Goal: Task Accomplishment & Management: Use online tool/utility

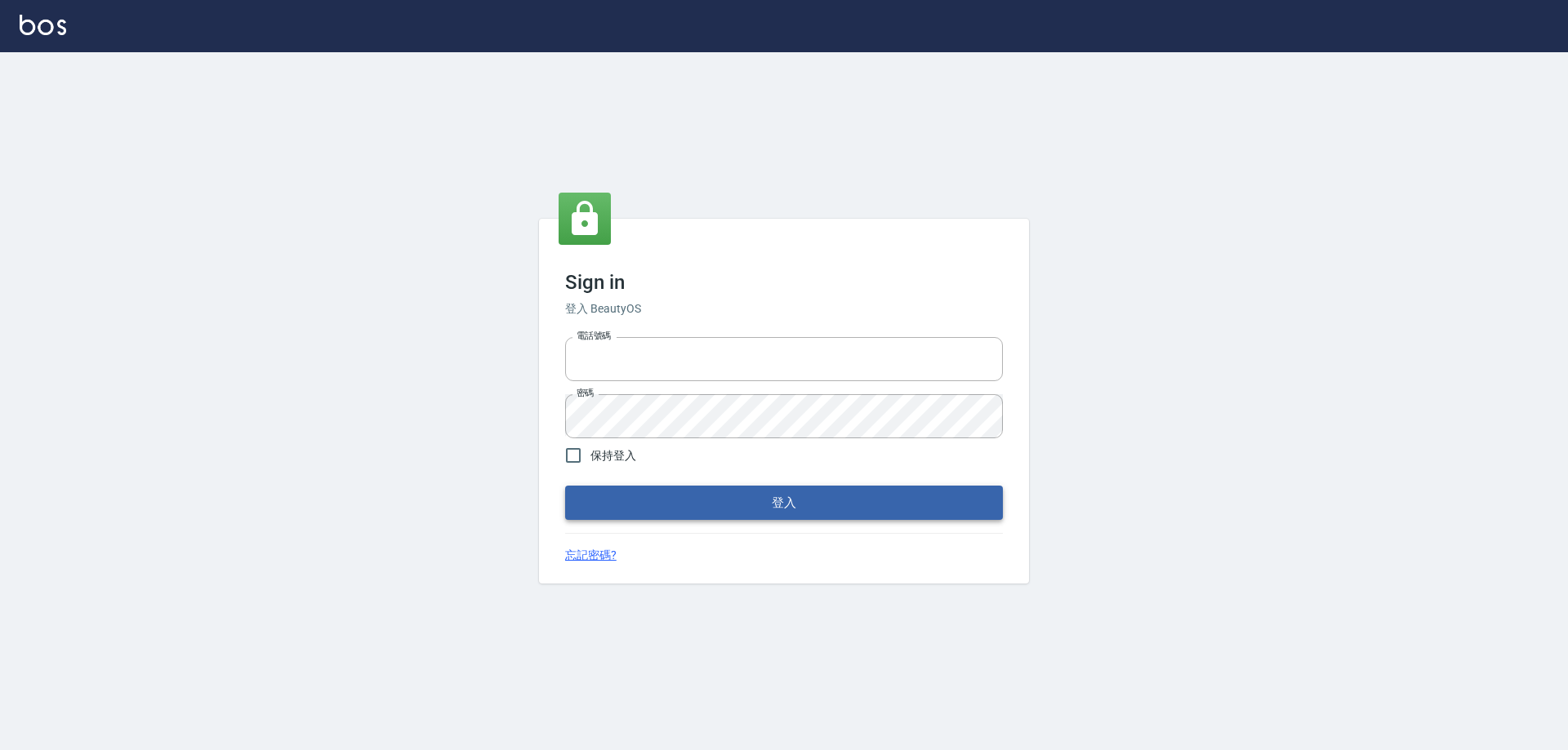
type input "0426657991"
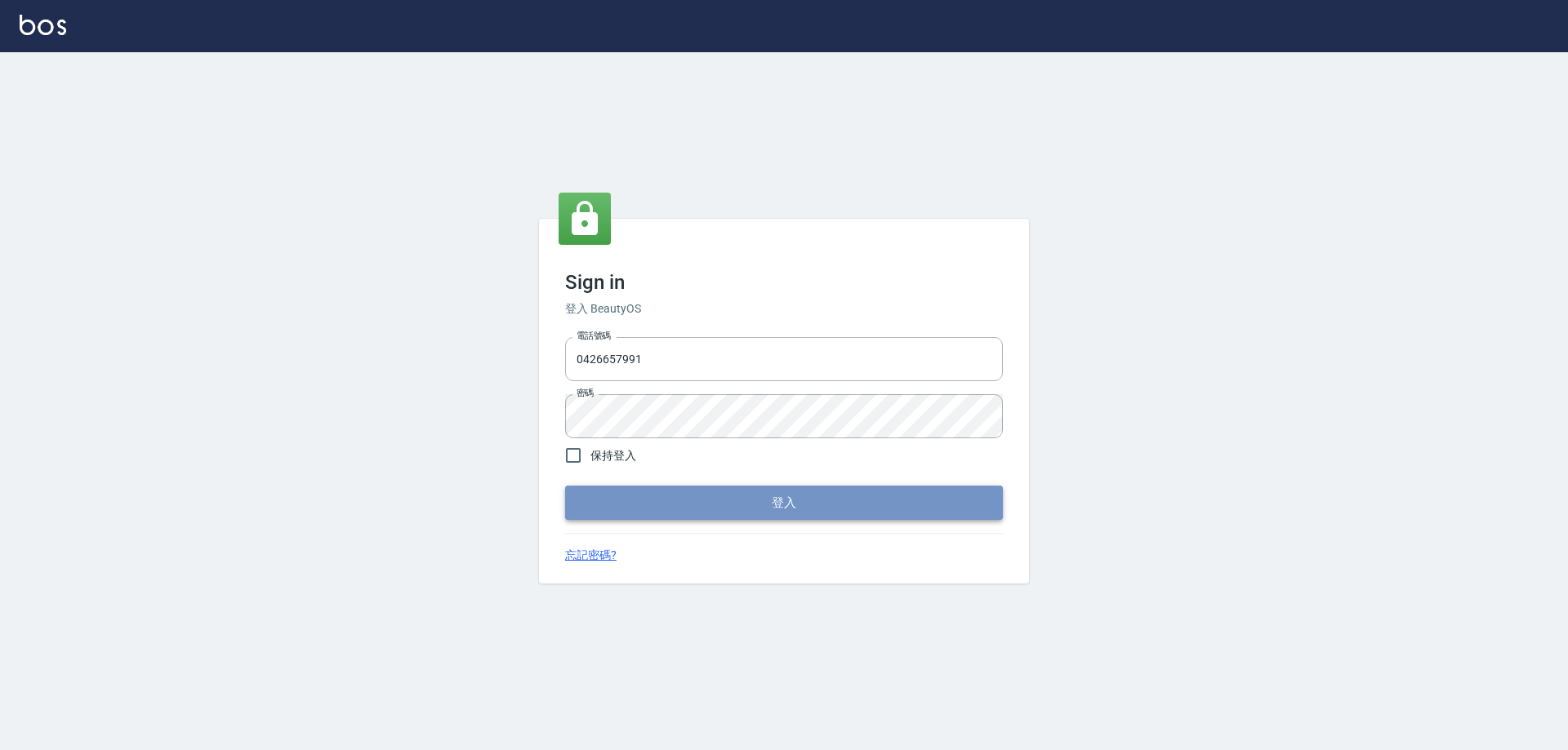
click at [677, 493] on button "登入" at bounding box center [784, 502] width 437 height 34
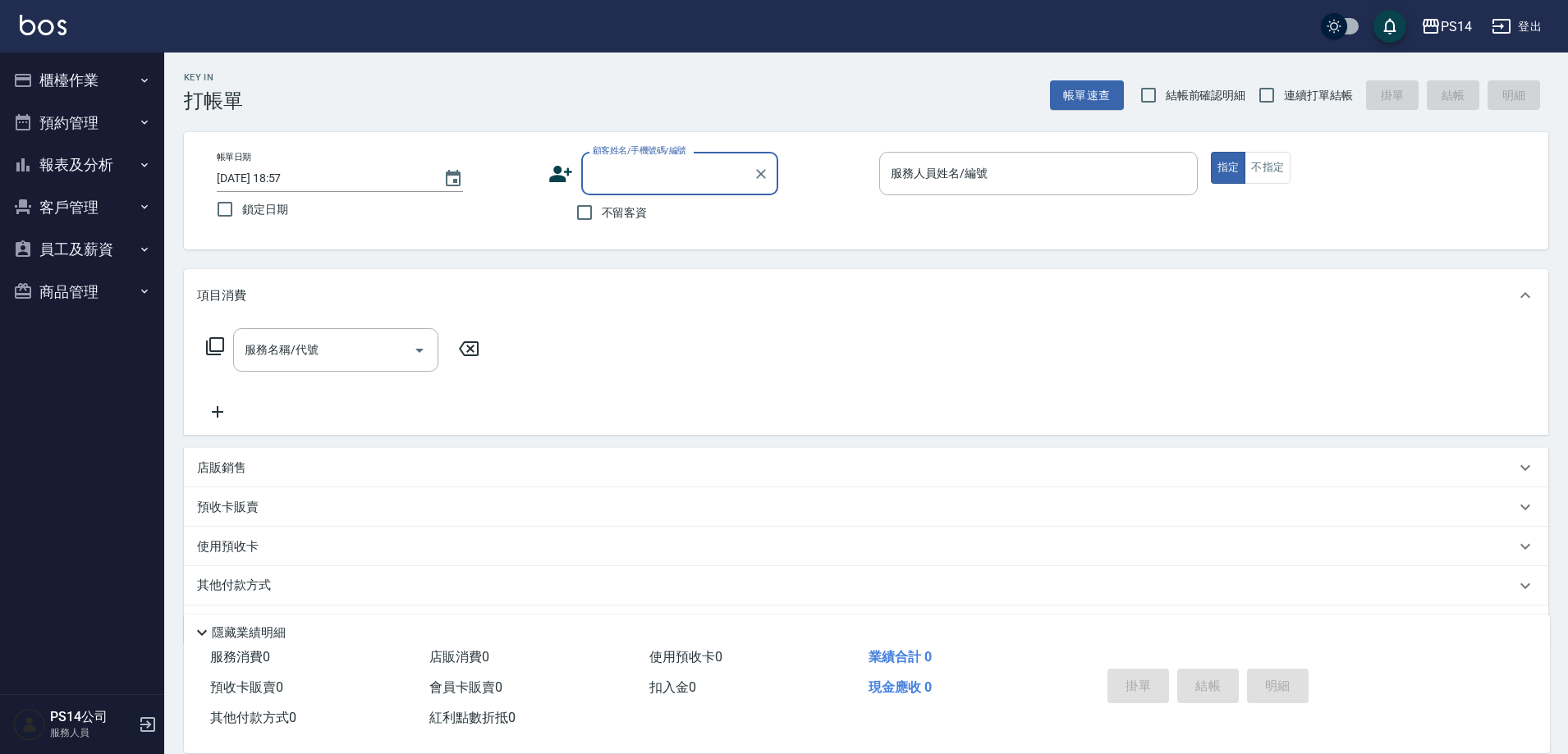
click at [640, 220] on span "不留客資" at bounding box center [625, 213] width 46 height 17
click at [602, 220] on input "不留客資" at bounding box center [584, 212] width 35 height 35
checkbox input "true"
click at [1317, 87] on span "連續打單結帳" at bounding box center [1318, 95] width 69 height 17
click at [1283, 87] on input "連續打單結帳" at bounding box center [1266, 95] width 35 height 35
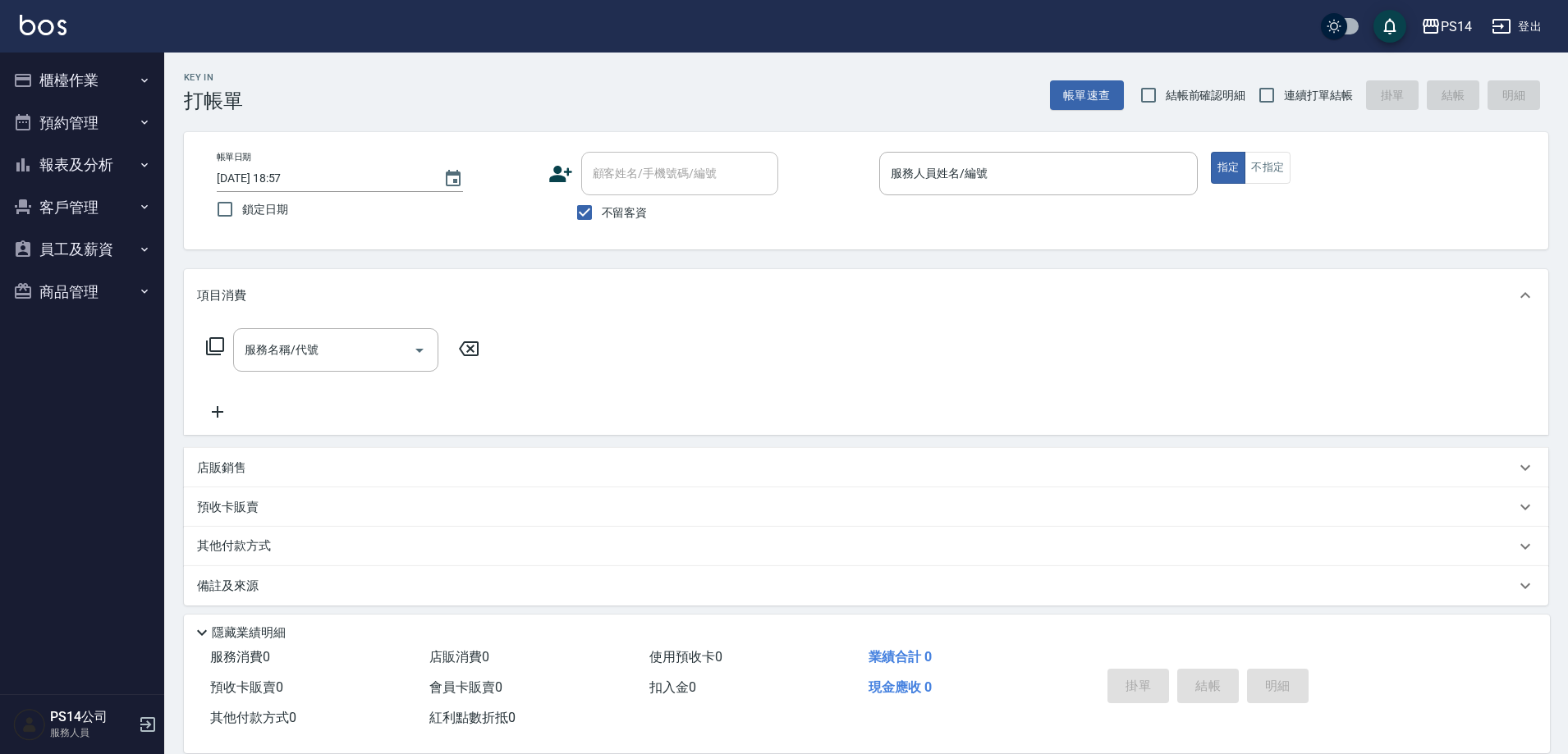
checkbox input "true"
click at [1116, 163] on input "服務人員姓名/編號" at bounding box center [1038, 174] width 304 height 28
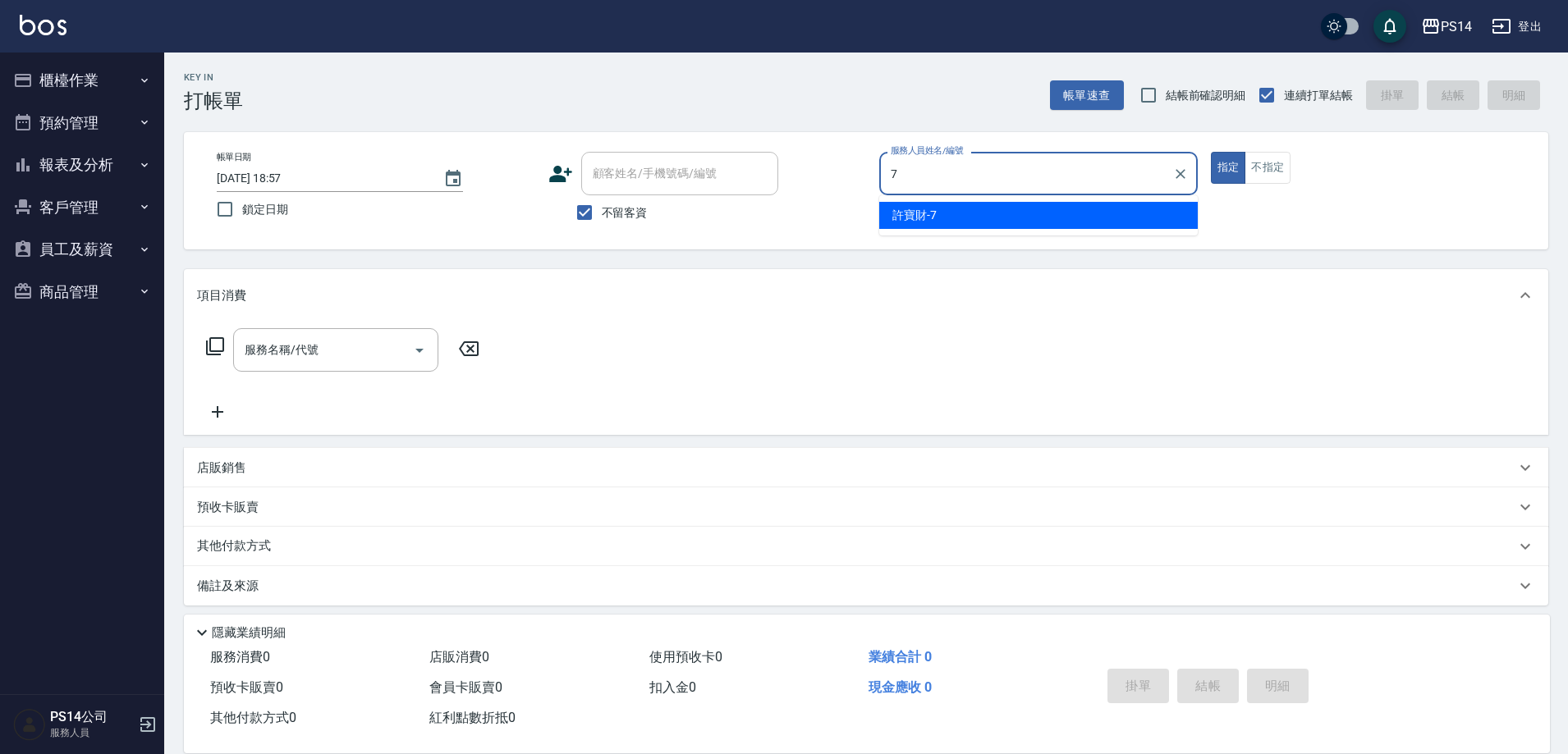
type input "許寶財-7"
type button "true"
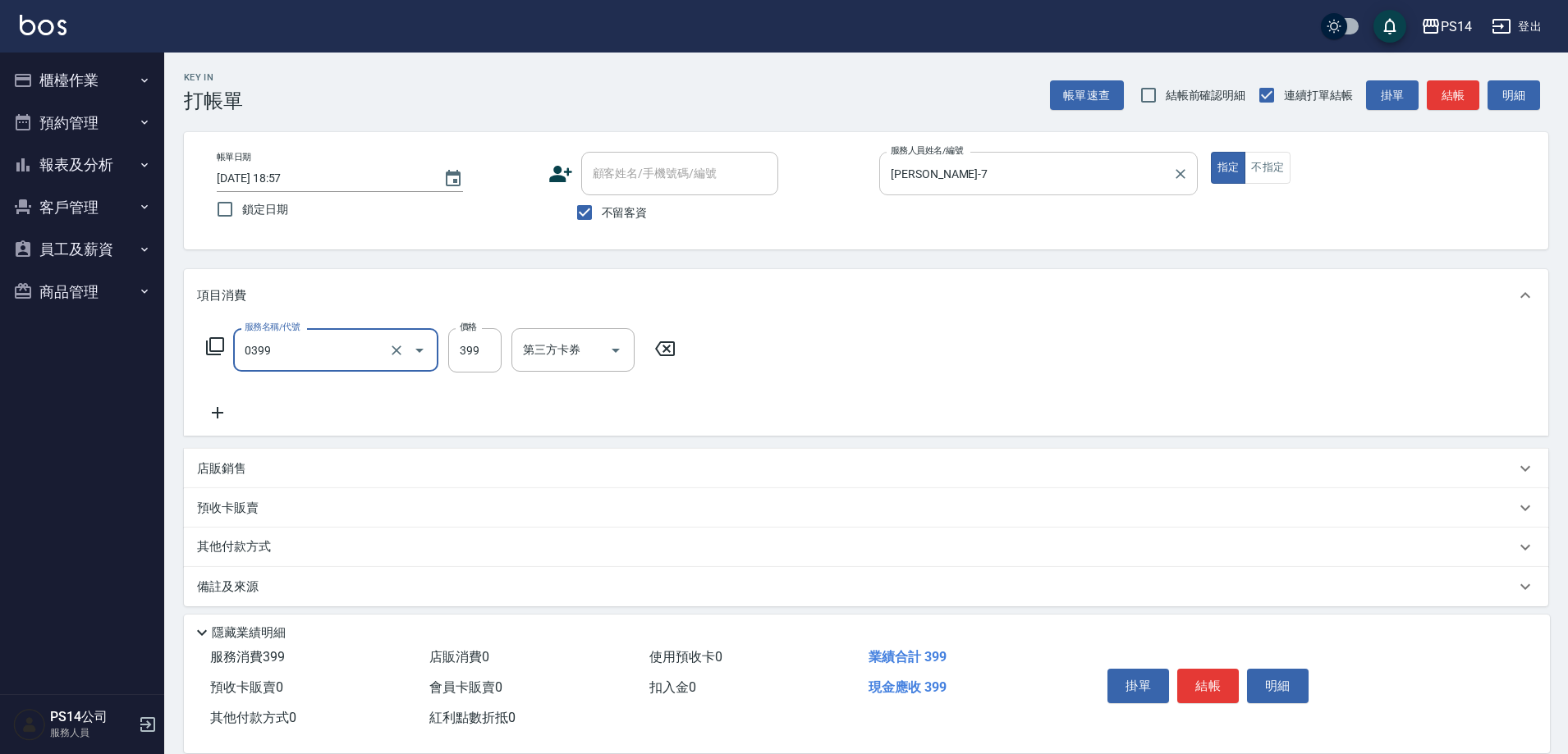
type input "海鹽399(0399)"
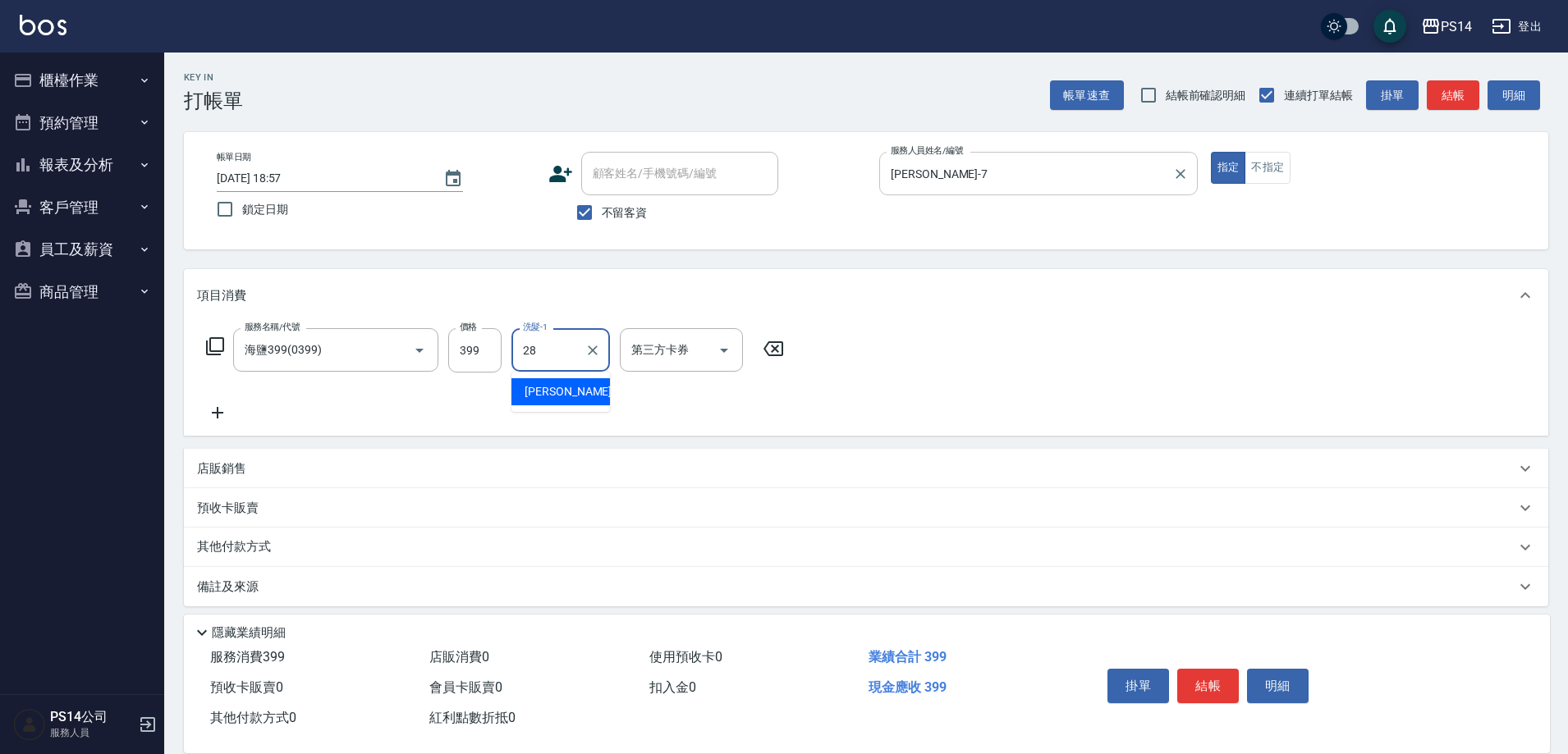
type input "謝欣紜-28"
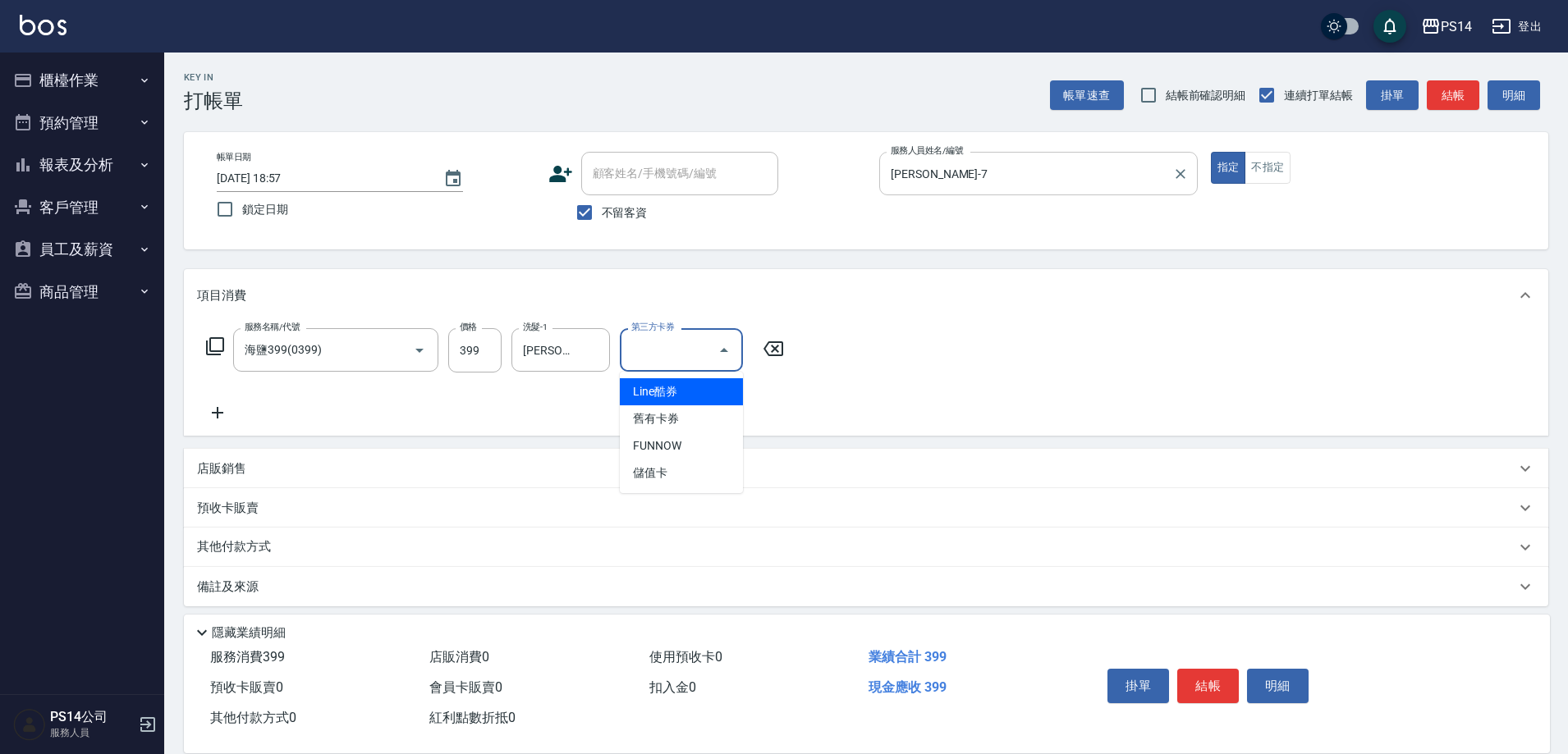
type input "儲值卡"
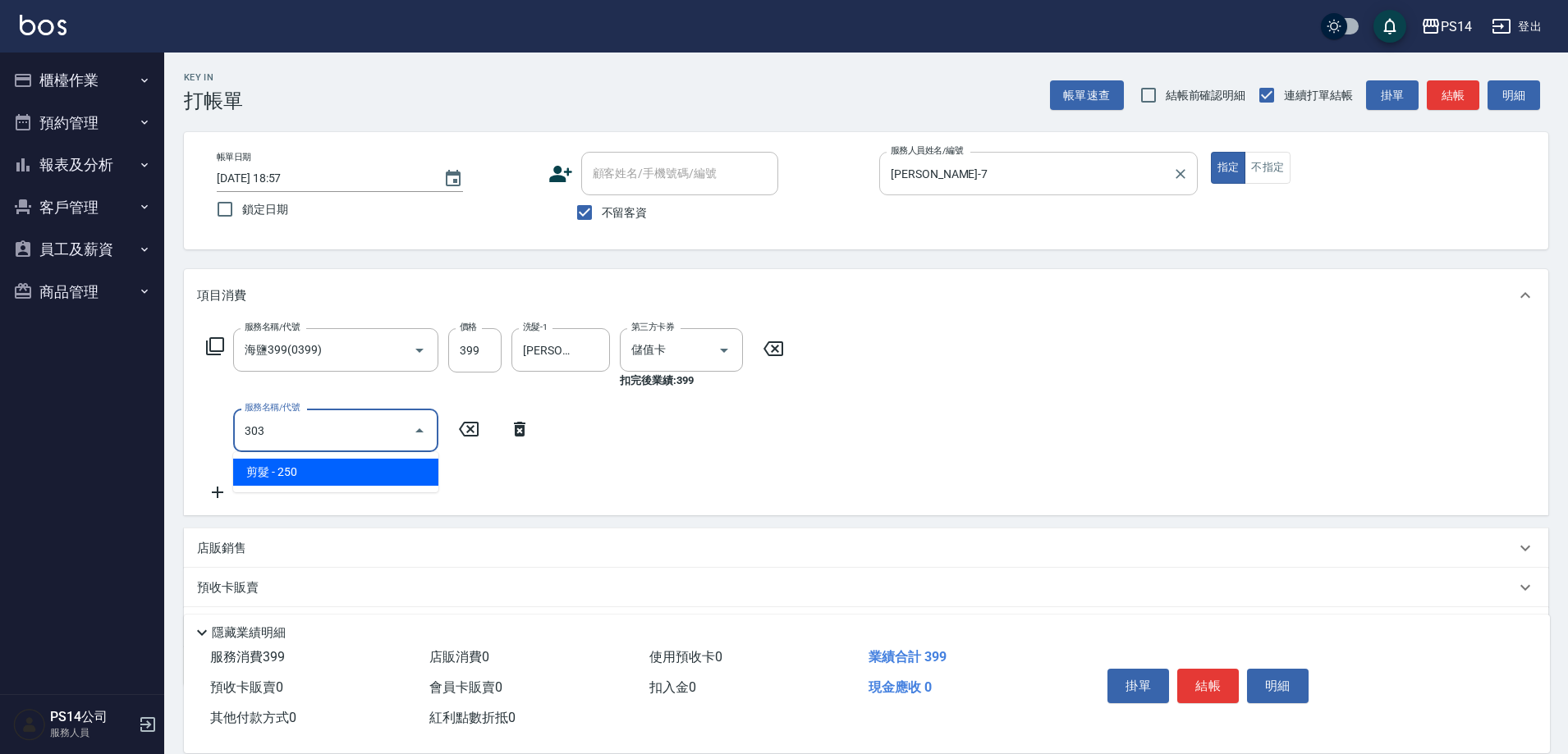
type input "剪髮(303)"
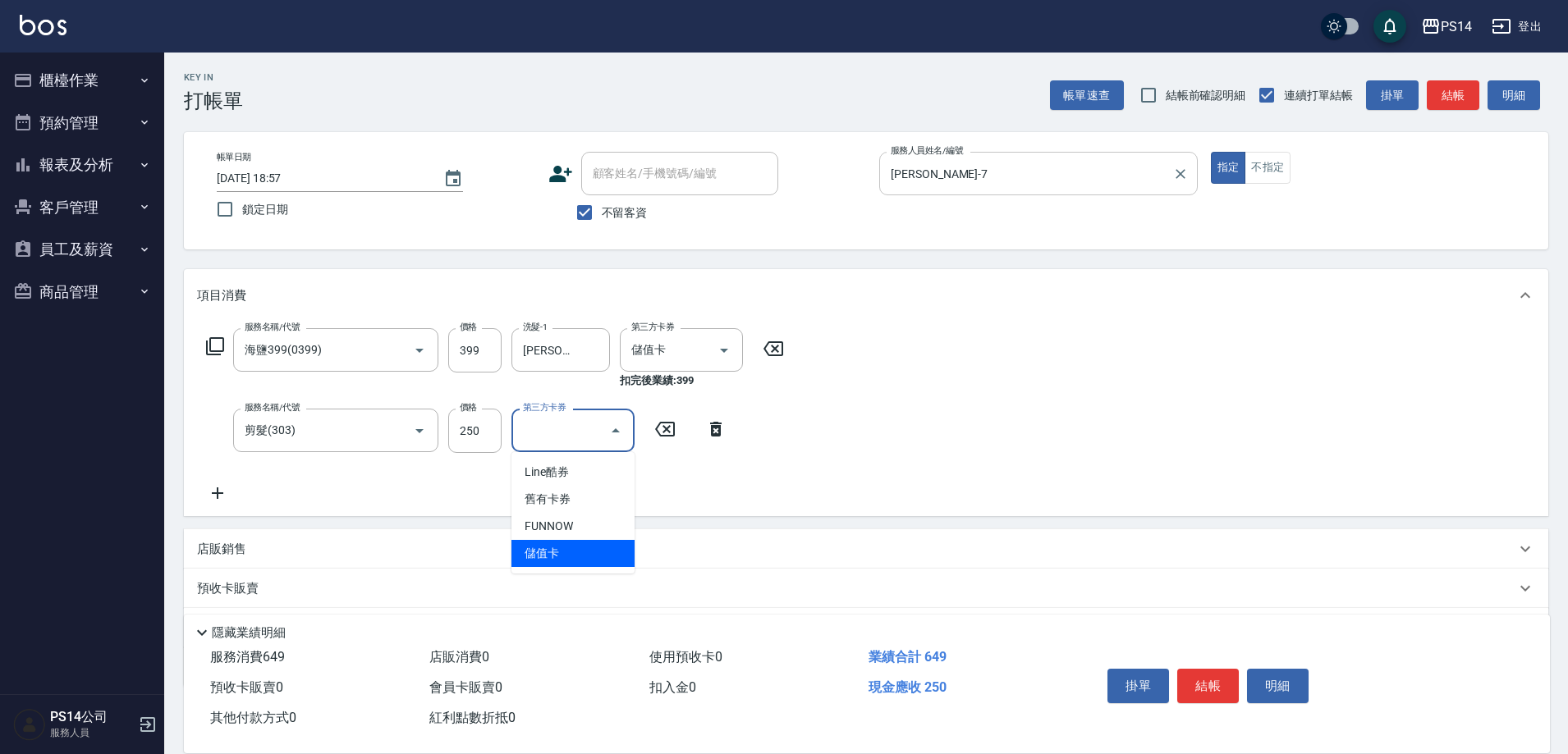
type input "儲值卡"
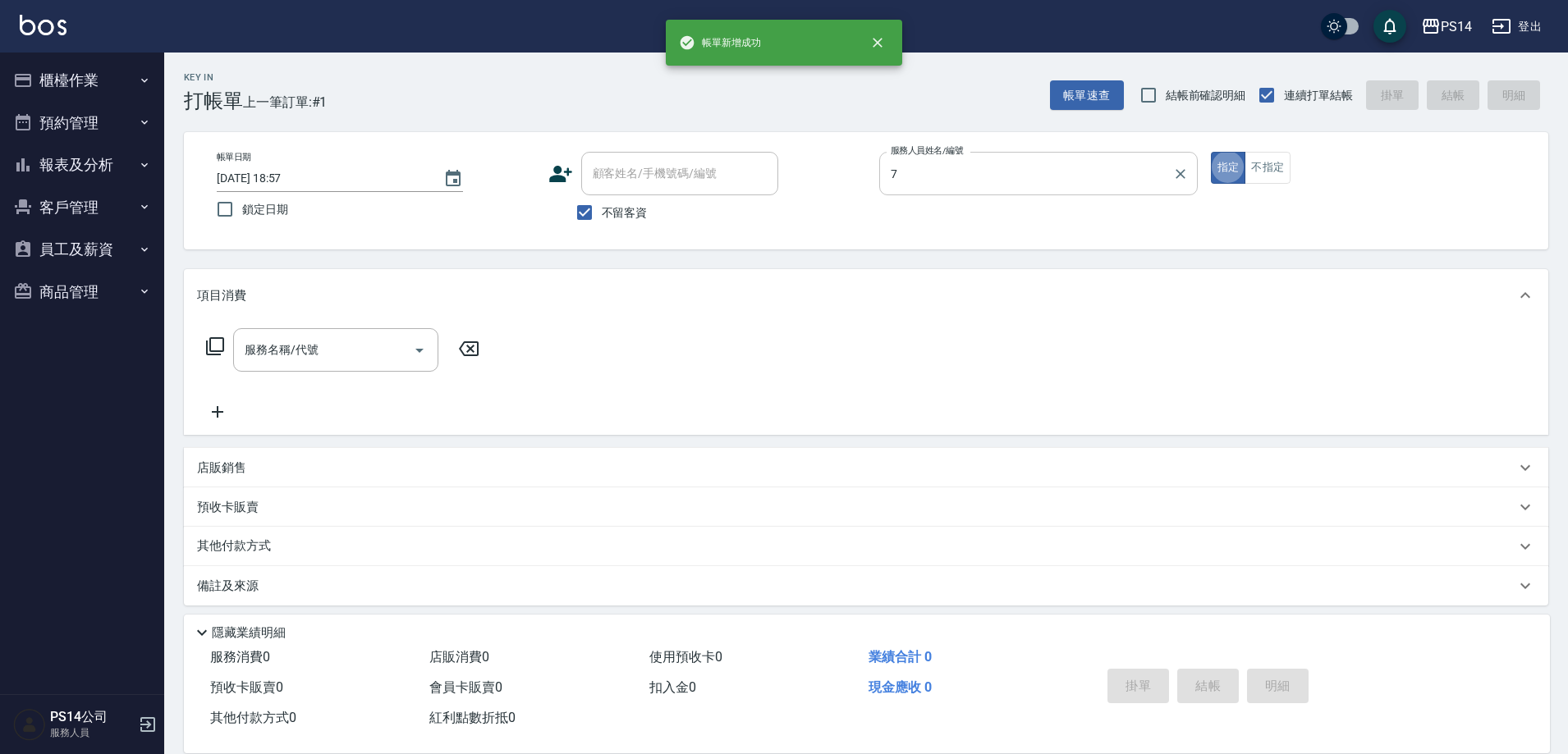
type input "許寶財-7"
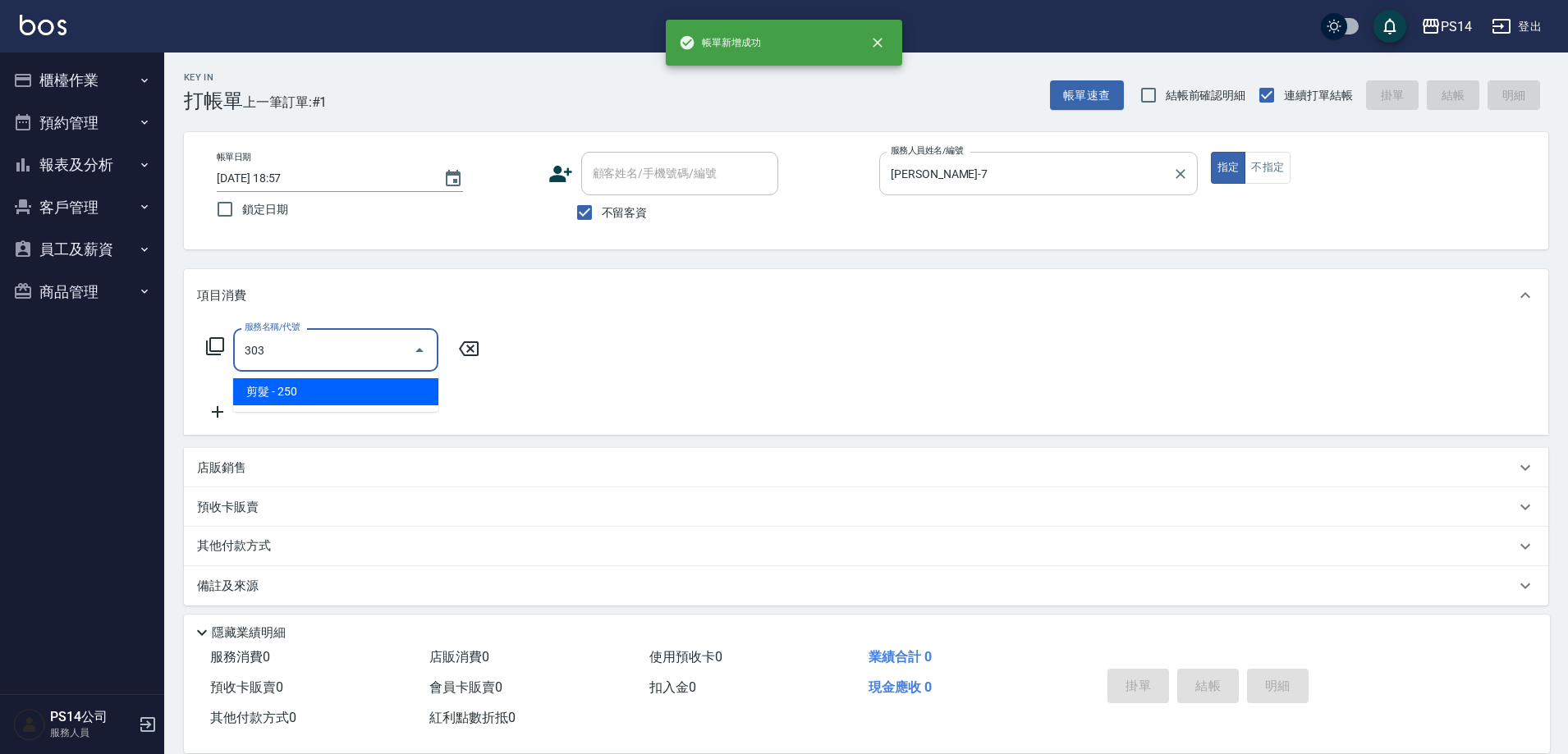
type input "剪髮(303)"
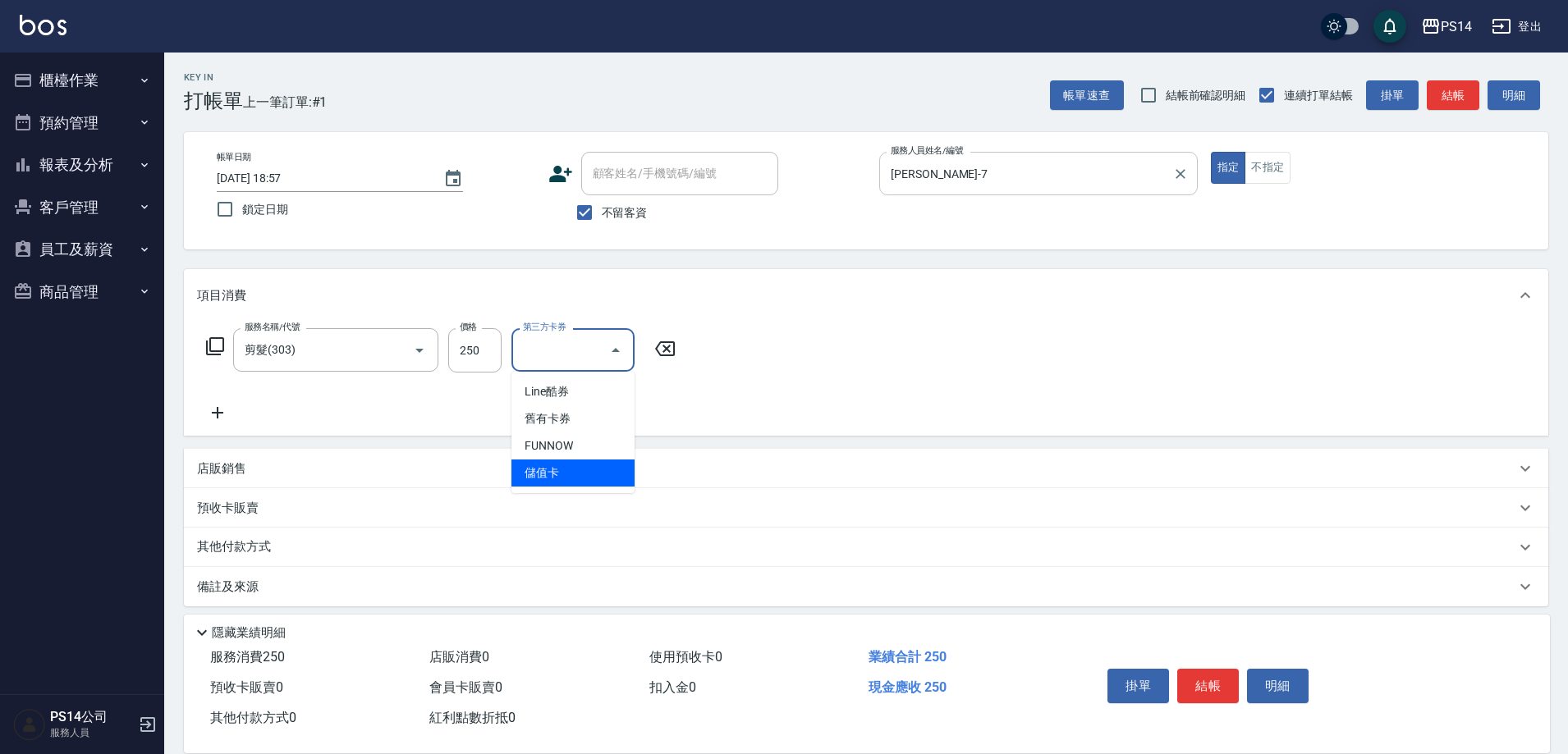
type input "儲值卡"
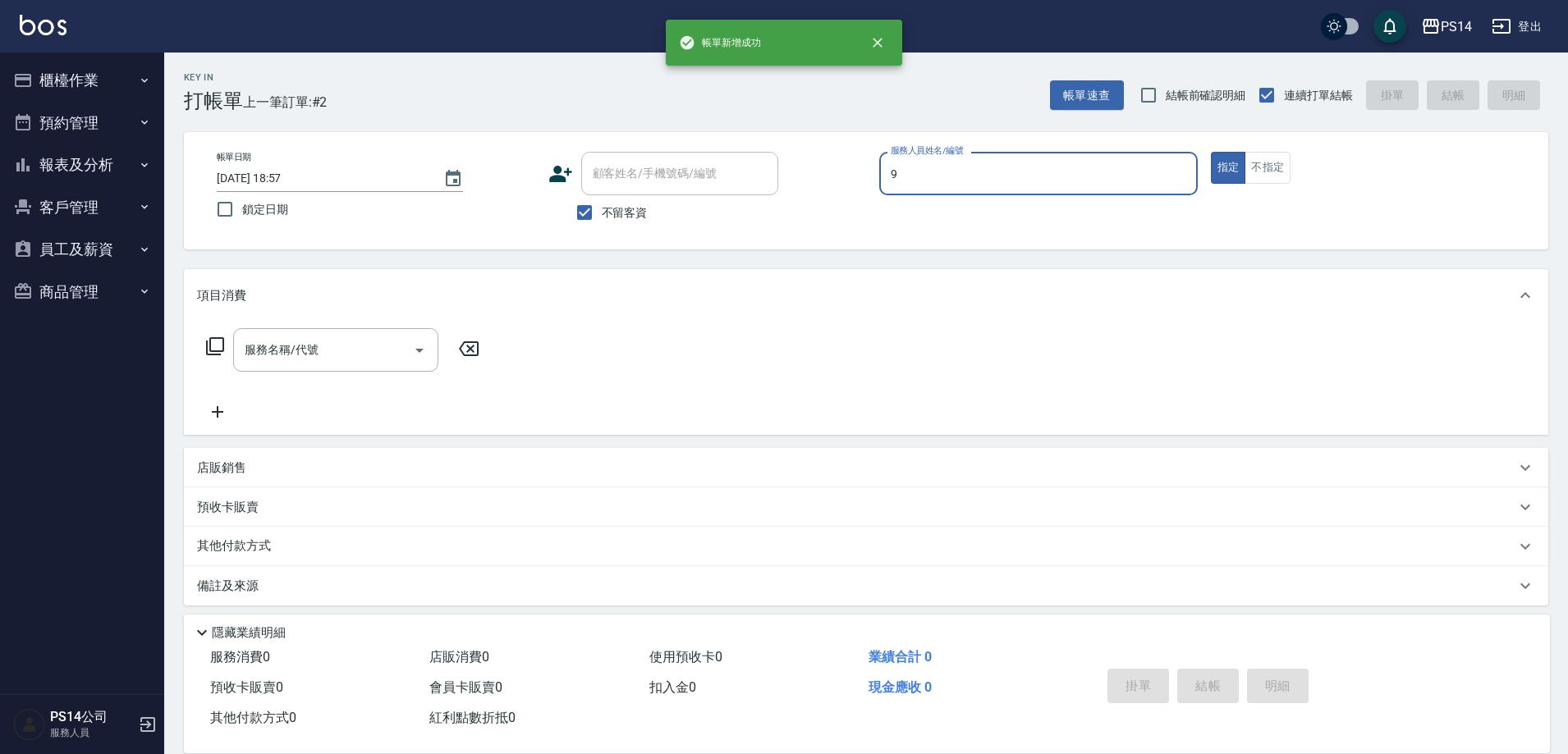
type input "楊宇霏-9"
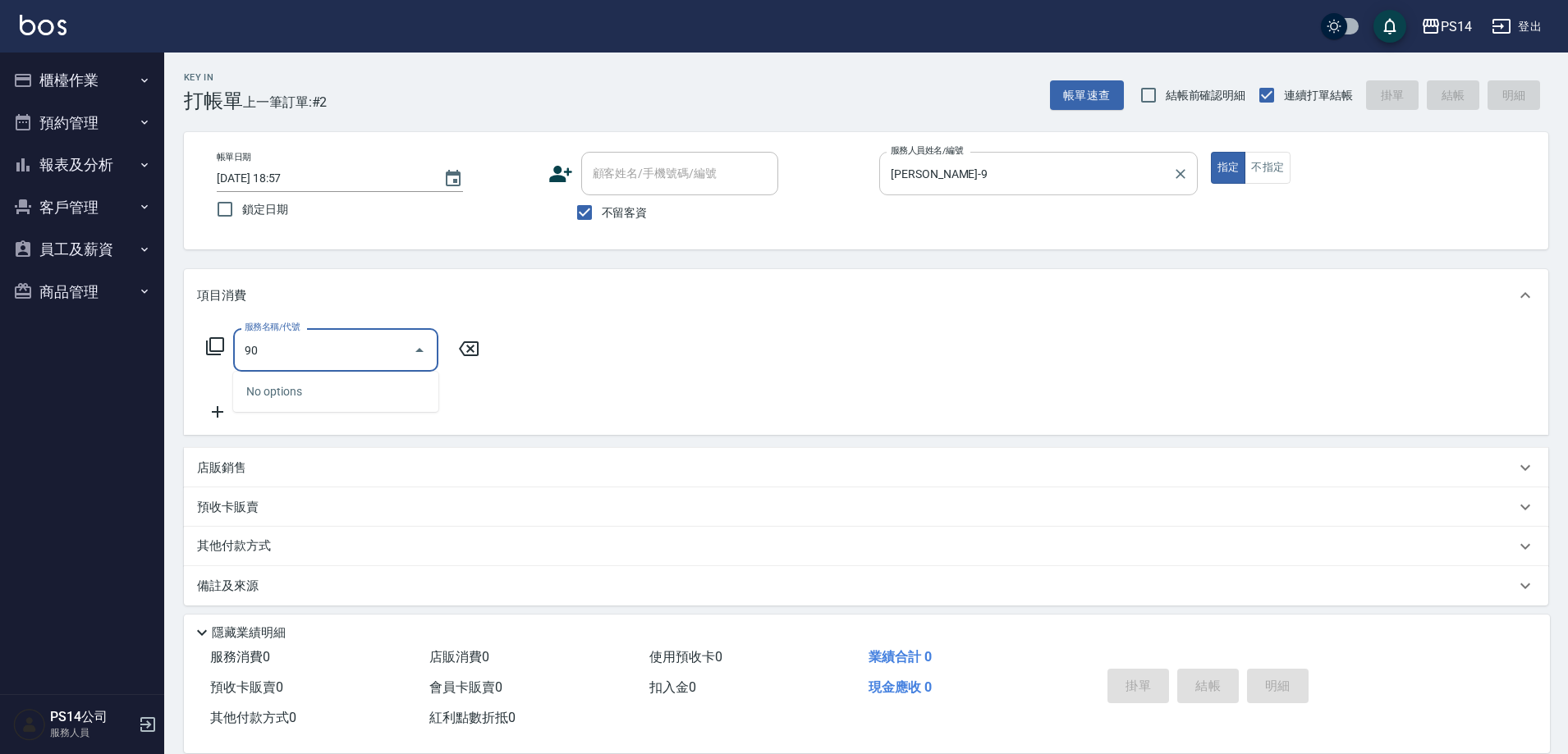
type input "9"
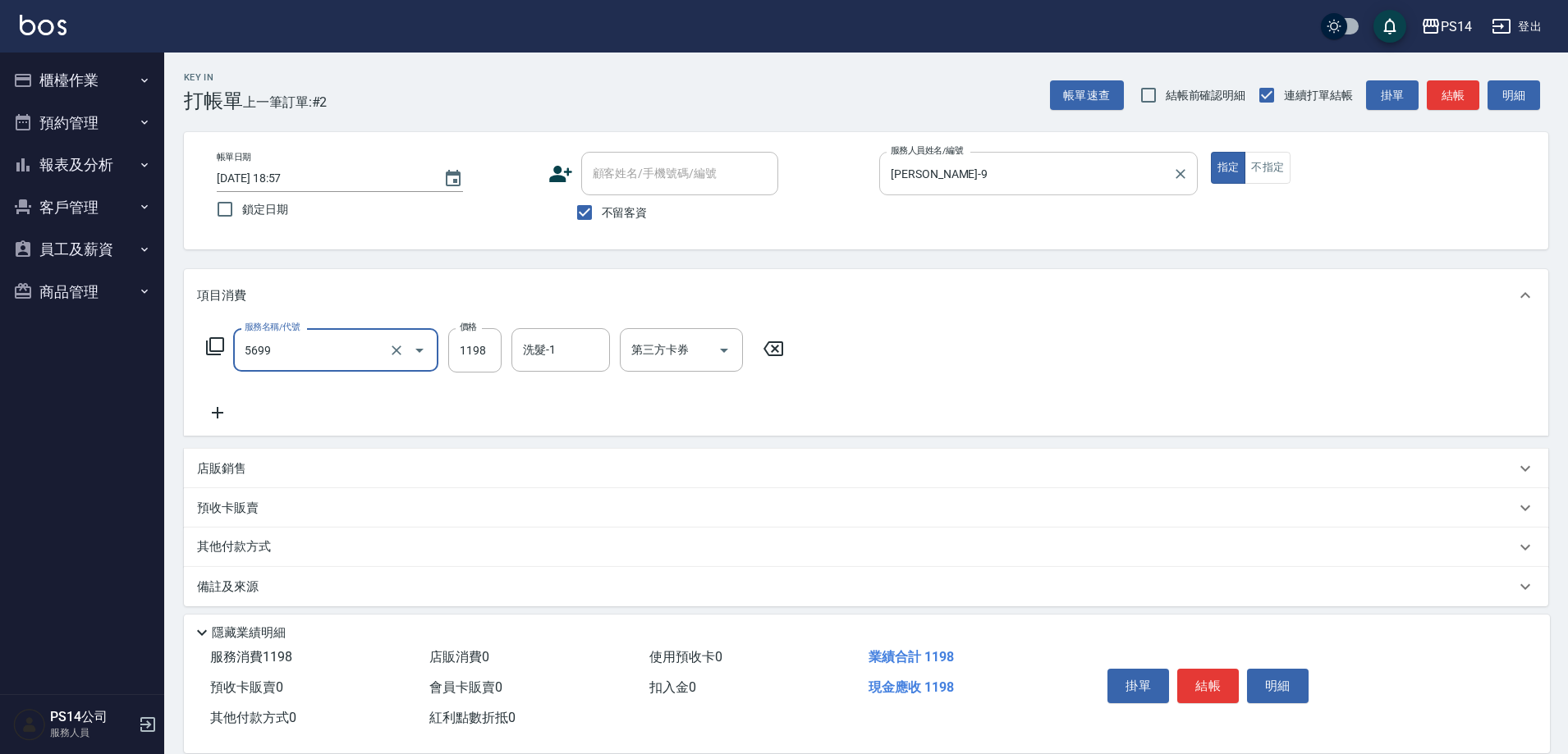
type input "水沁涼套餐(5699)"
type input "1098"
type input "謝欣紜-28"
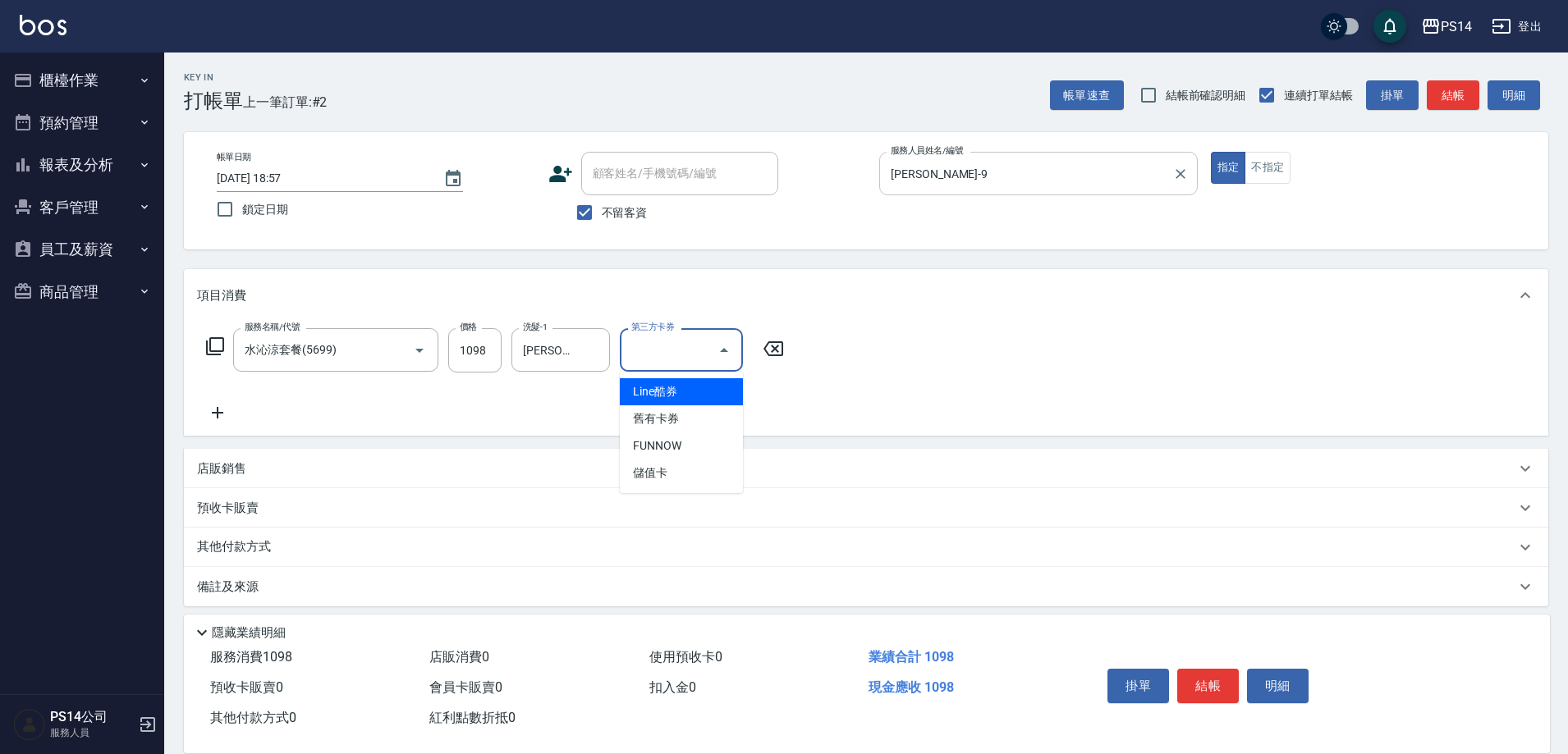
type input "儲值卡"
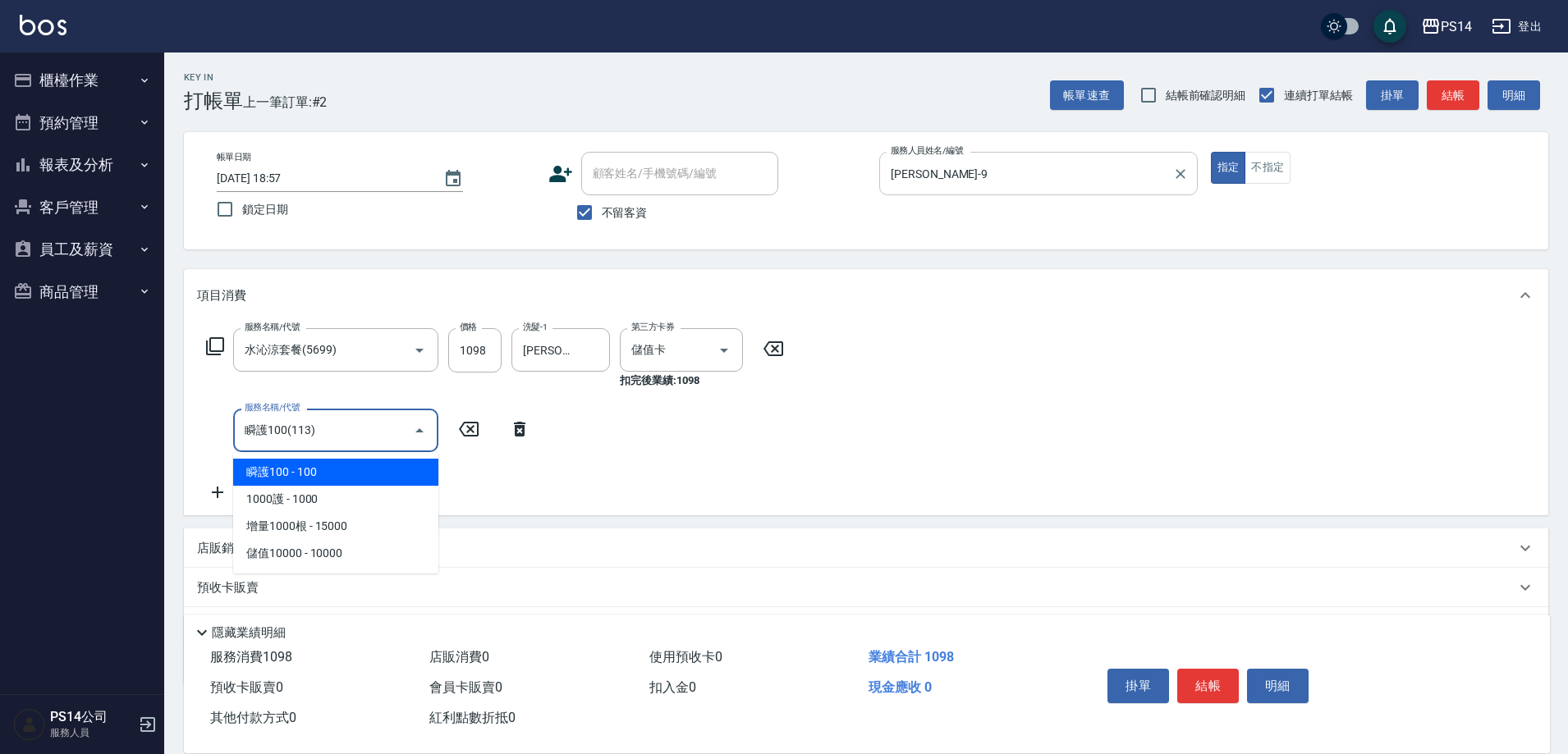
type input "瞬護100(113)"
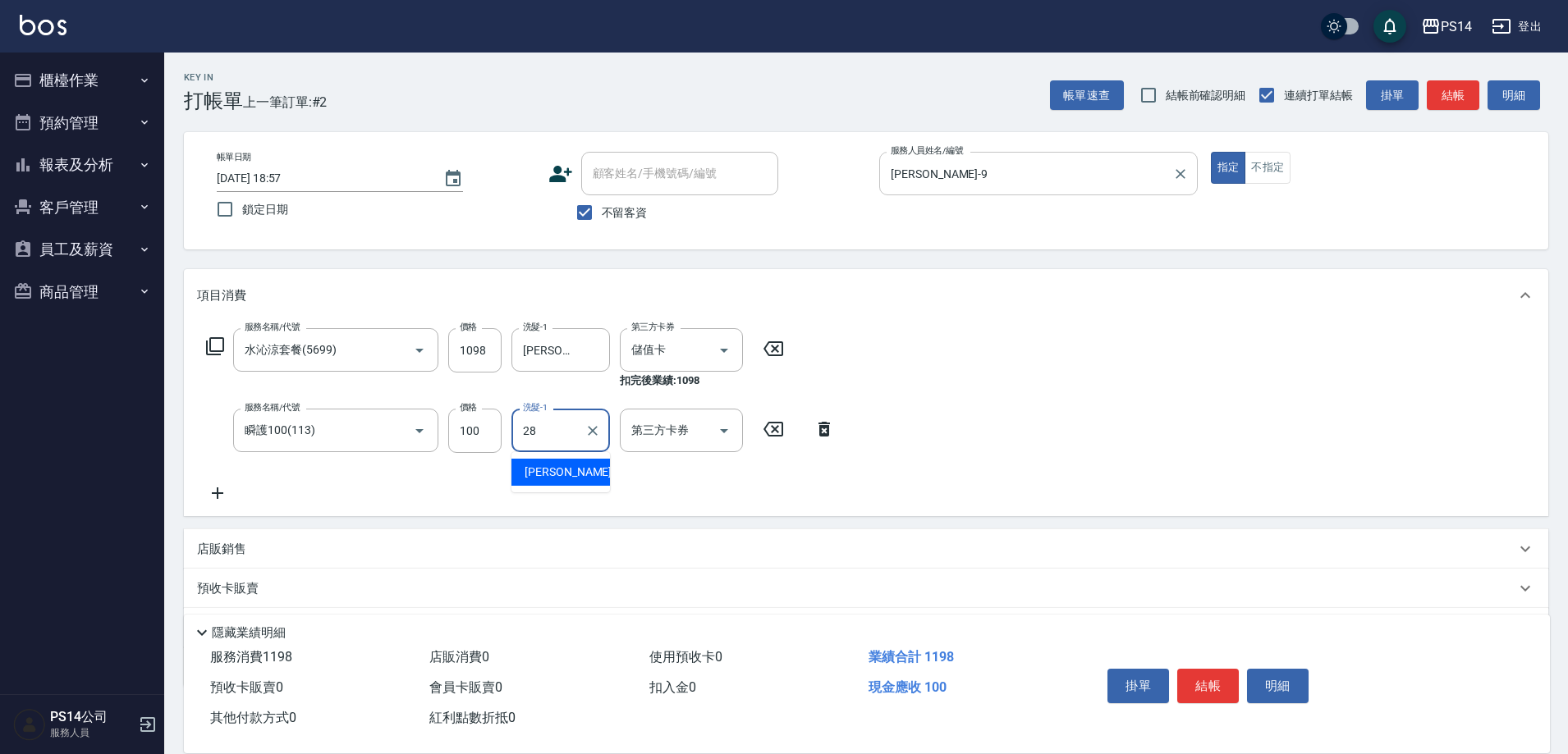
type input "謝欣紜-28"
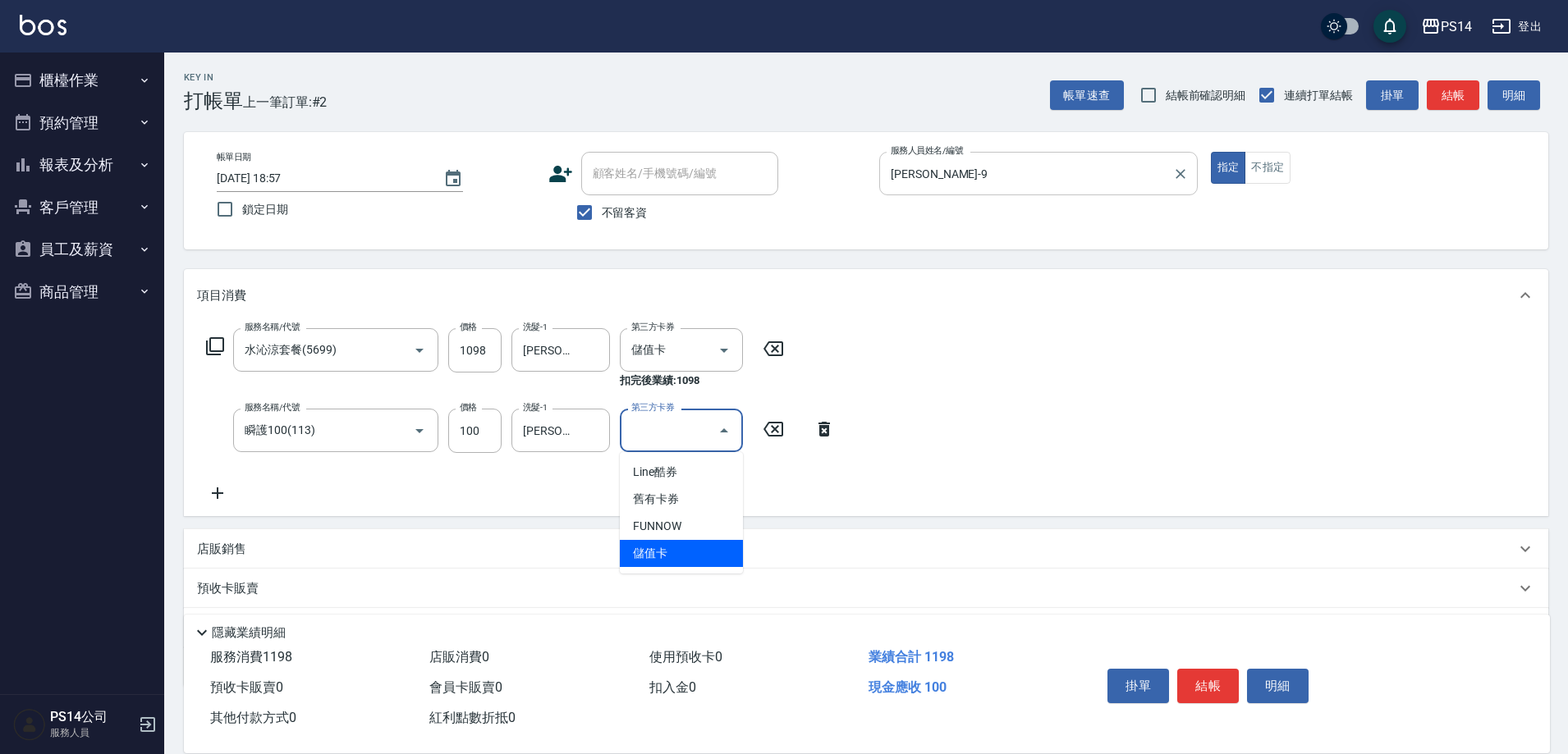
type input "儲值卡"
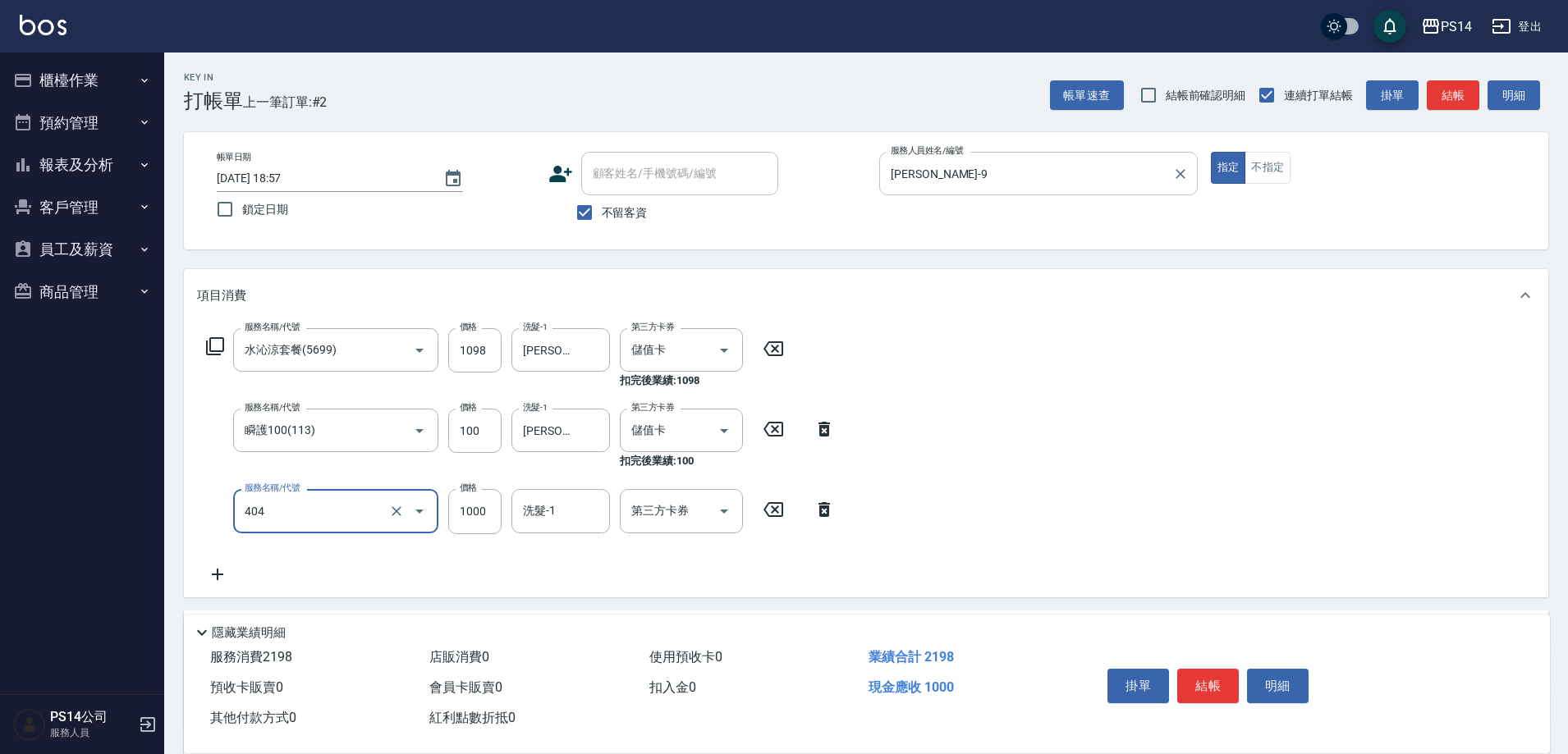
type input "1000護(404)"
type input "謝欣紜-28"
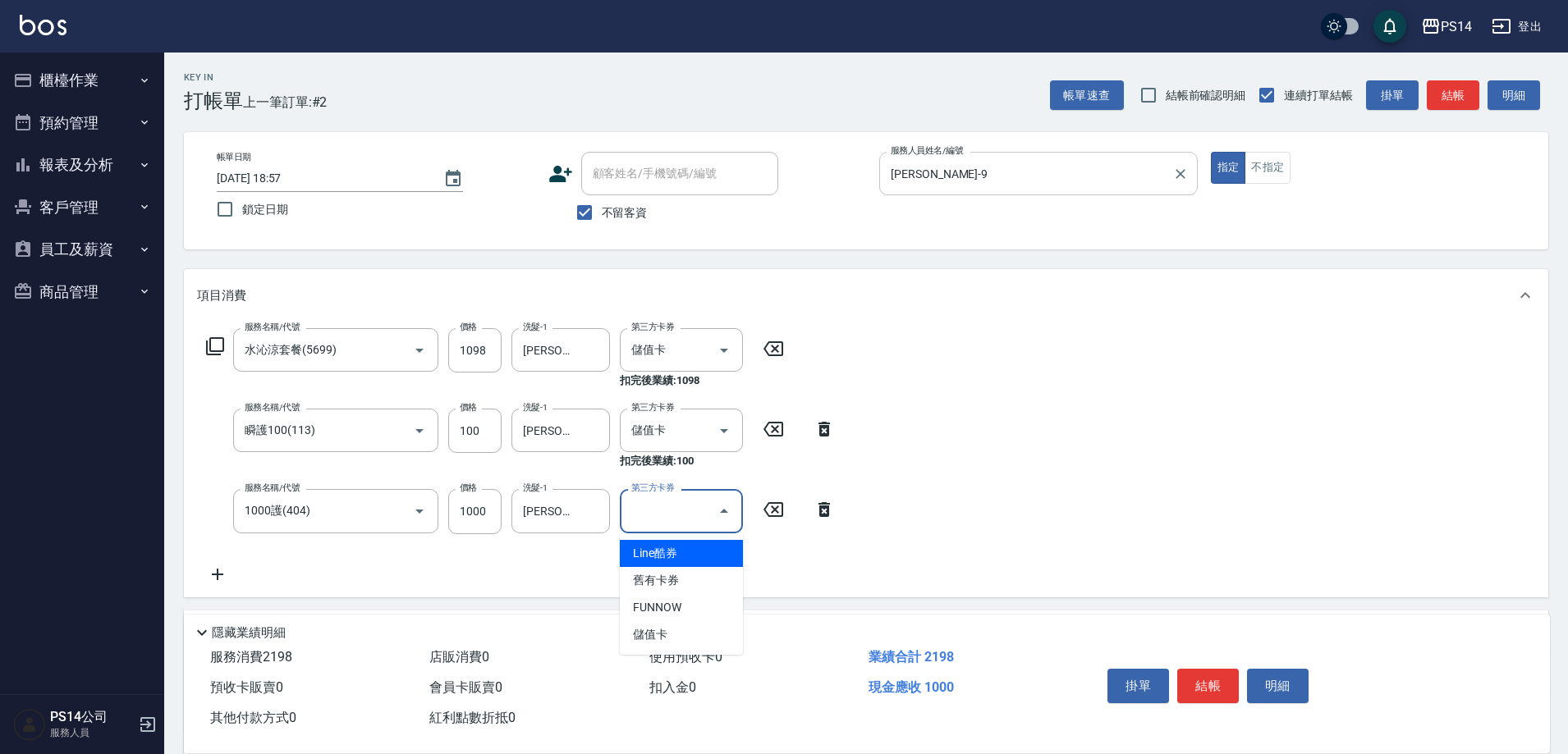
type input "儲值卡"
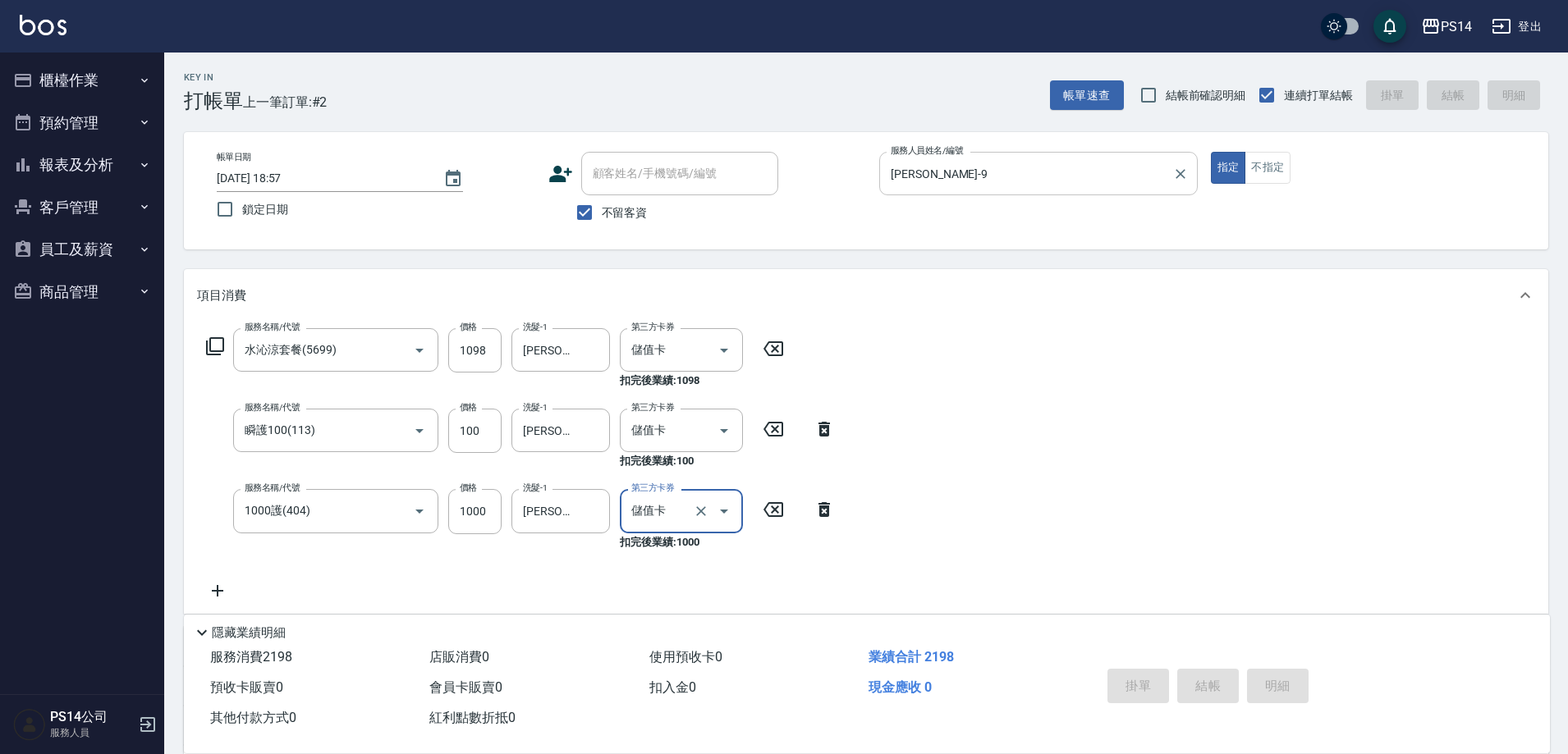
type input "2025/08/13 18:58"
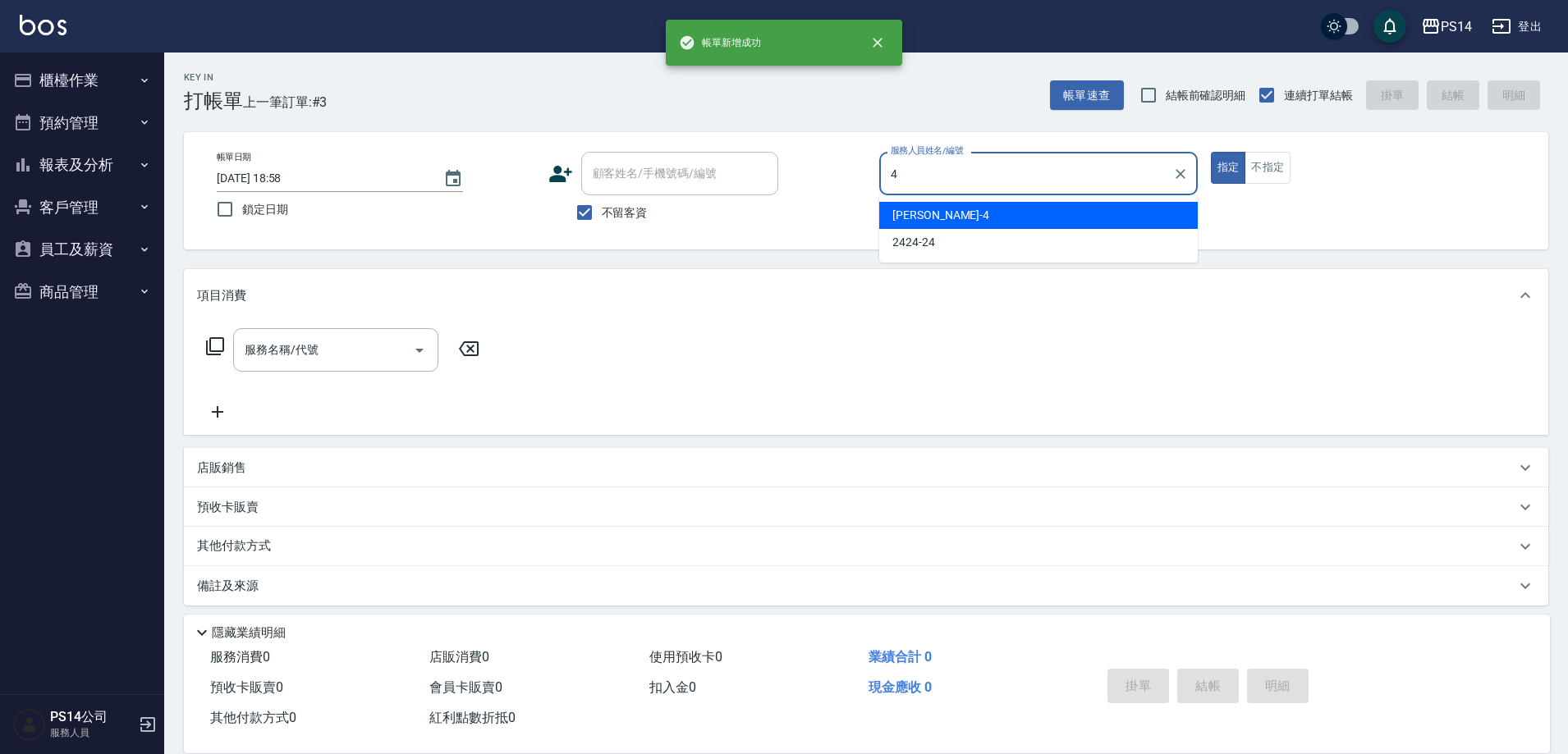
type input "蔡宜蓁-4"
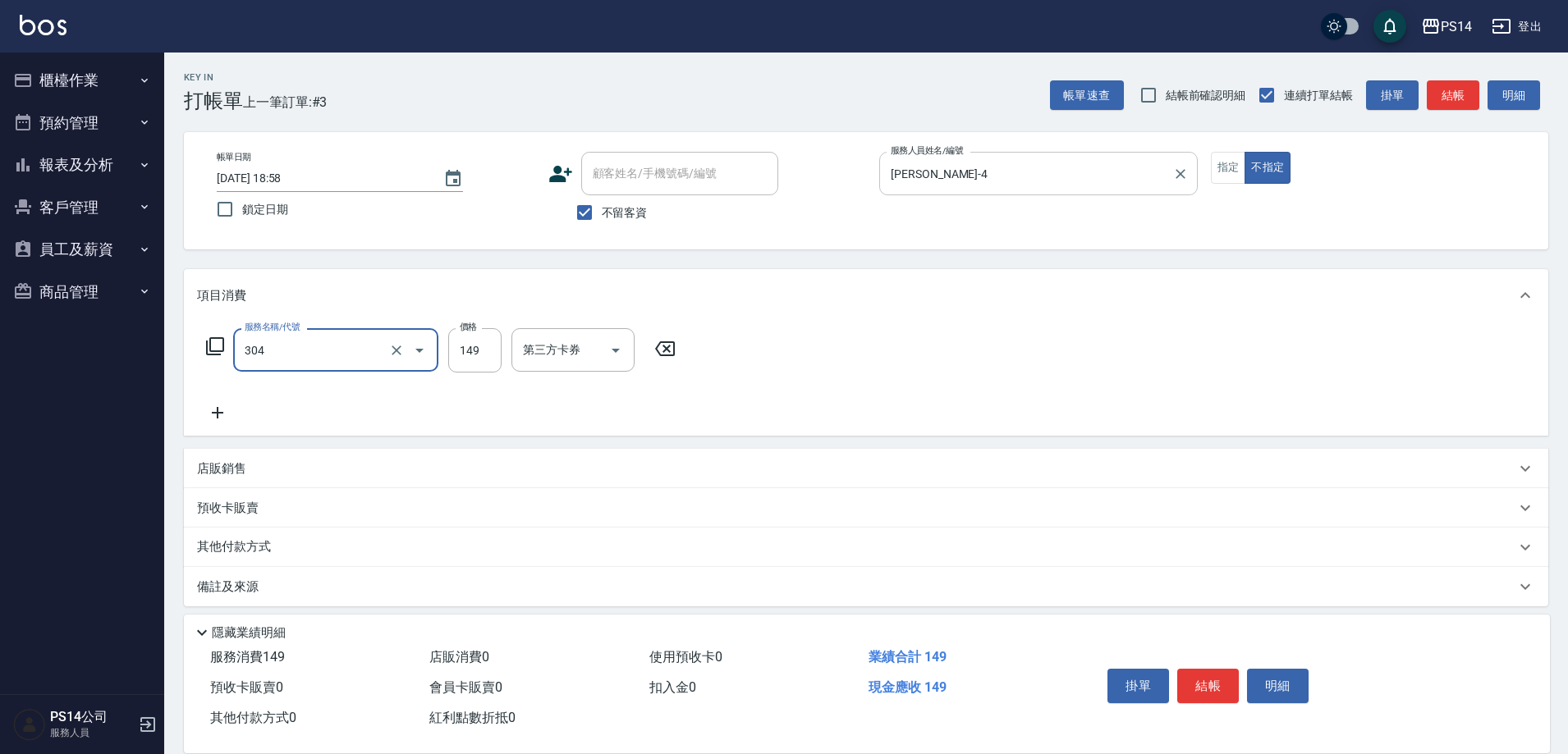
type input "剪髮(304)"
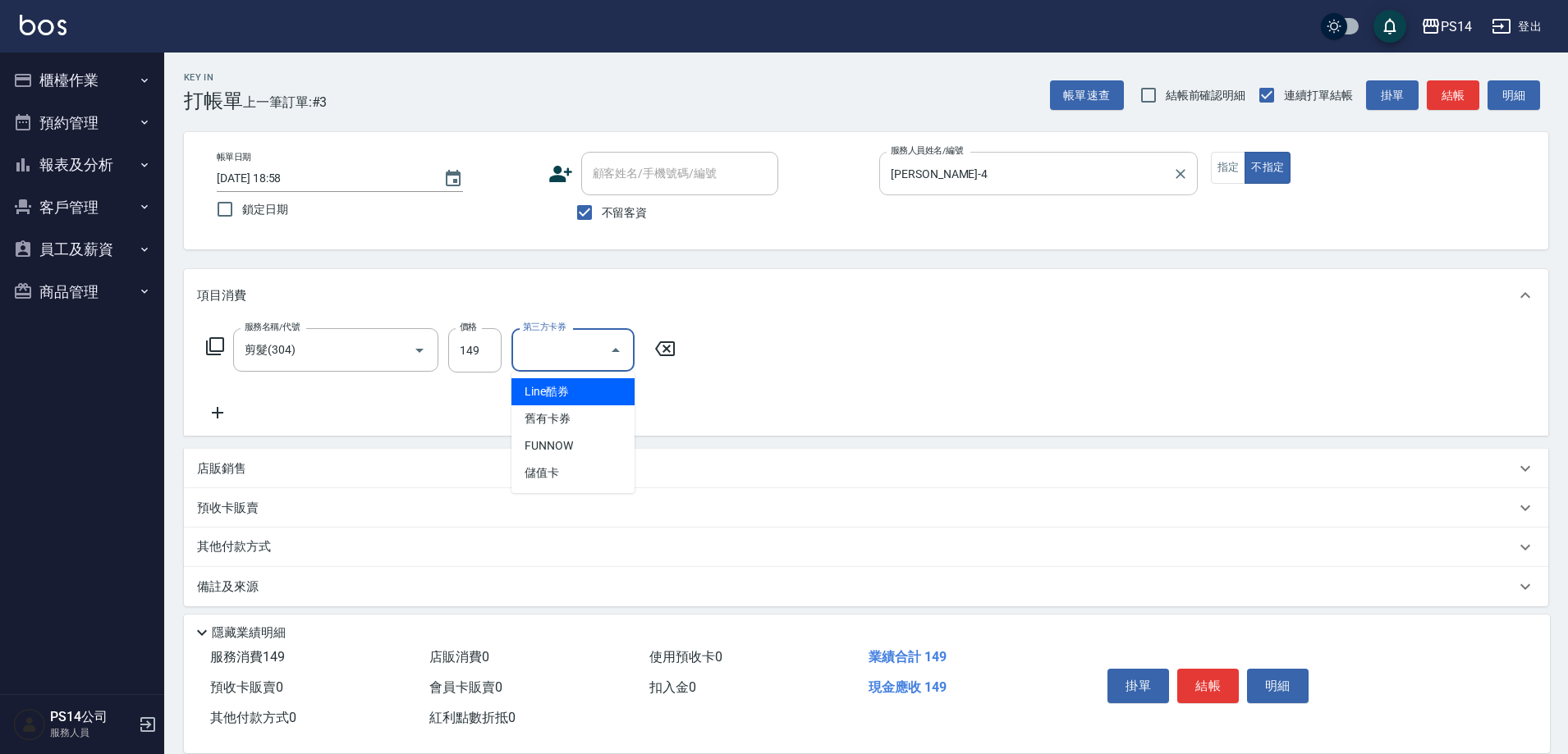
type input "儲值卡"
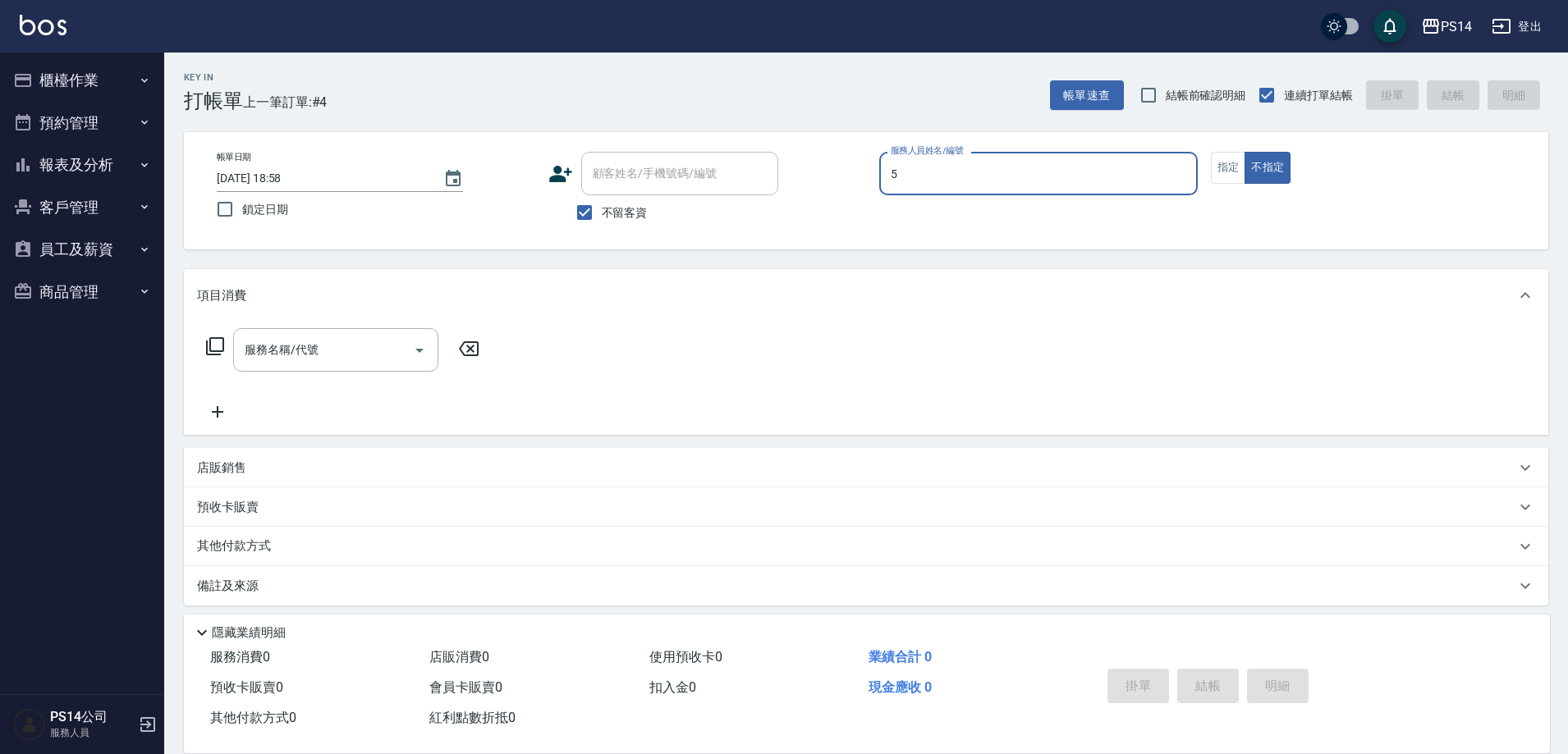
type input "劉珈均-5"
type button "false"
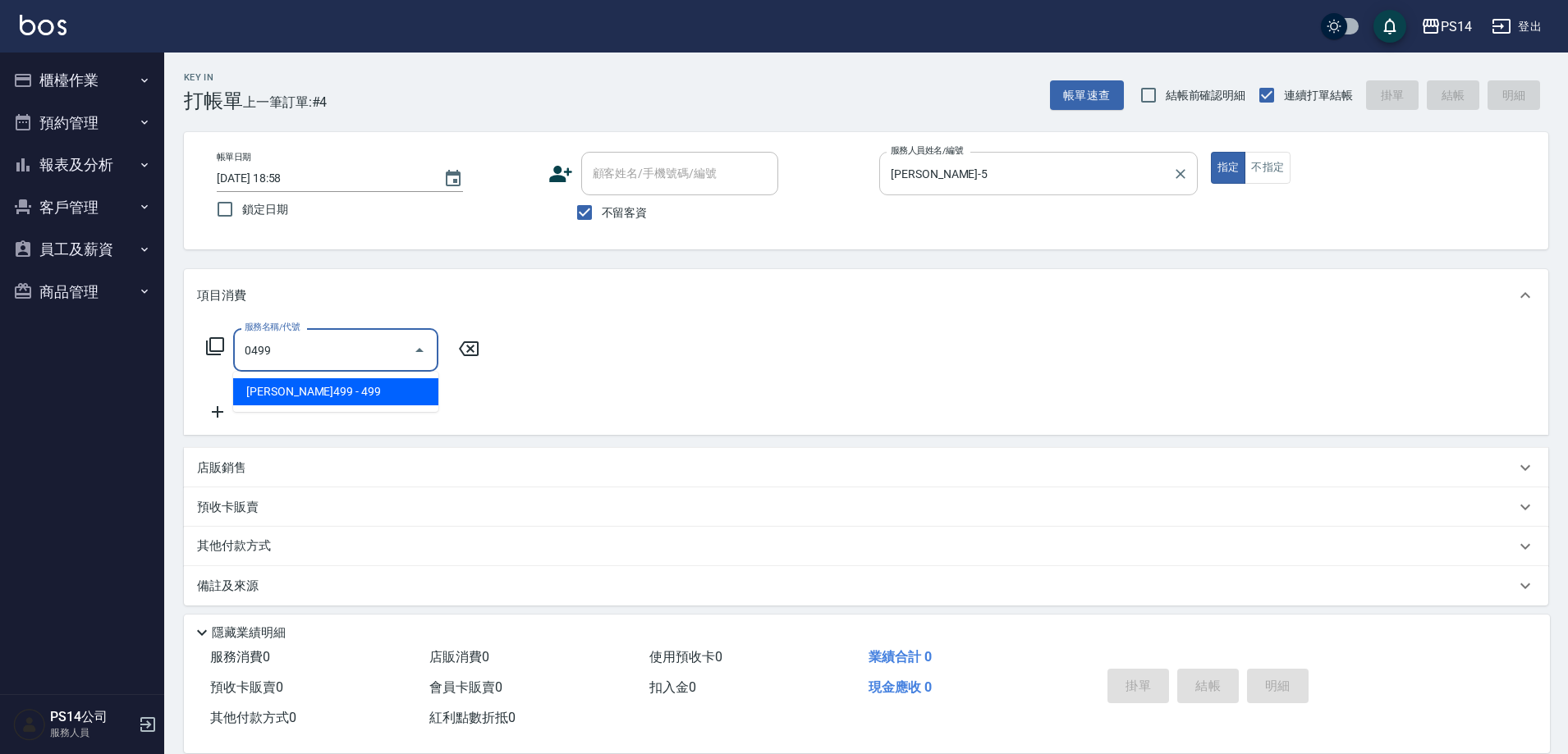
type input "伊黛莉499(0499)"
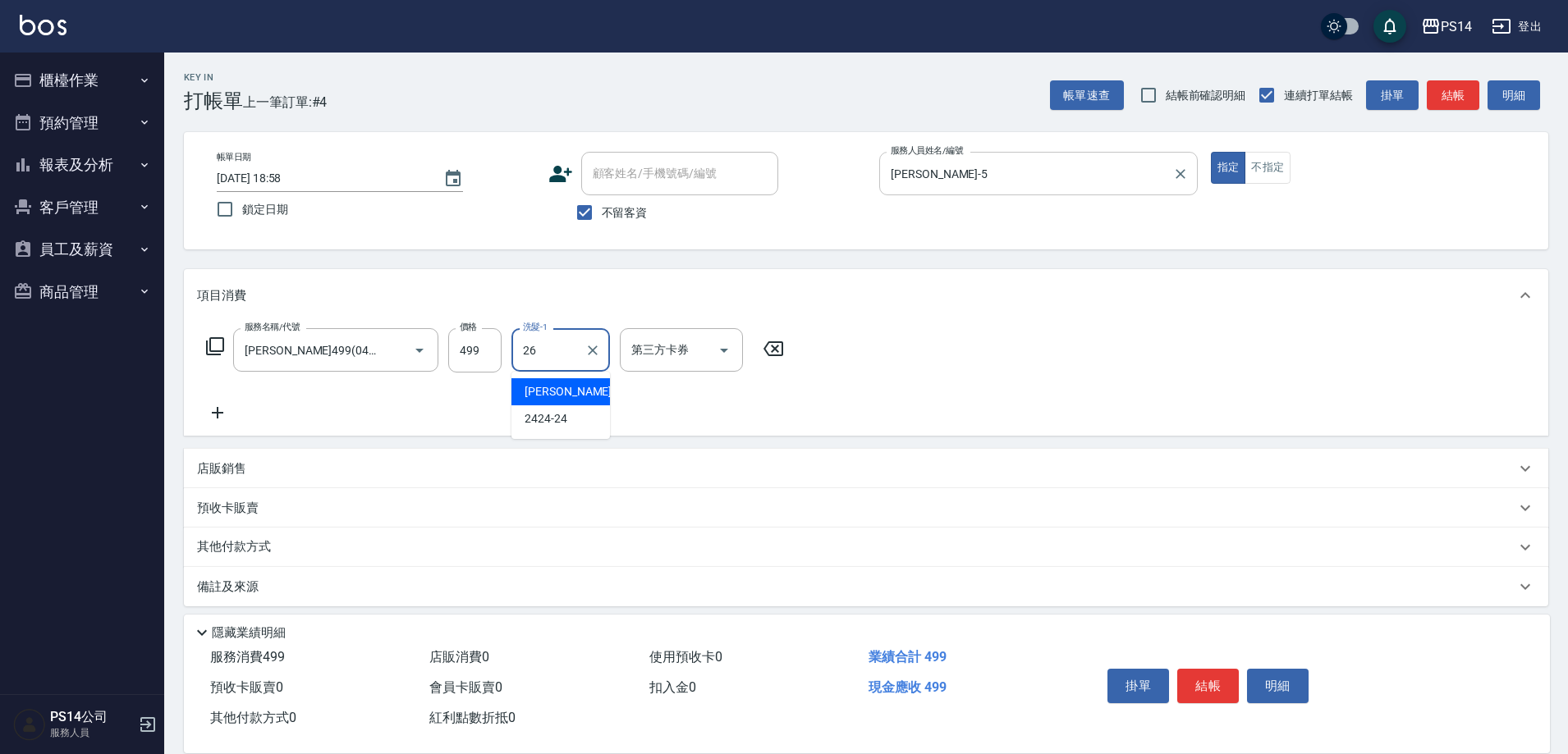
type input "顏誼婷-26"
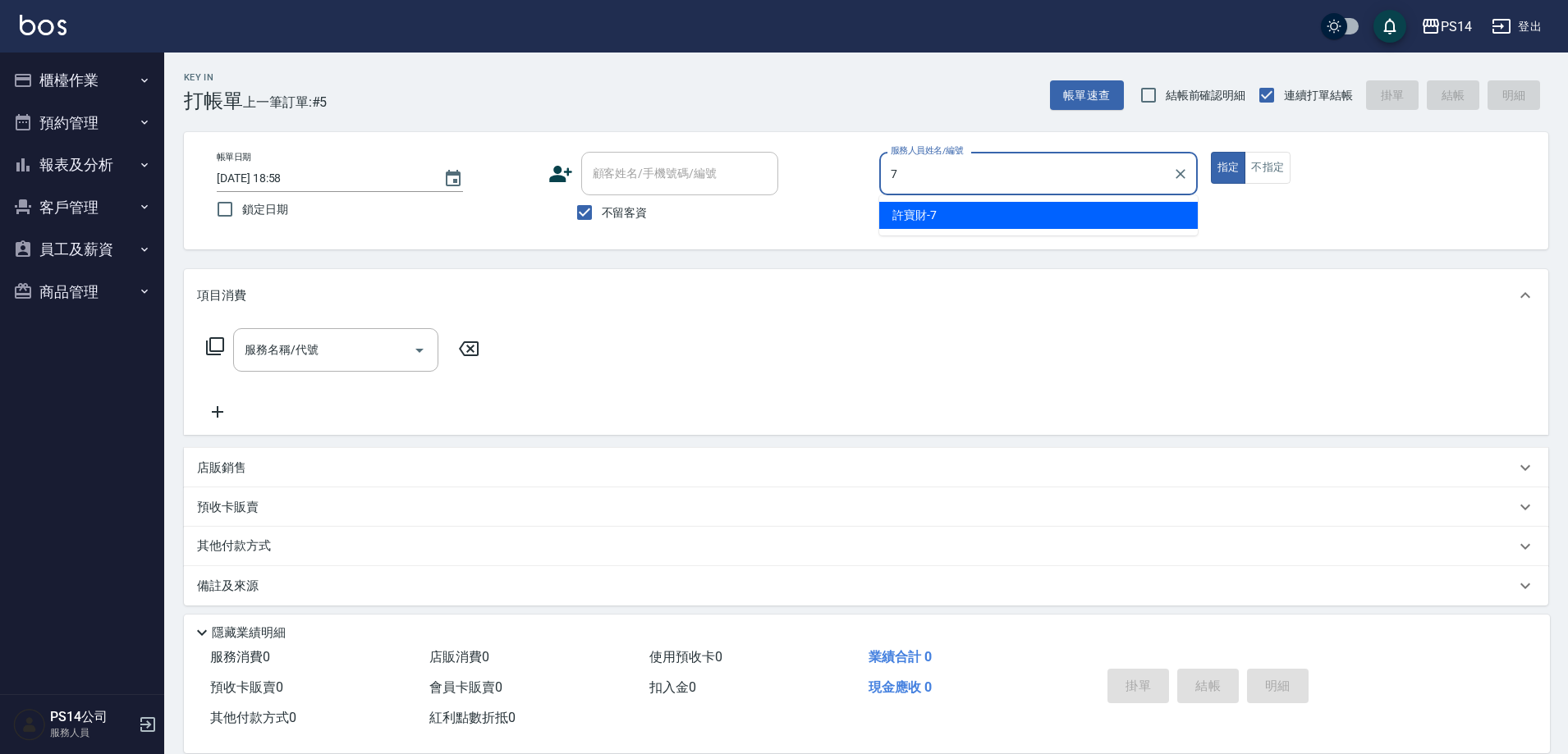
type input "許寶財-7"
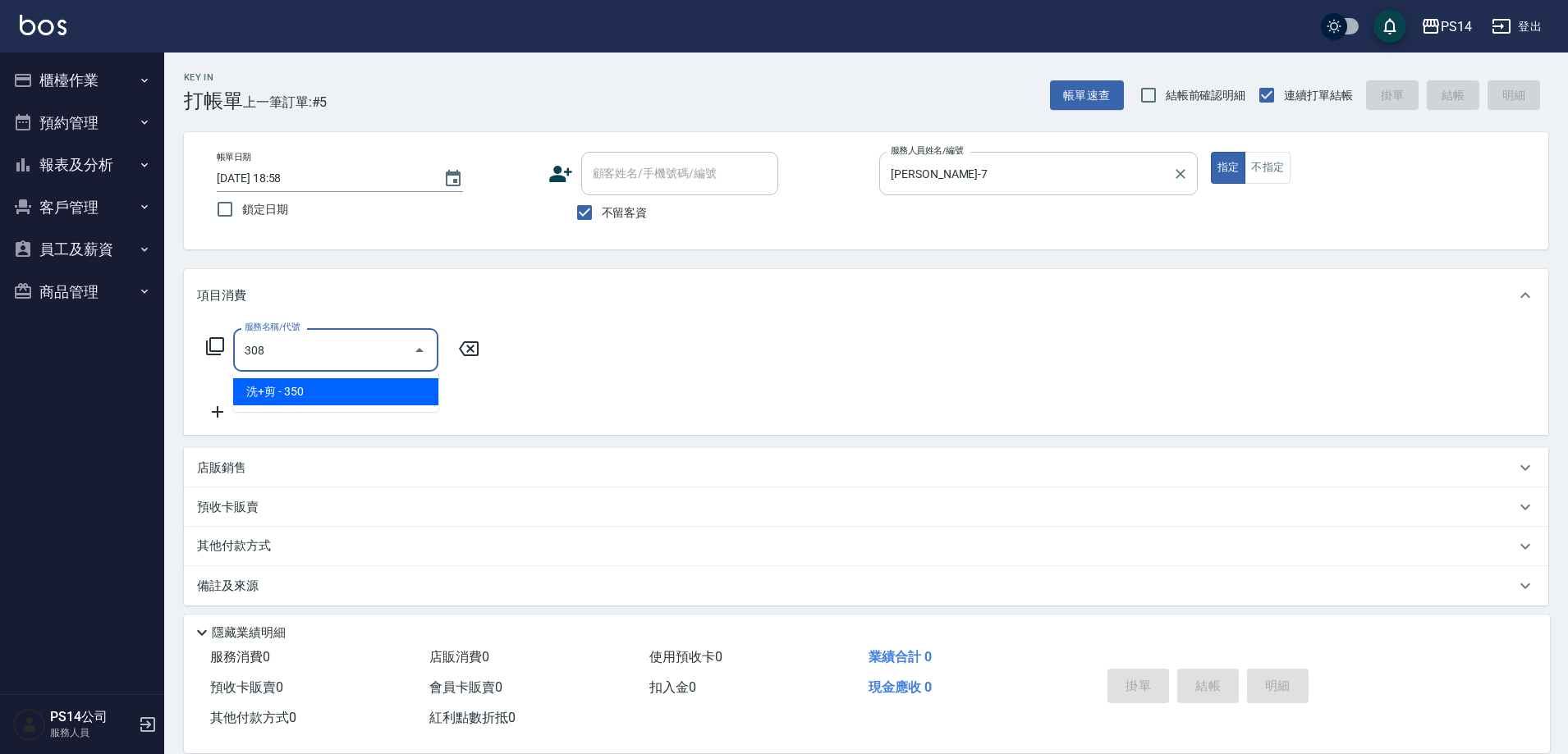
type input "洗+剪(308)"
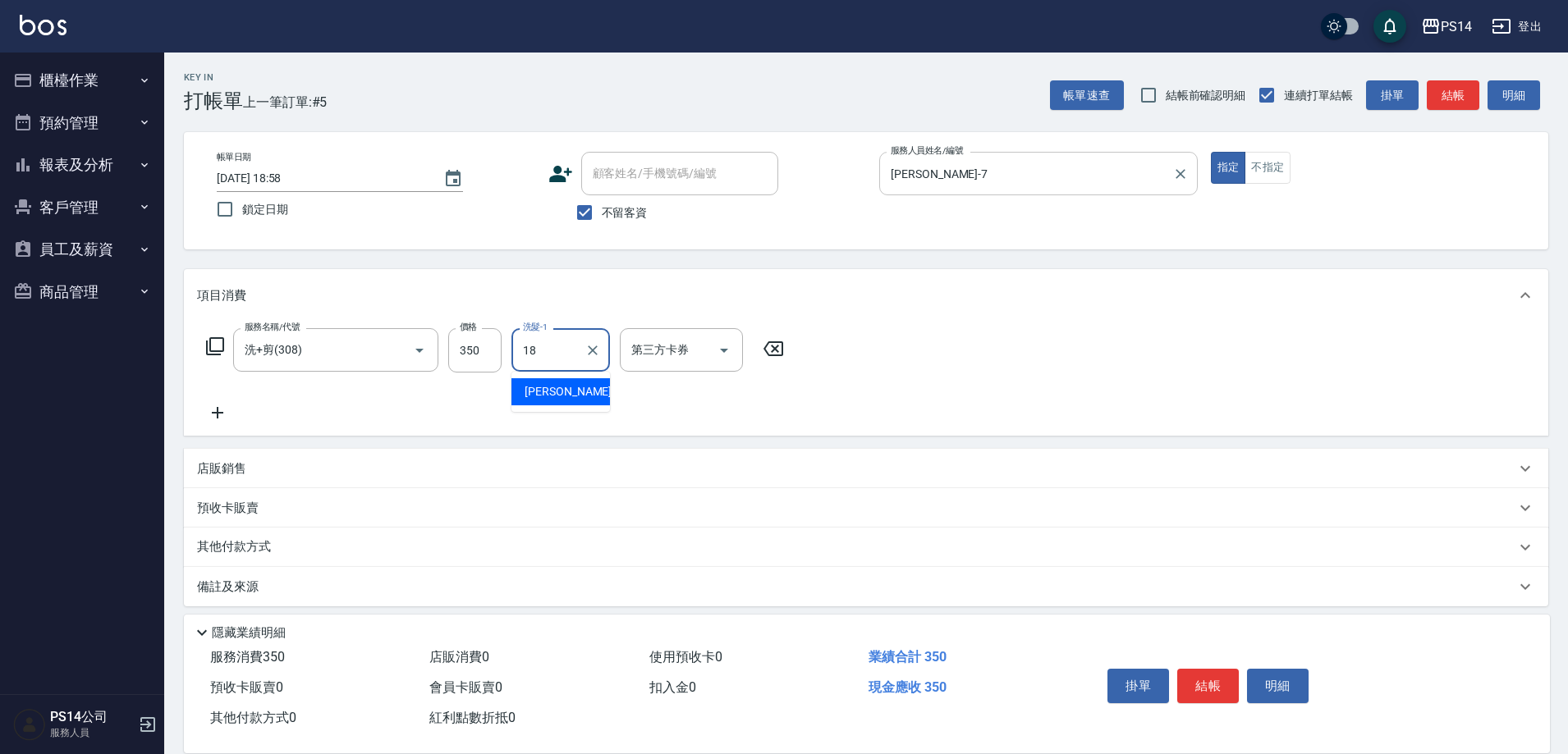
type input "陳昱蓁-18"
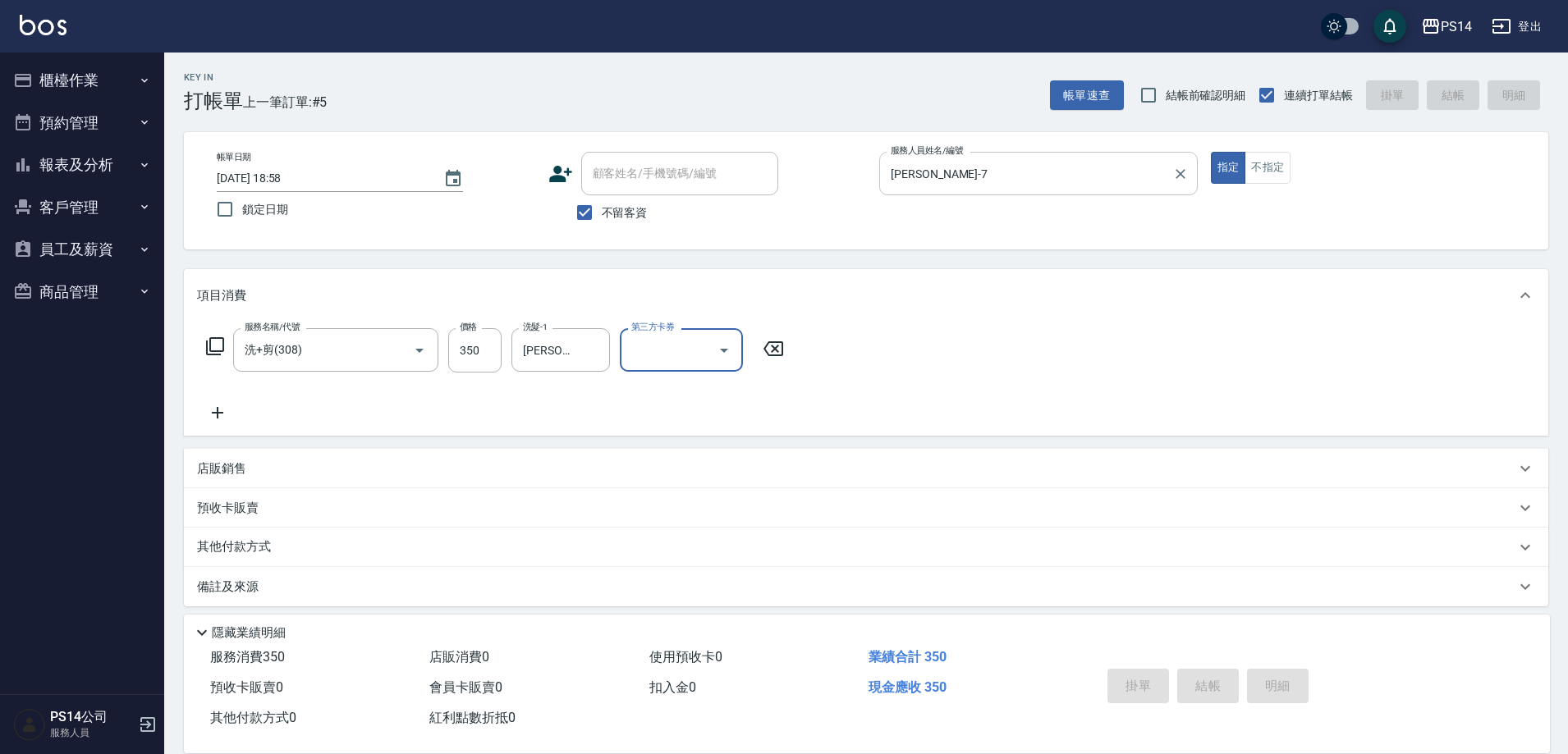
type input "2025/08/13 18:59"
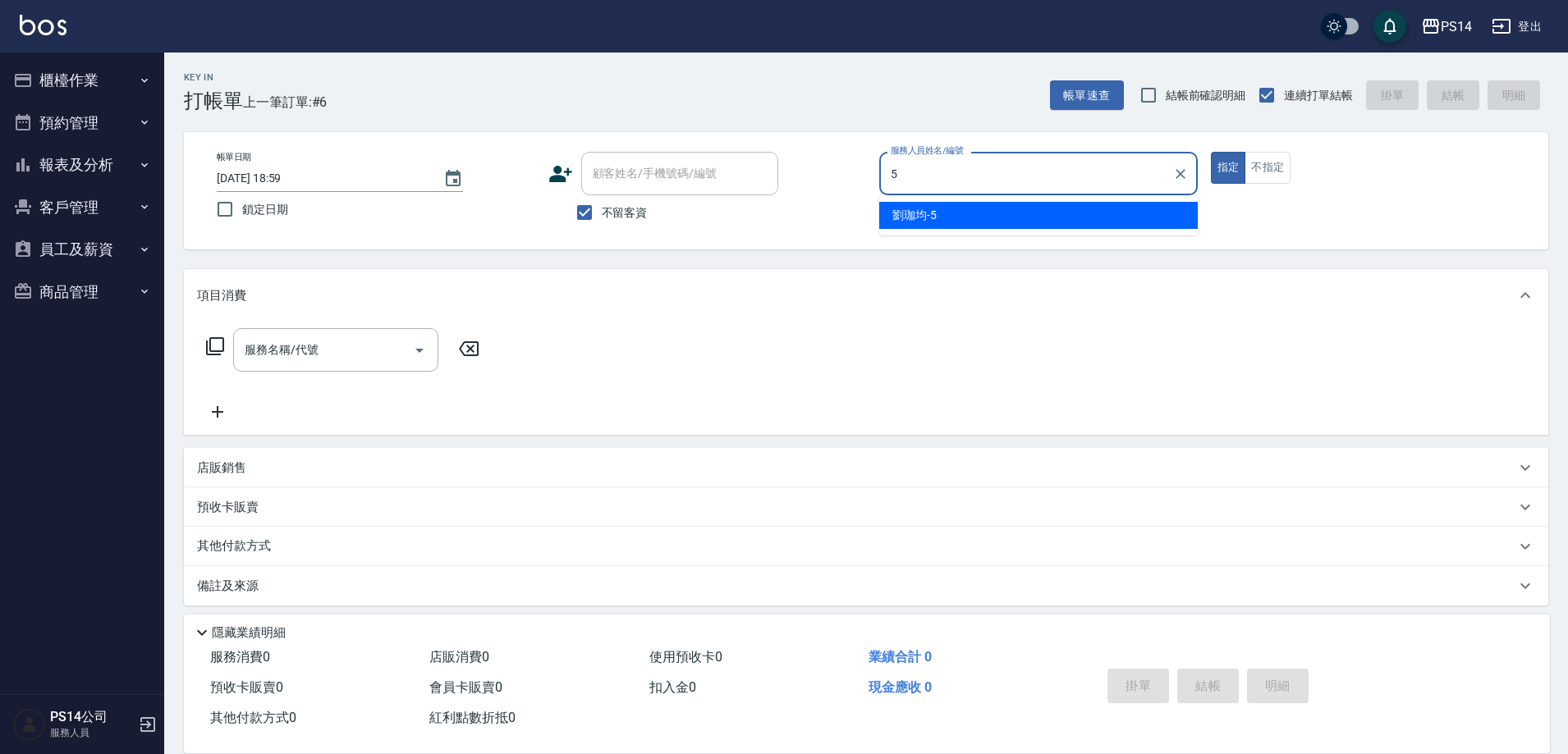
type input "劉珈均-5"
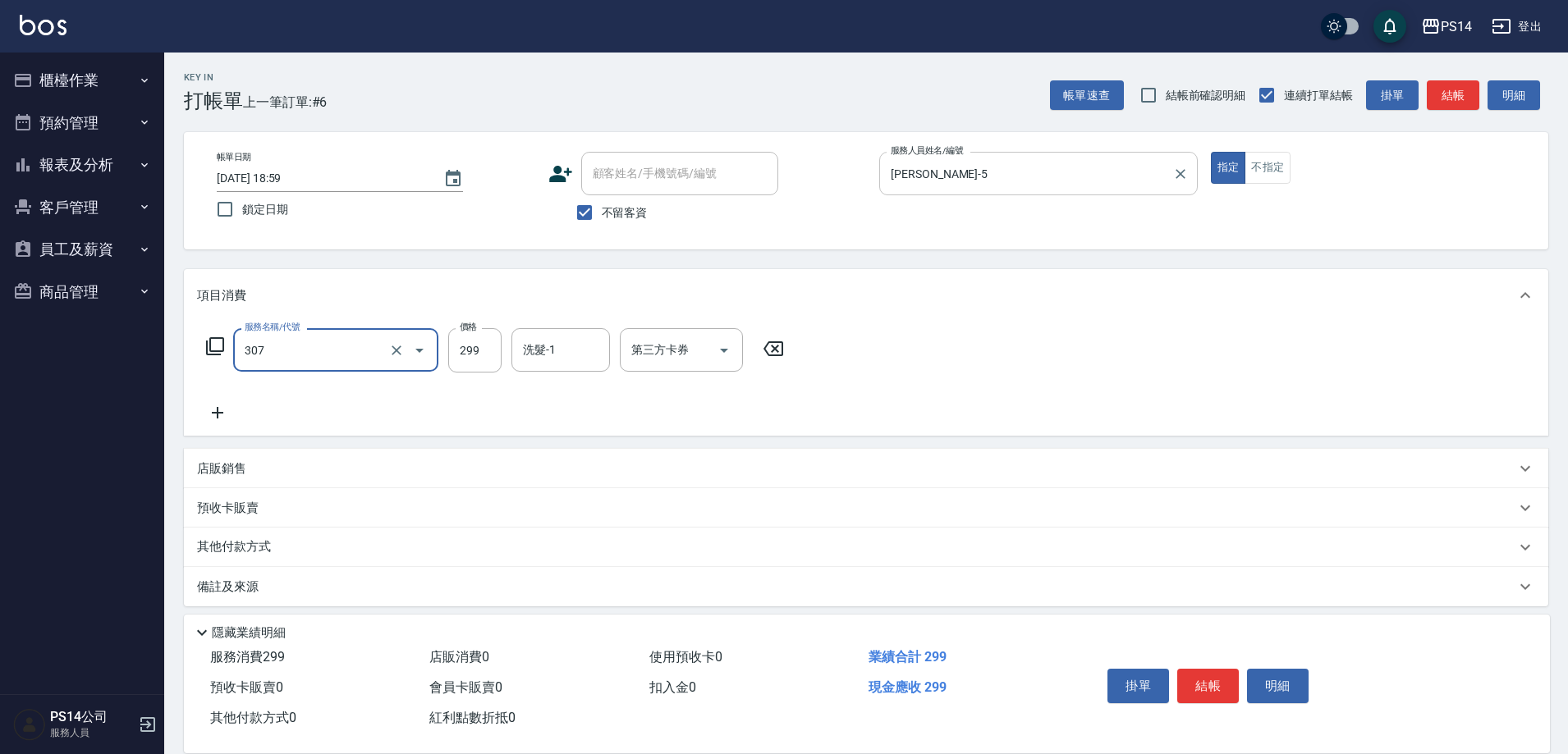
type input "剪髮(307)"
type input "林川富-11"
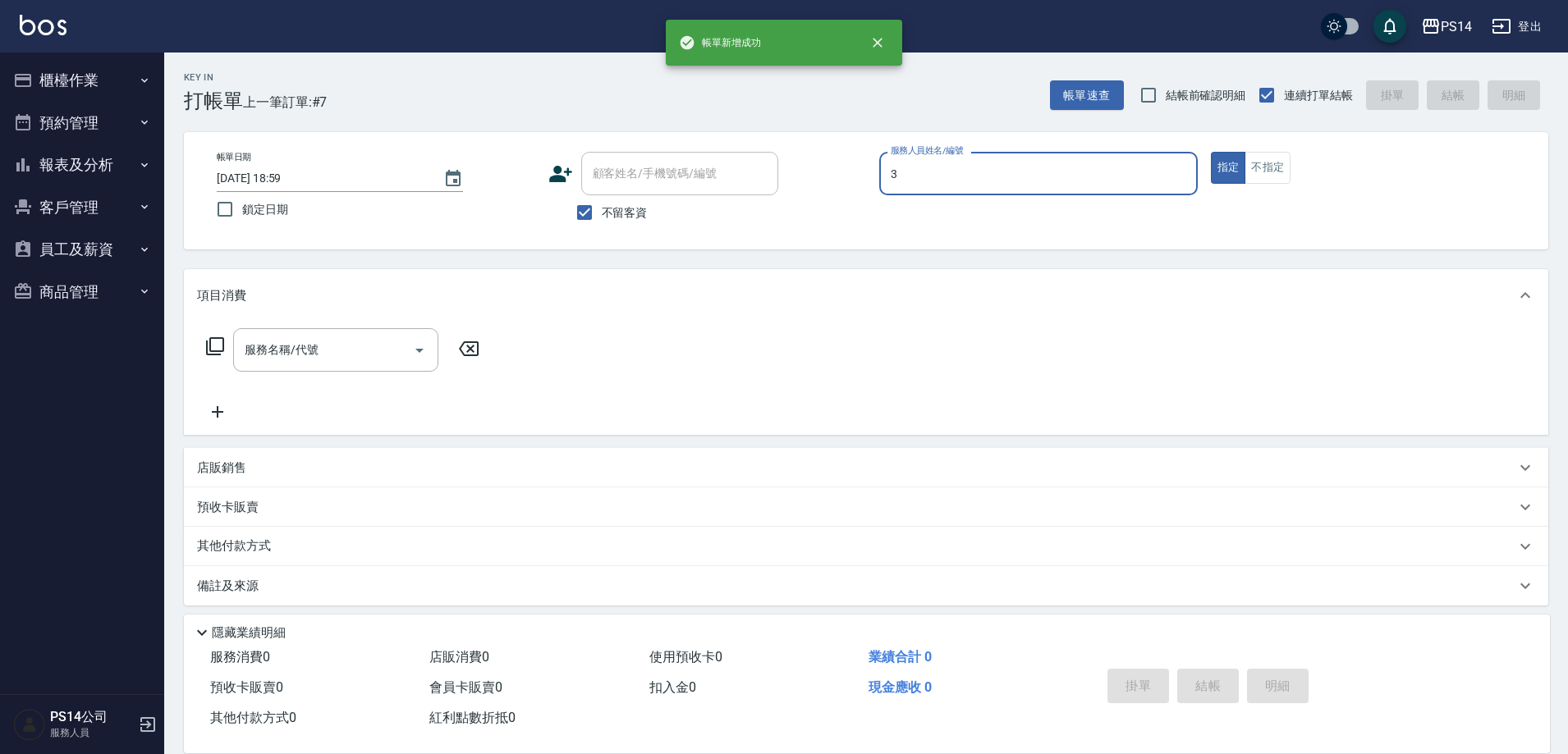
type input "余宜玲-3"
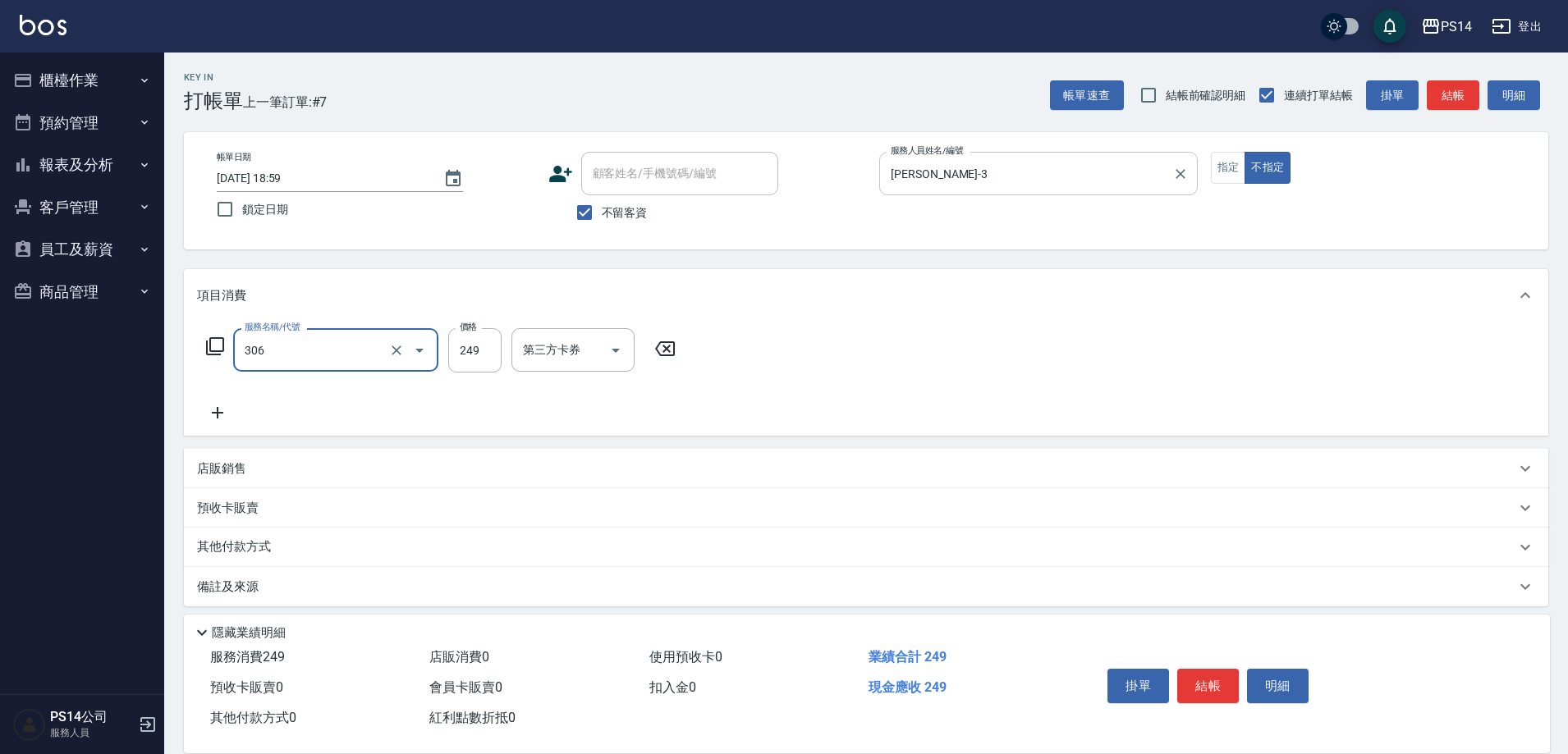
type input "剪髮(306)"
type input "林川富-11"
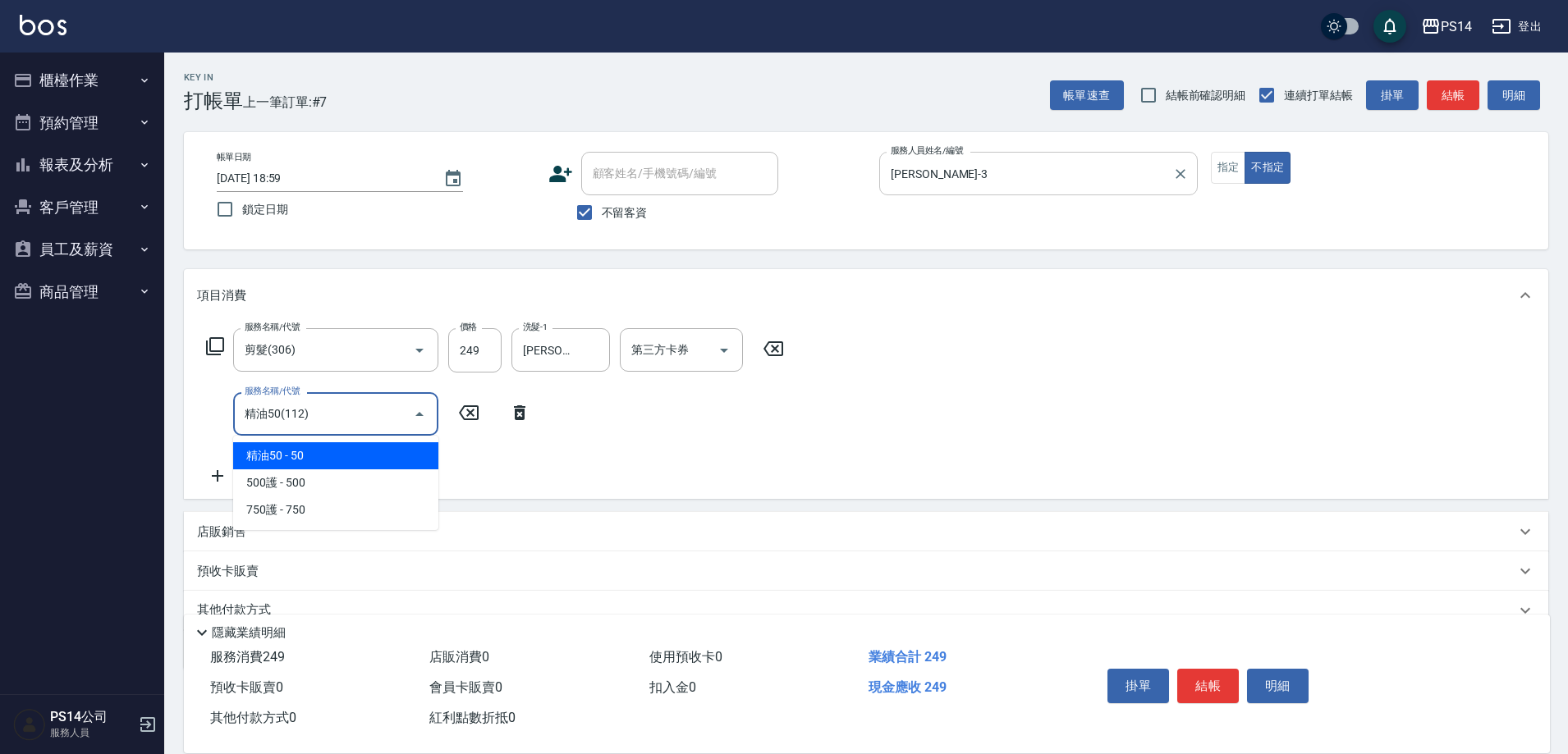
type input "精油50(112)"
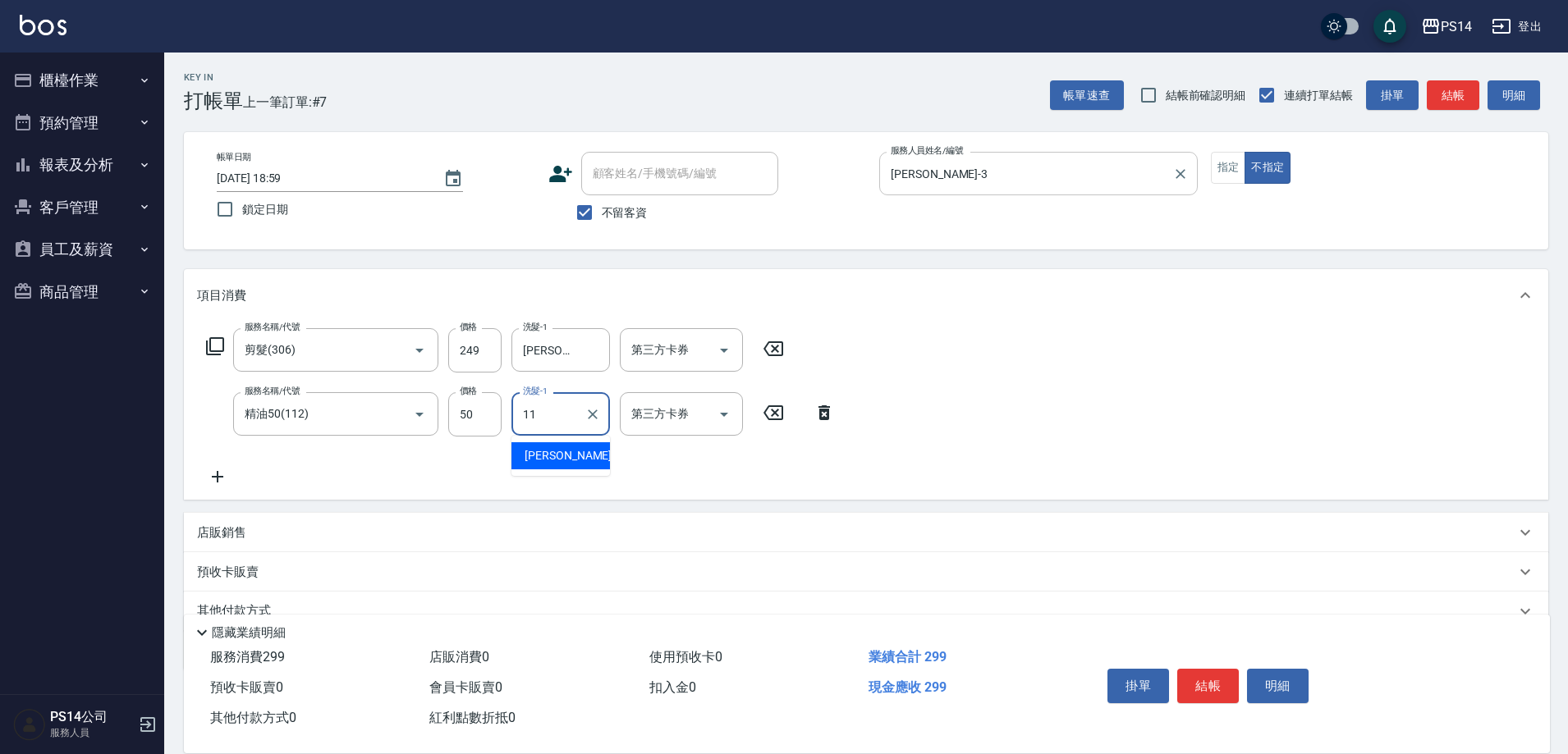
type input "林川富-11"
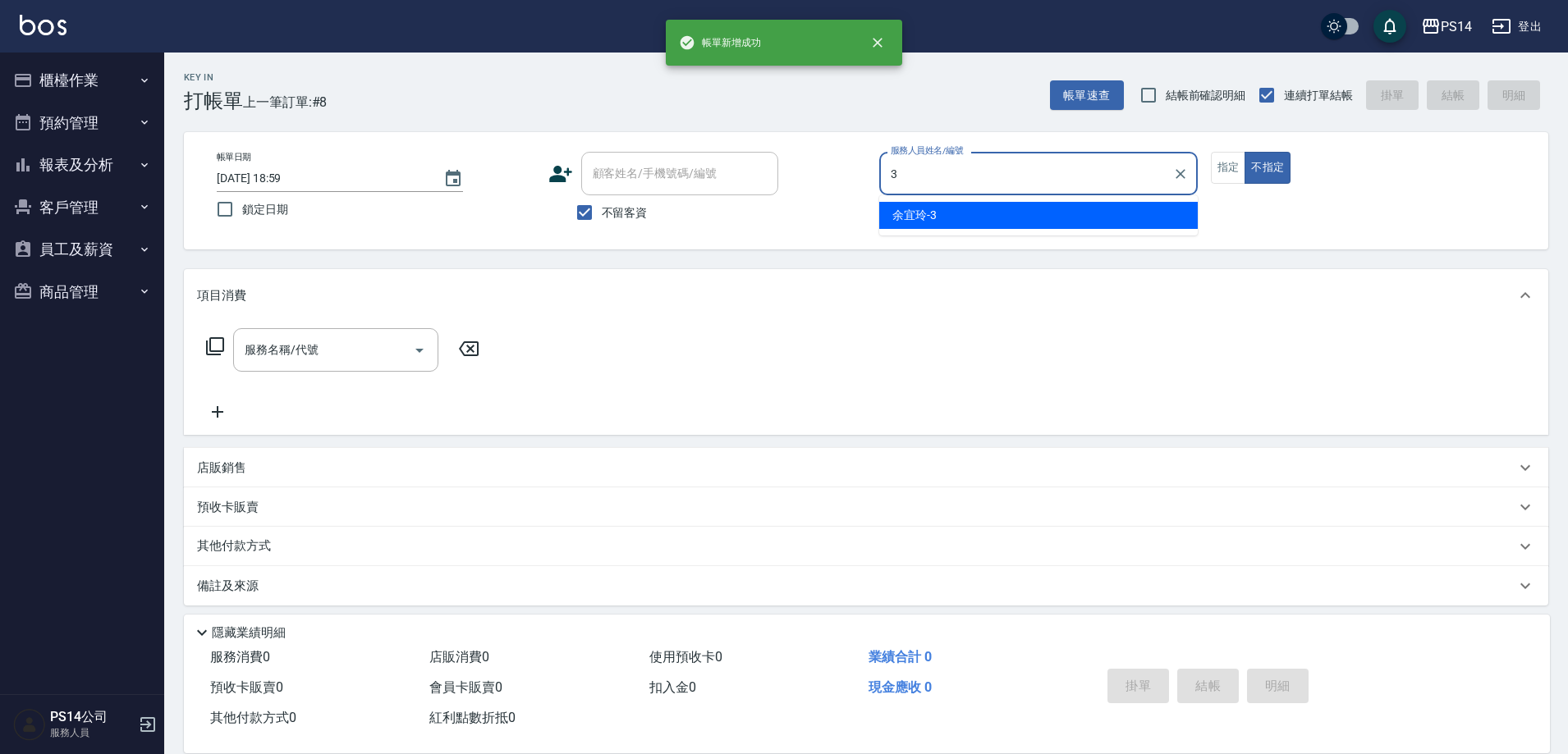
type input "余宜玲-3"
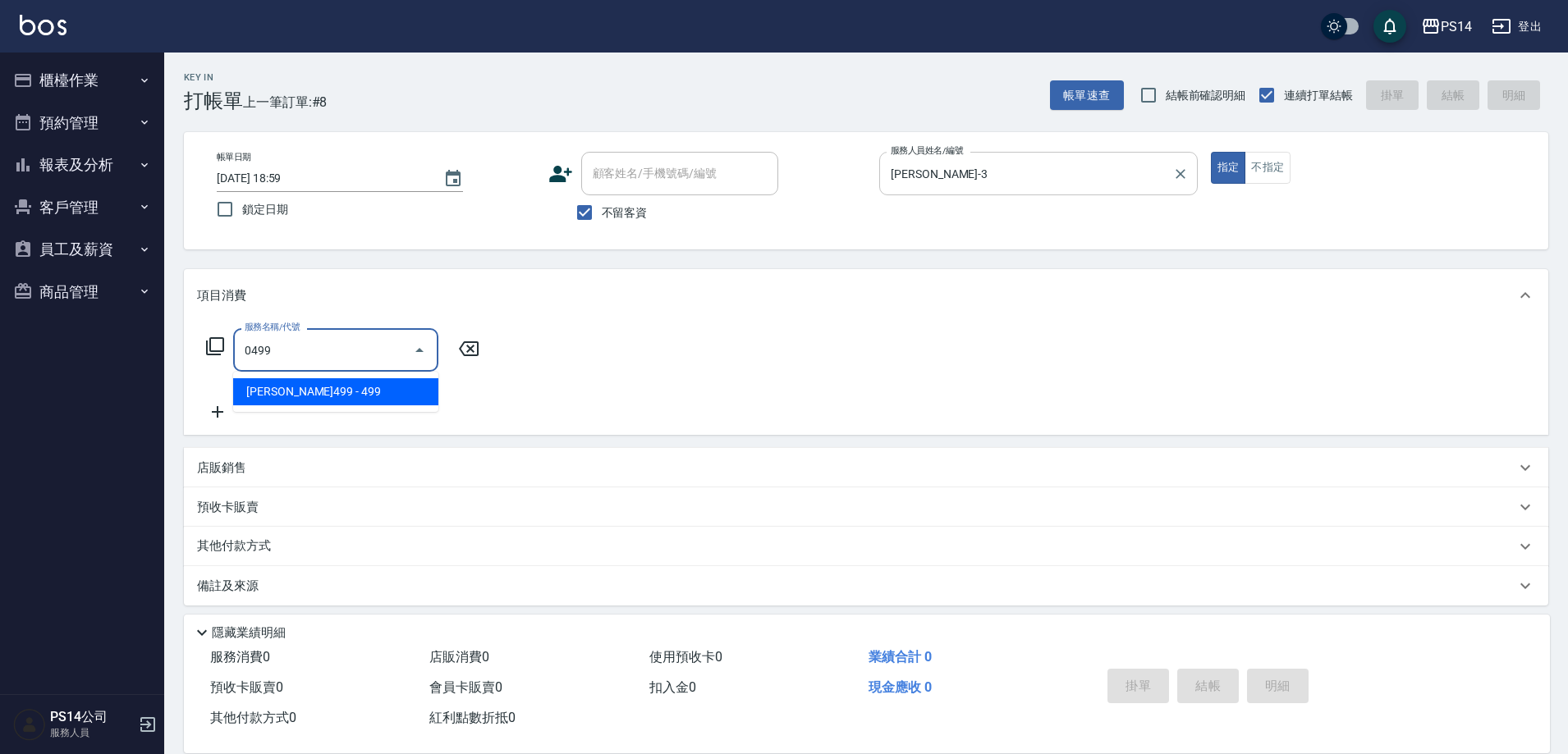
type input "伊黛莉499(0499)"
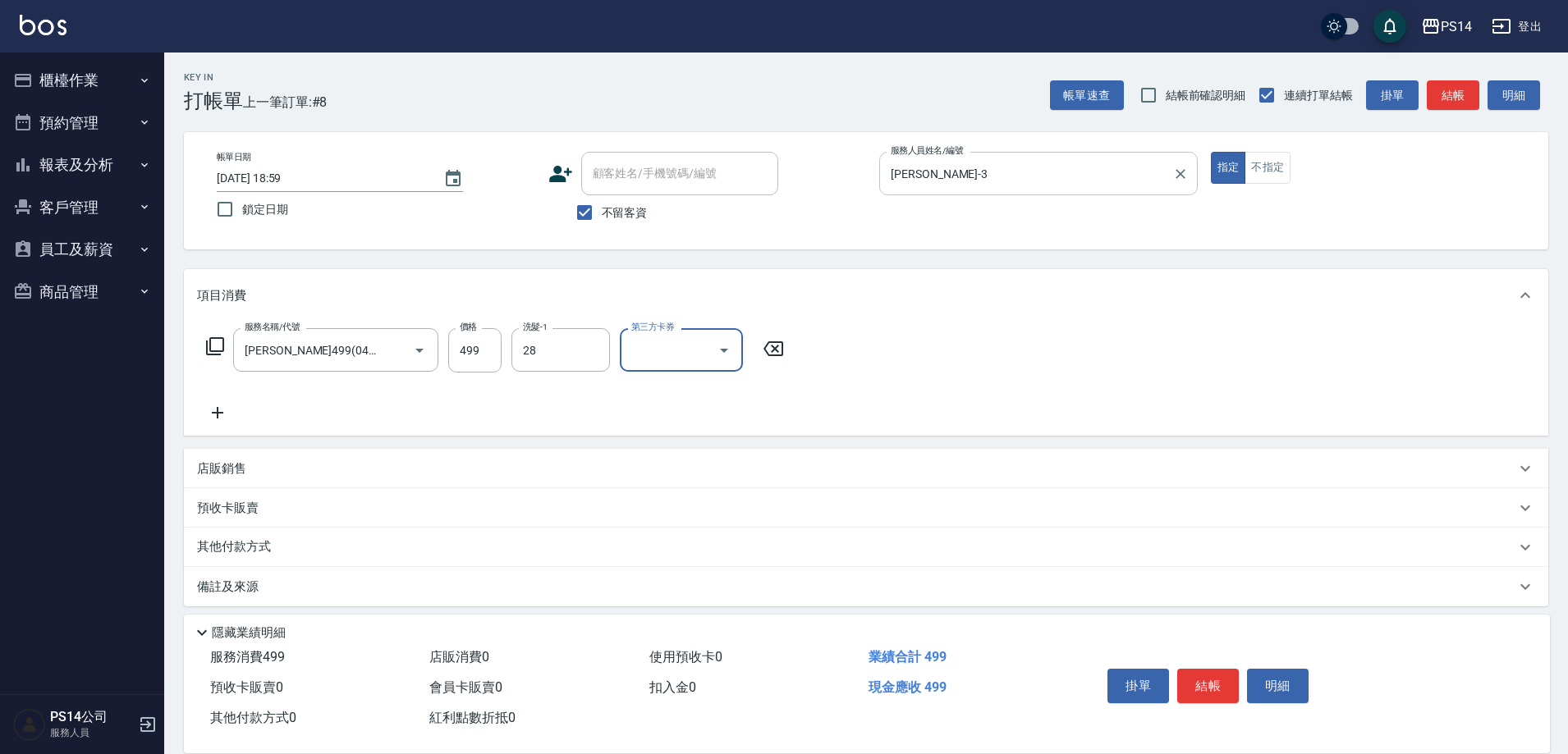
type input "謝欣紜-28"
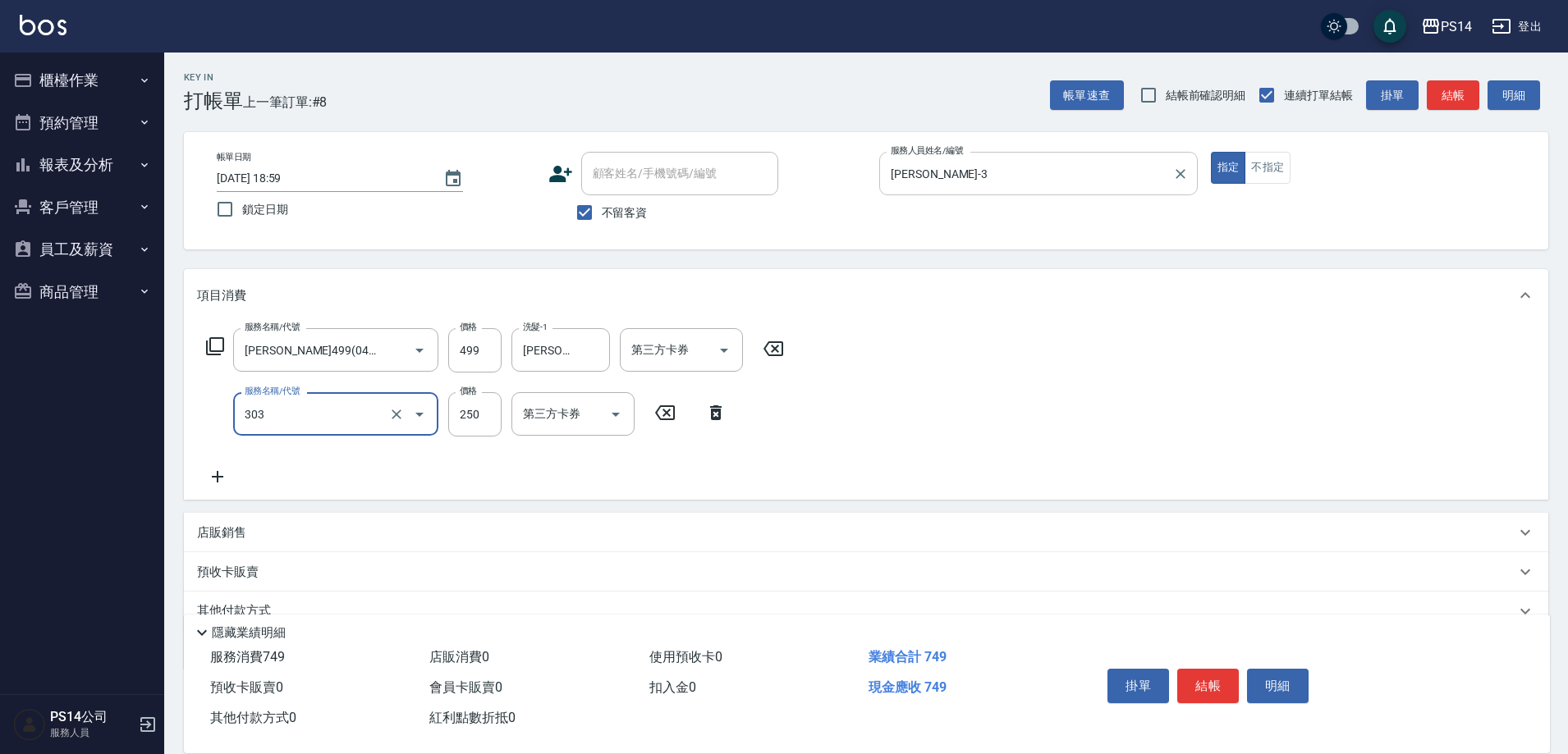
type input "剪髮(303)"
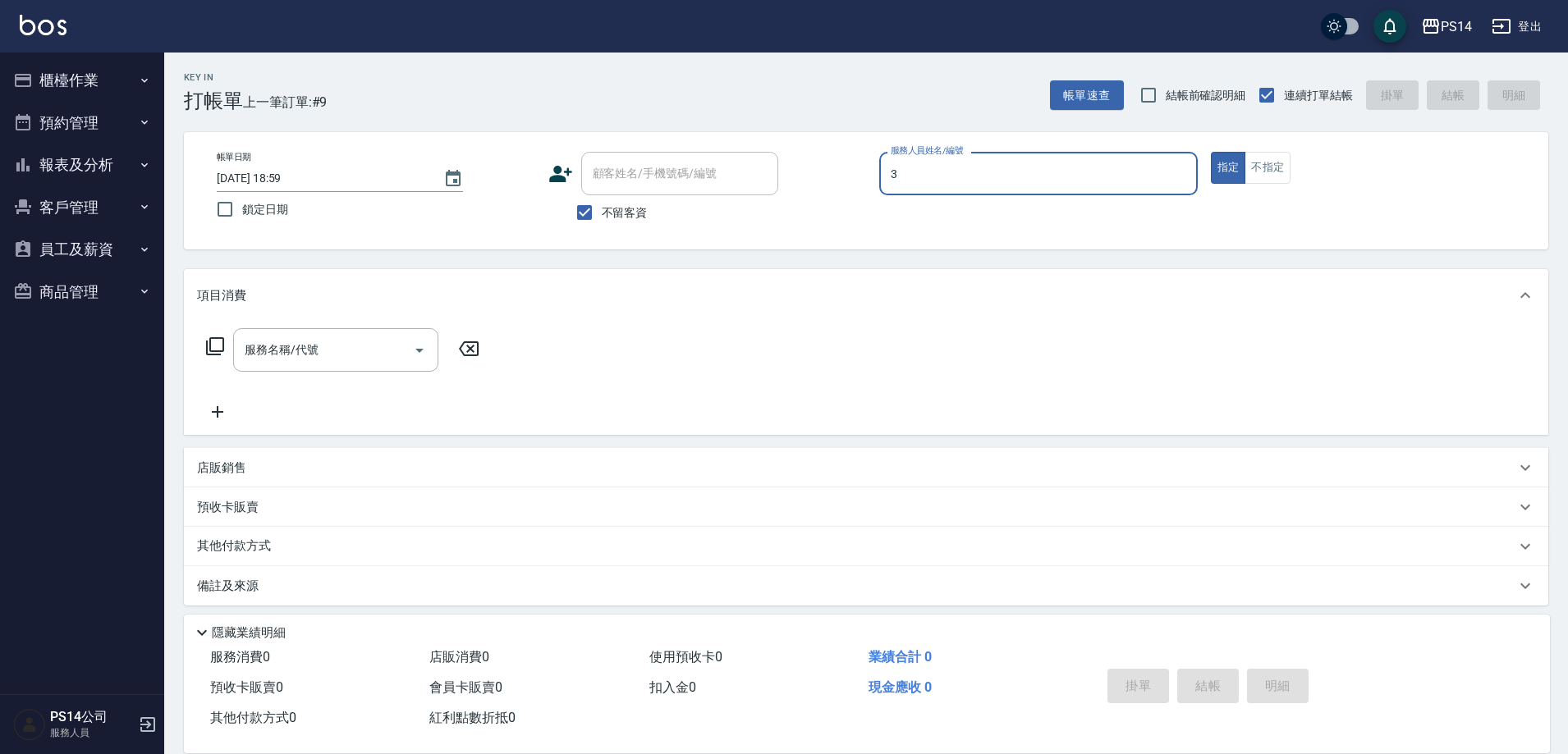
type input "余宜玲-3"
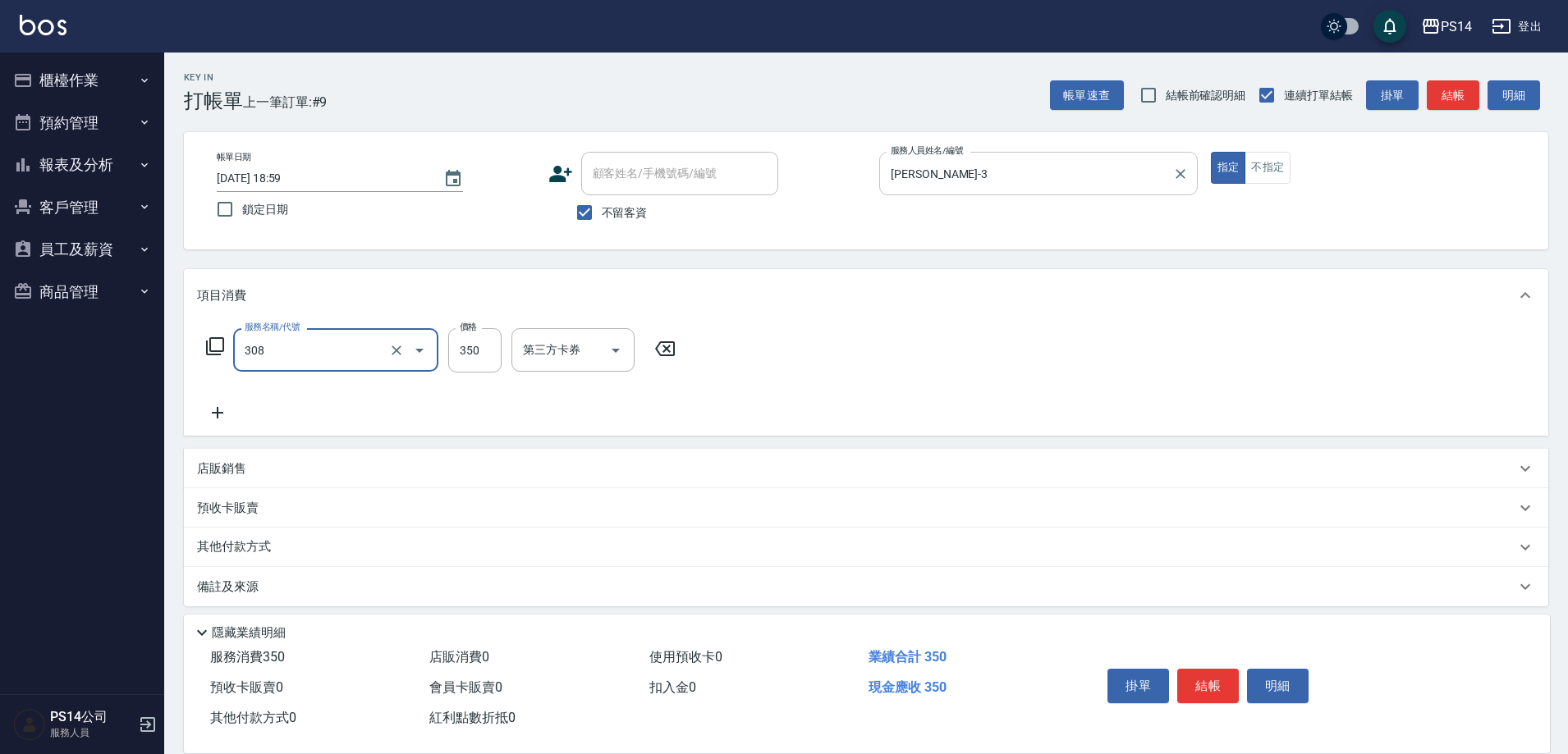
type input "洗+剪(308)"
type input "謝欣紜-28"
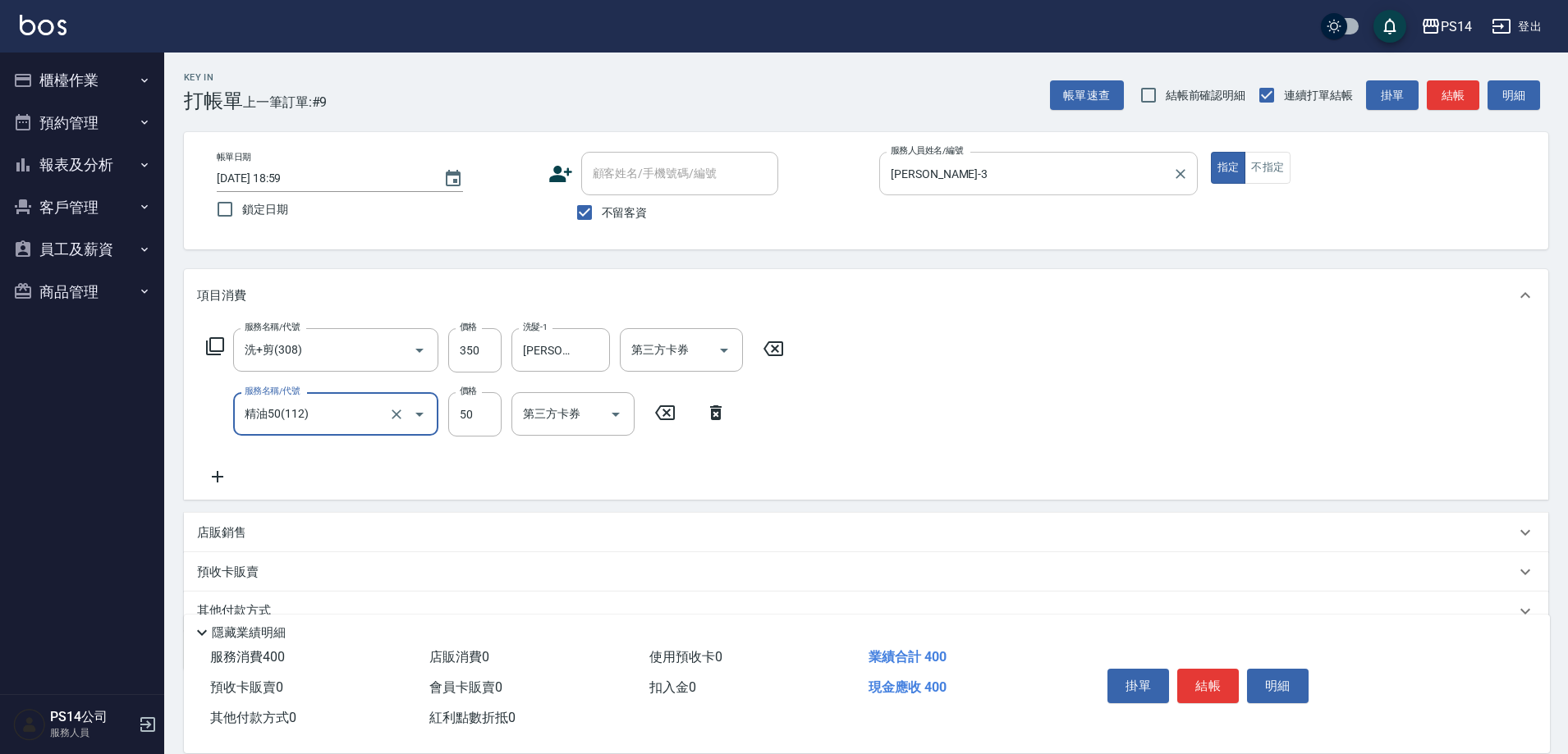
type input "精油50(112)"
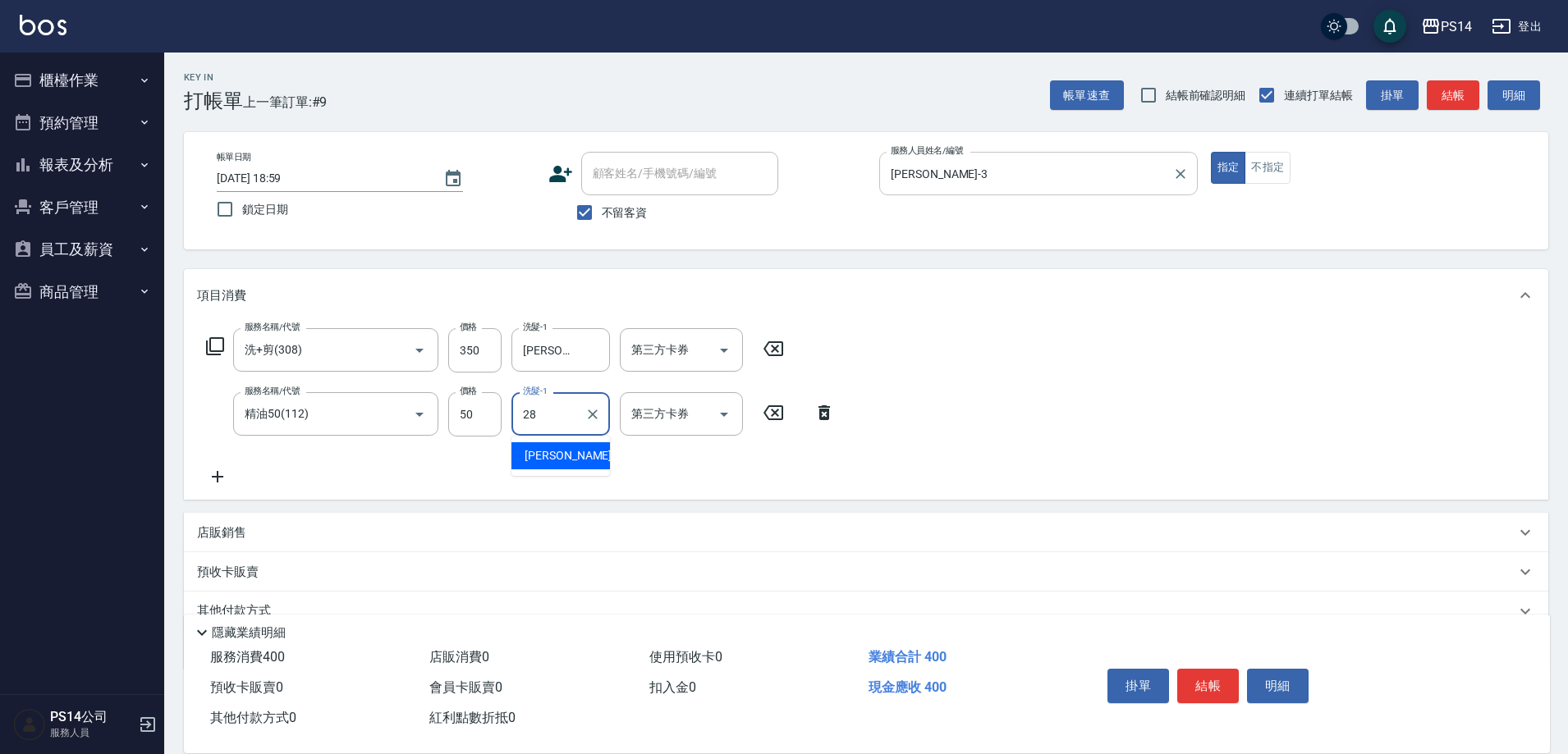
type input "謝欣紜-28"
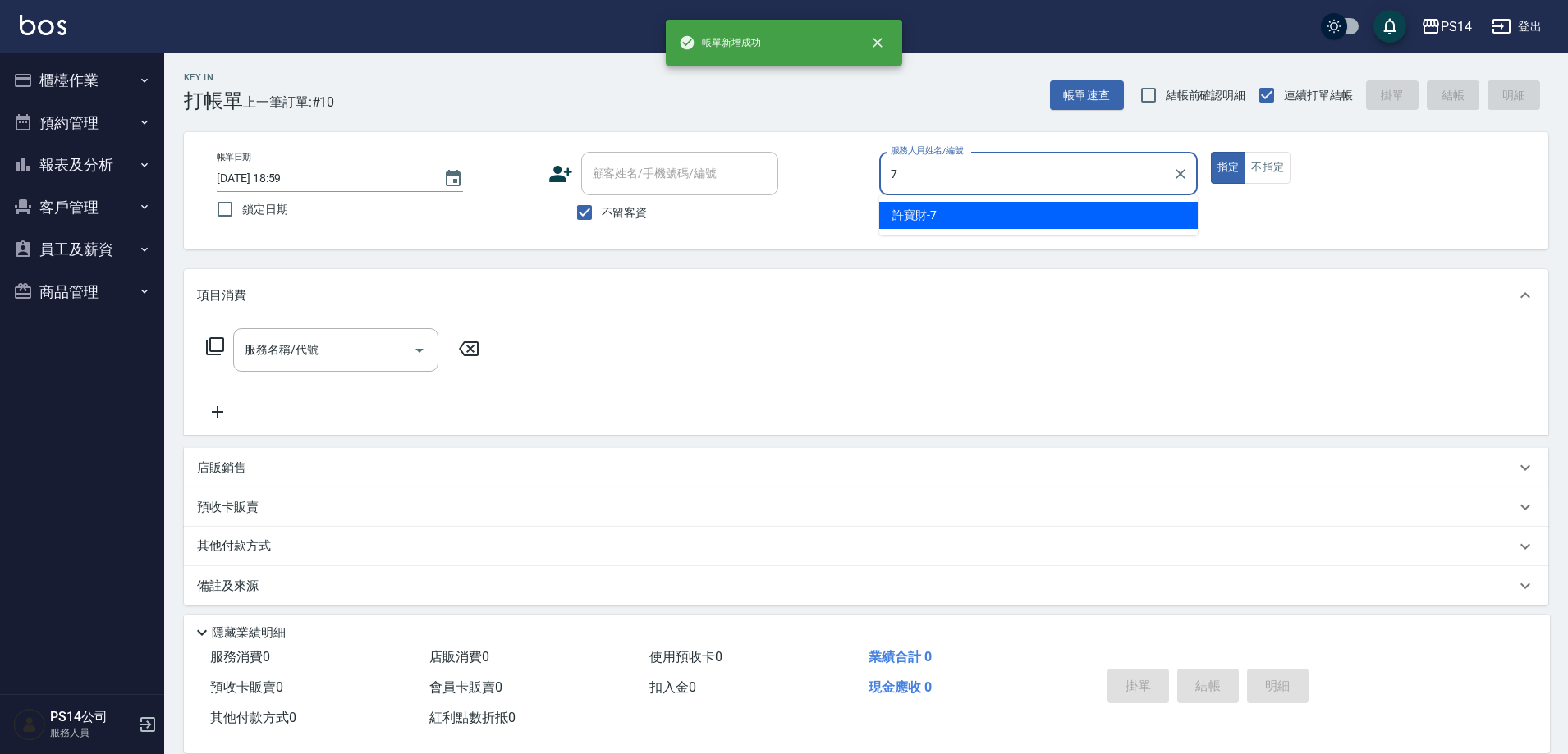
type input "許寶財-7"
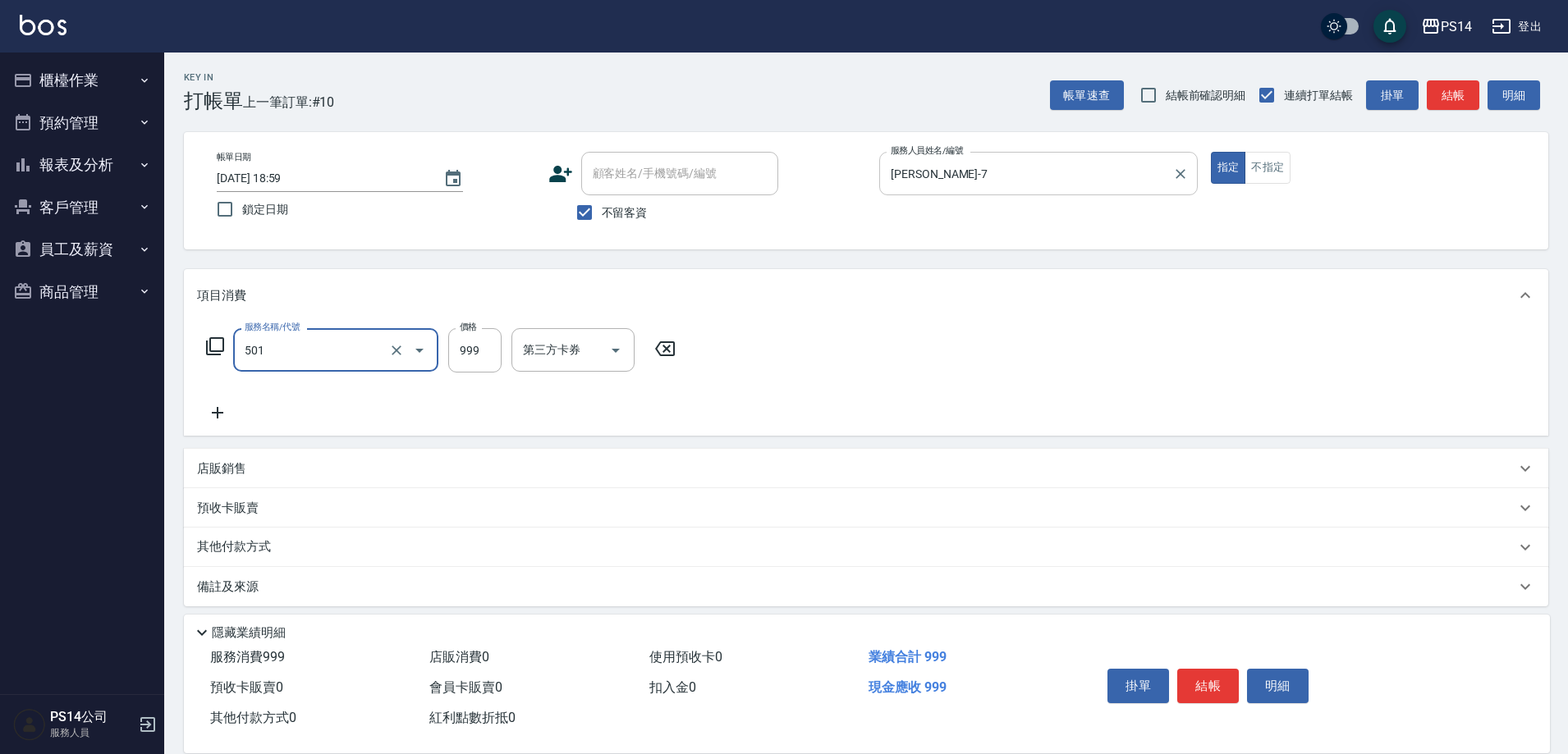
type input "染髮(501)"
type input "1200"
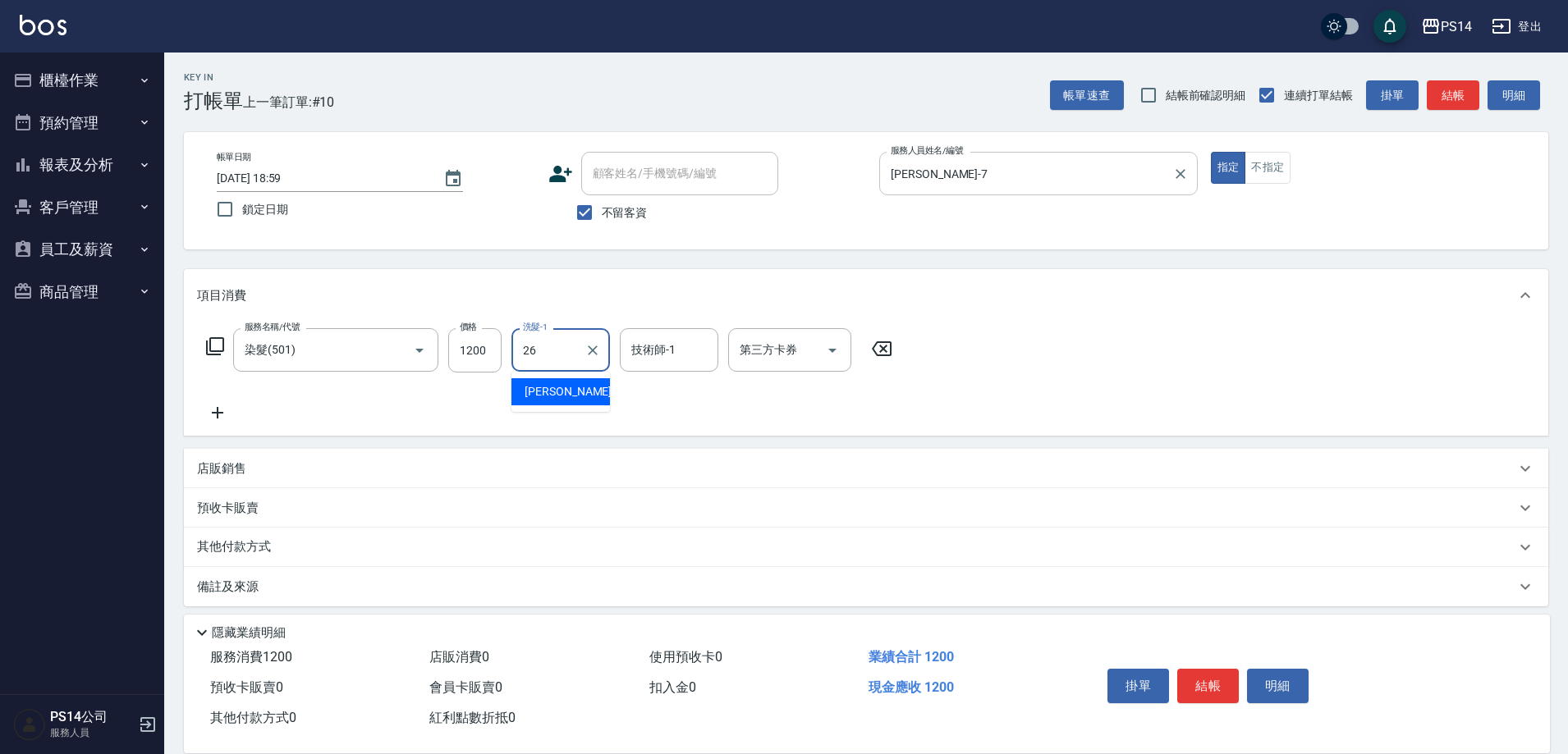
type input "顏誼婷-26"
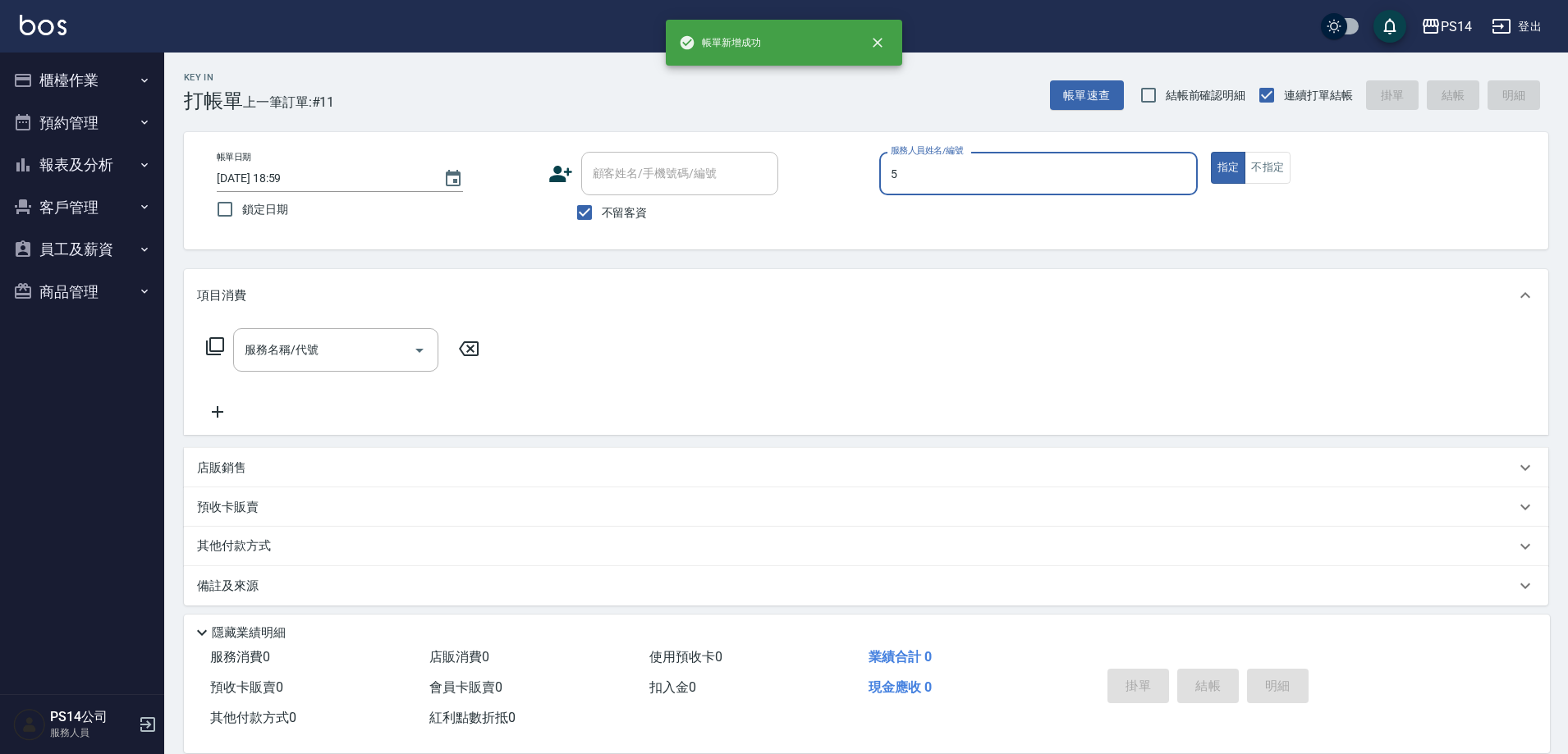
type input "劉珈均-5"
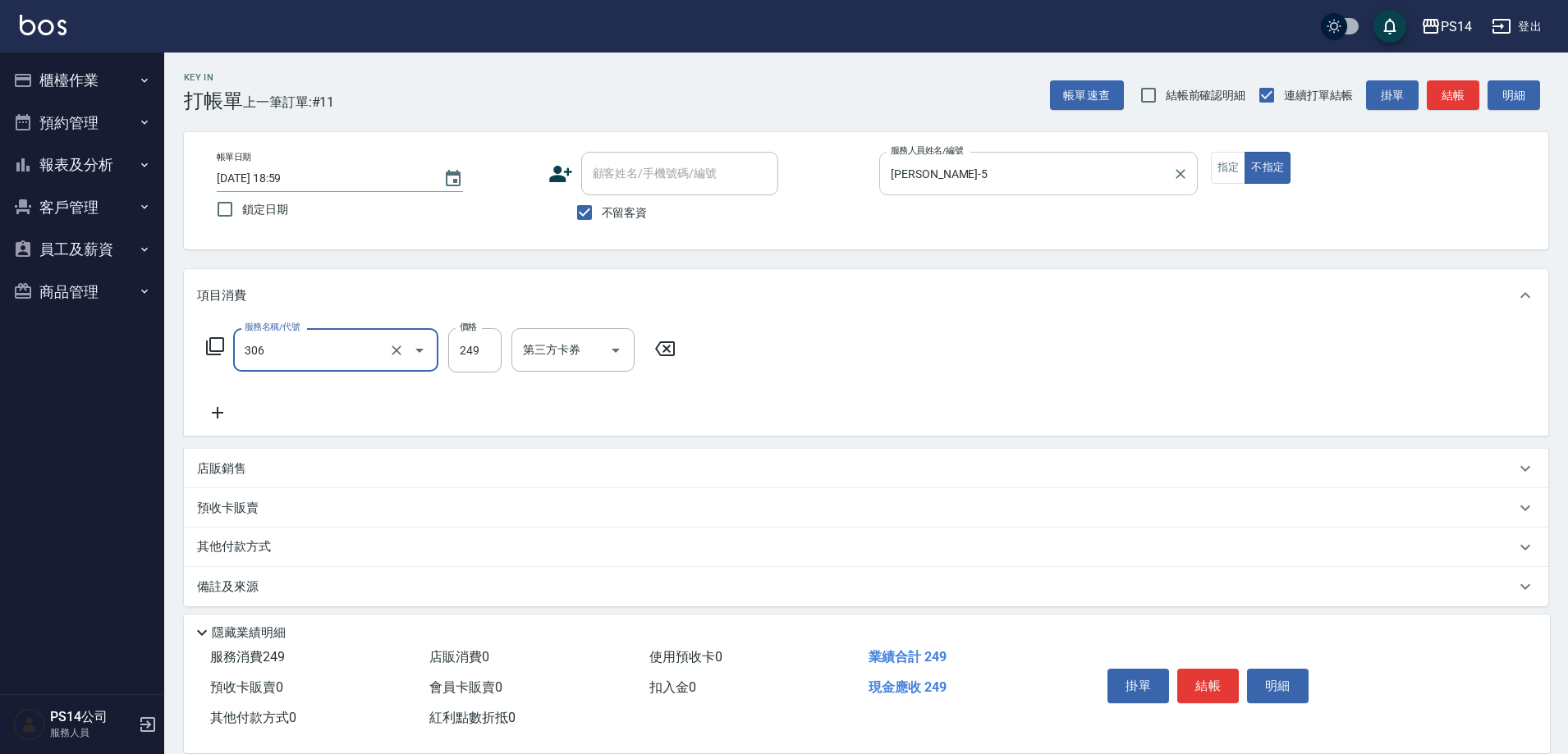
type input "剪髮(306)"
type input "陳昱蓁-18"
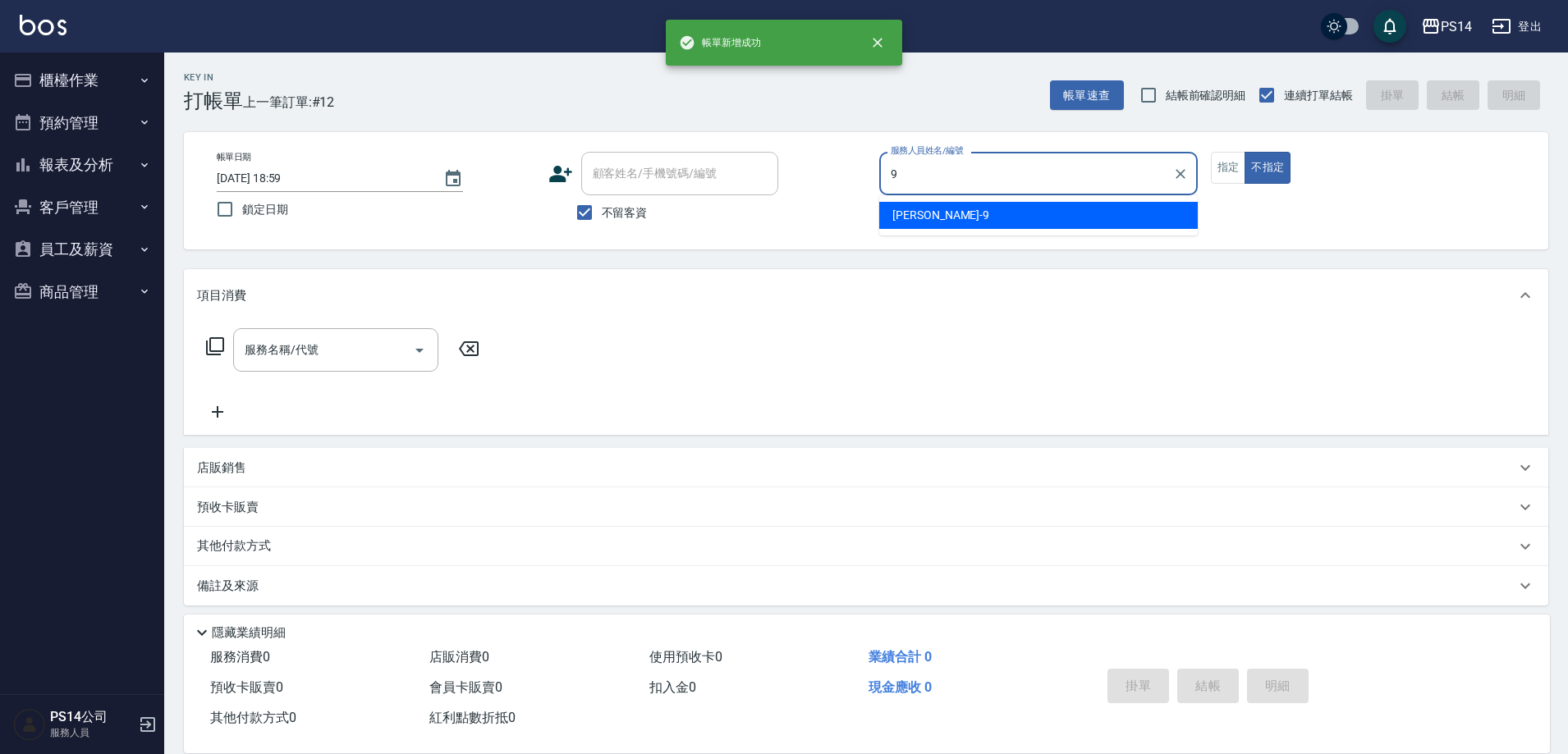
type input "楊宇霏-9"
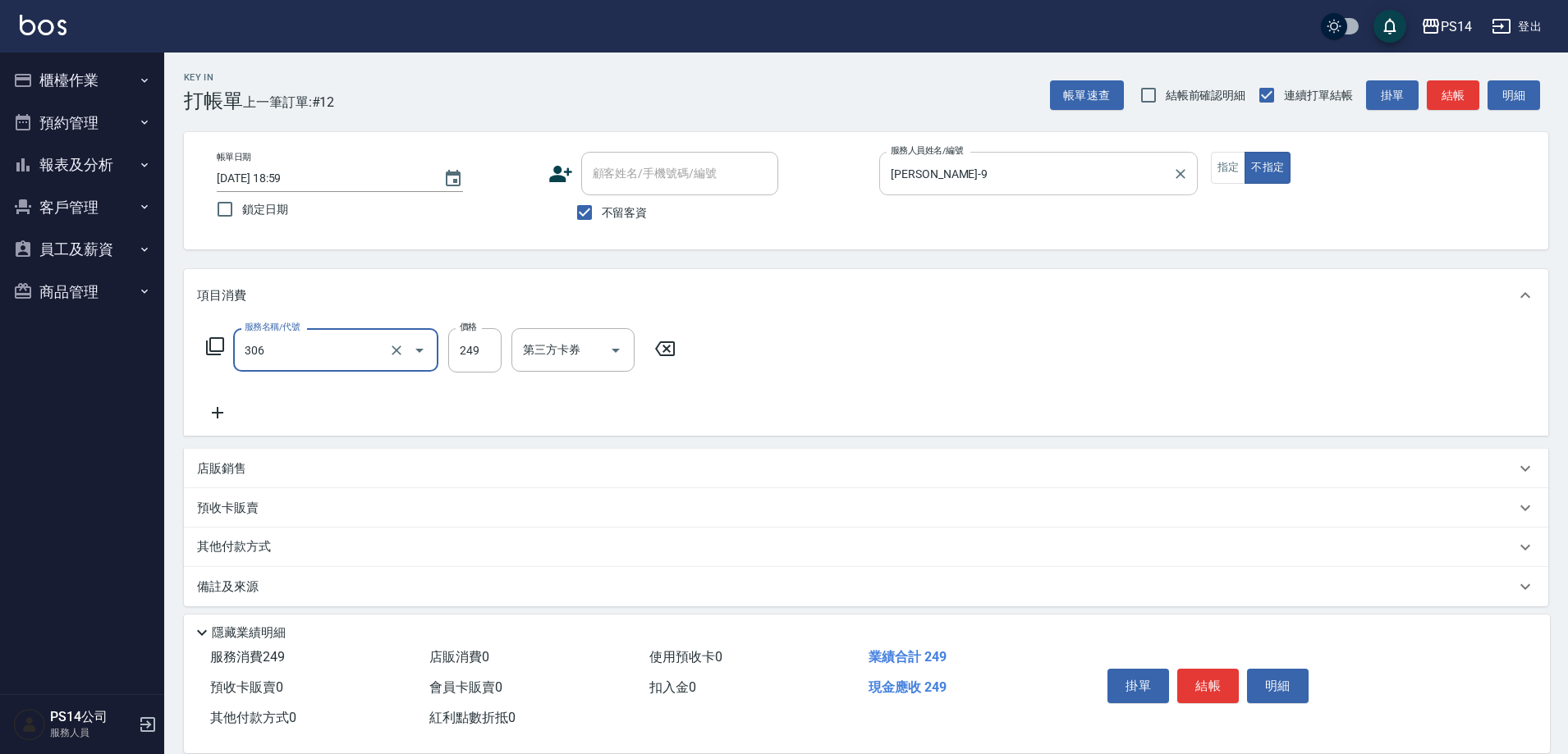
type input "剪髮(306)"
type input "林川富-11"
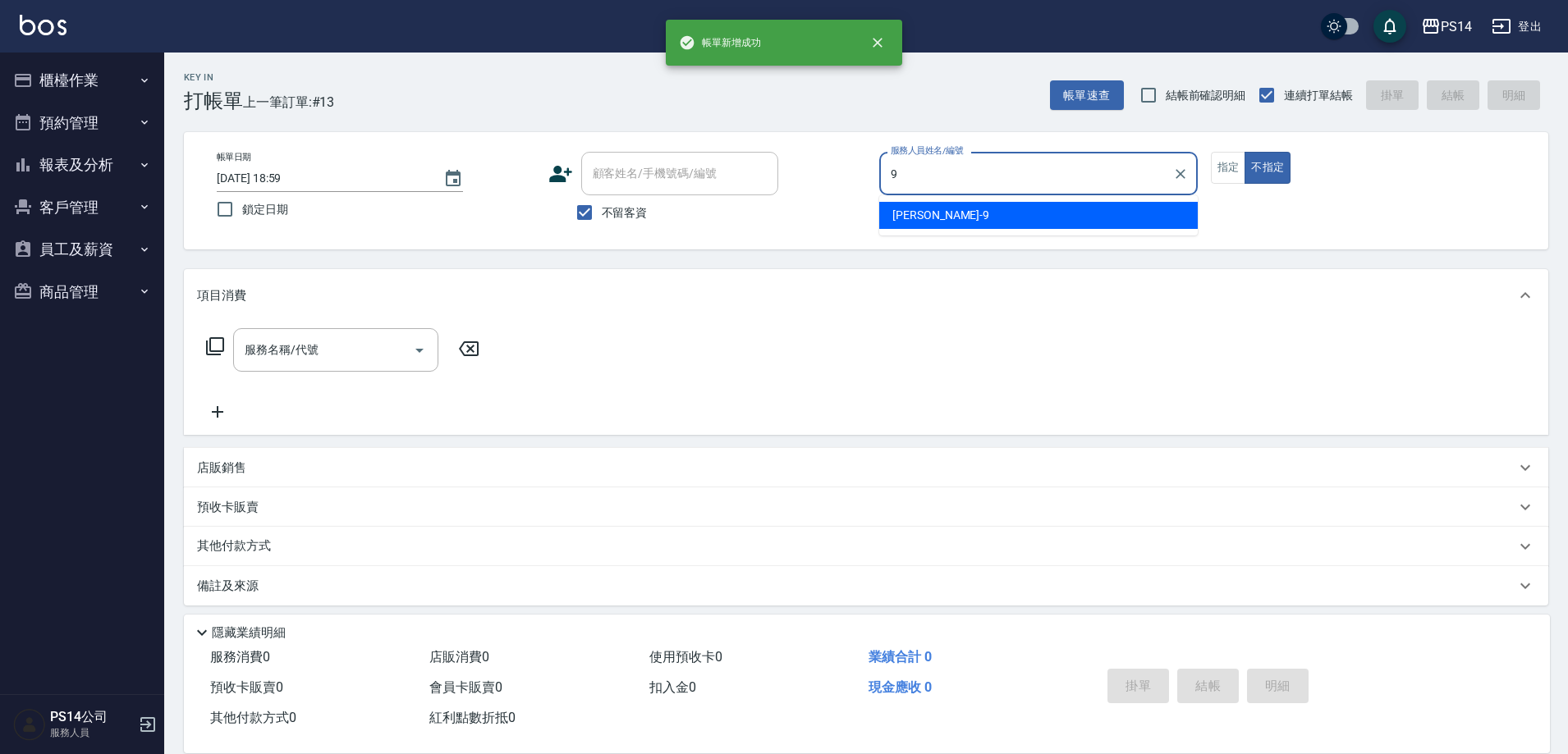
type input "楊宇霏-9"
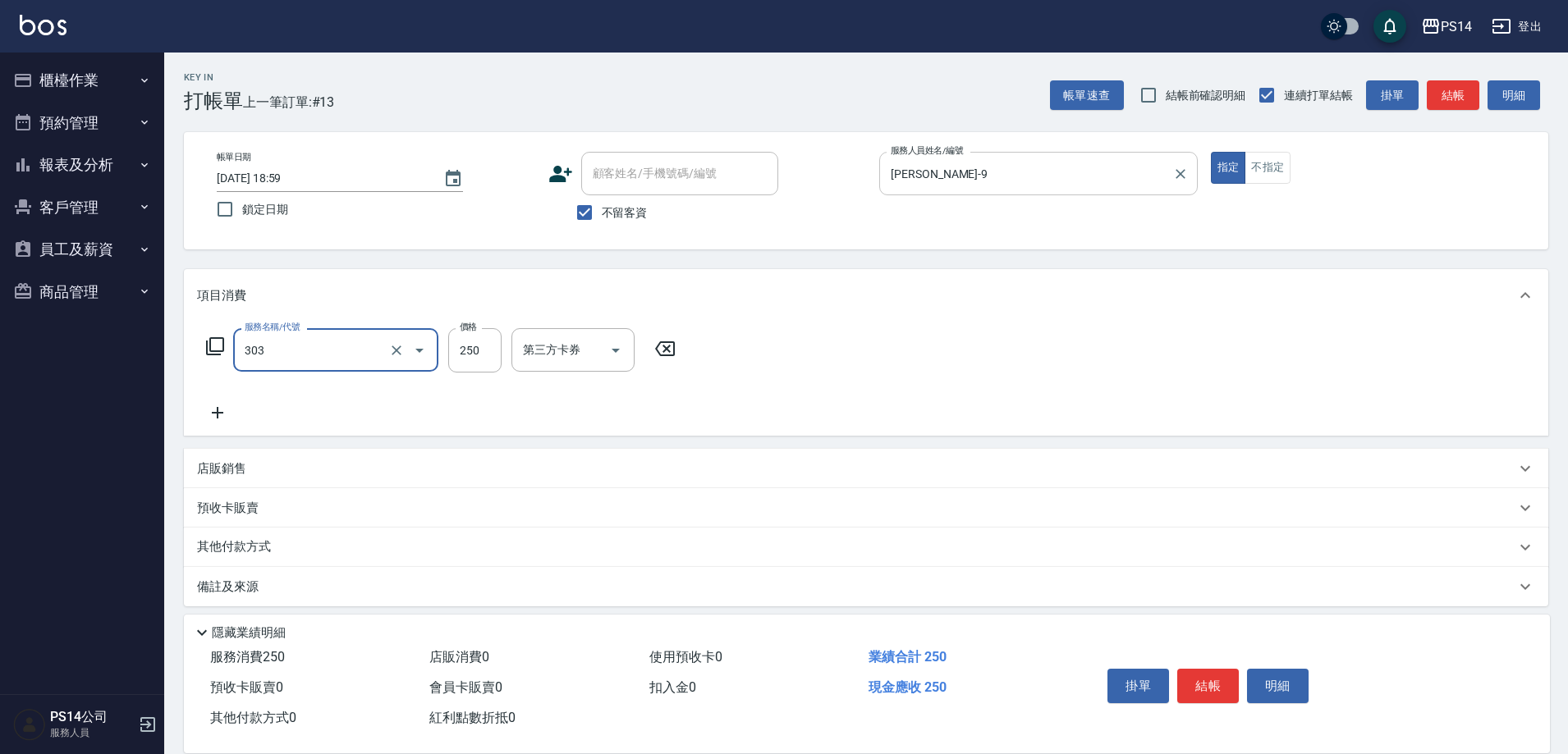
type input "剪髮(303)"
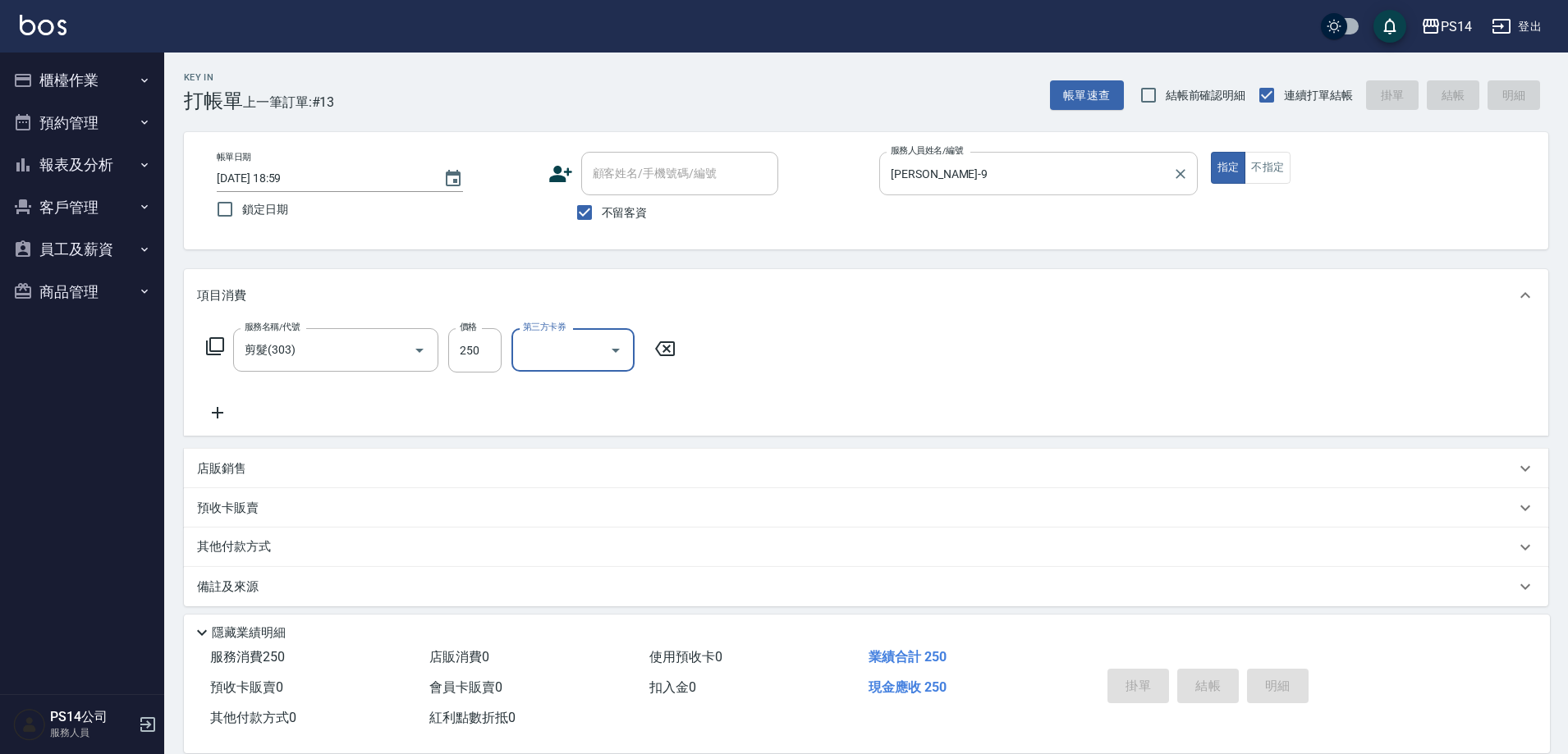
type input "2025/08/13 19:00"
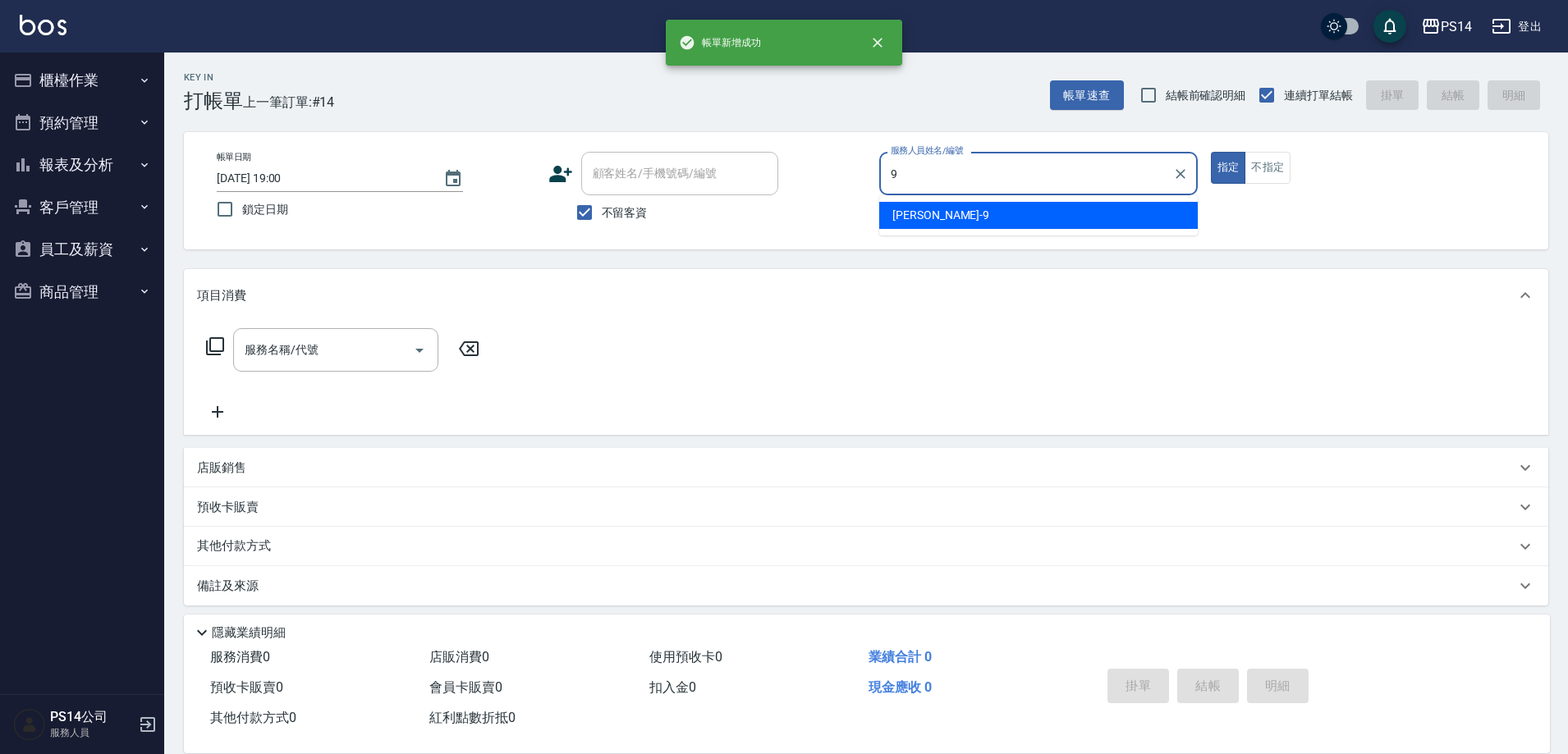
type input "楊宇霏-9"
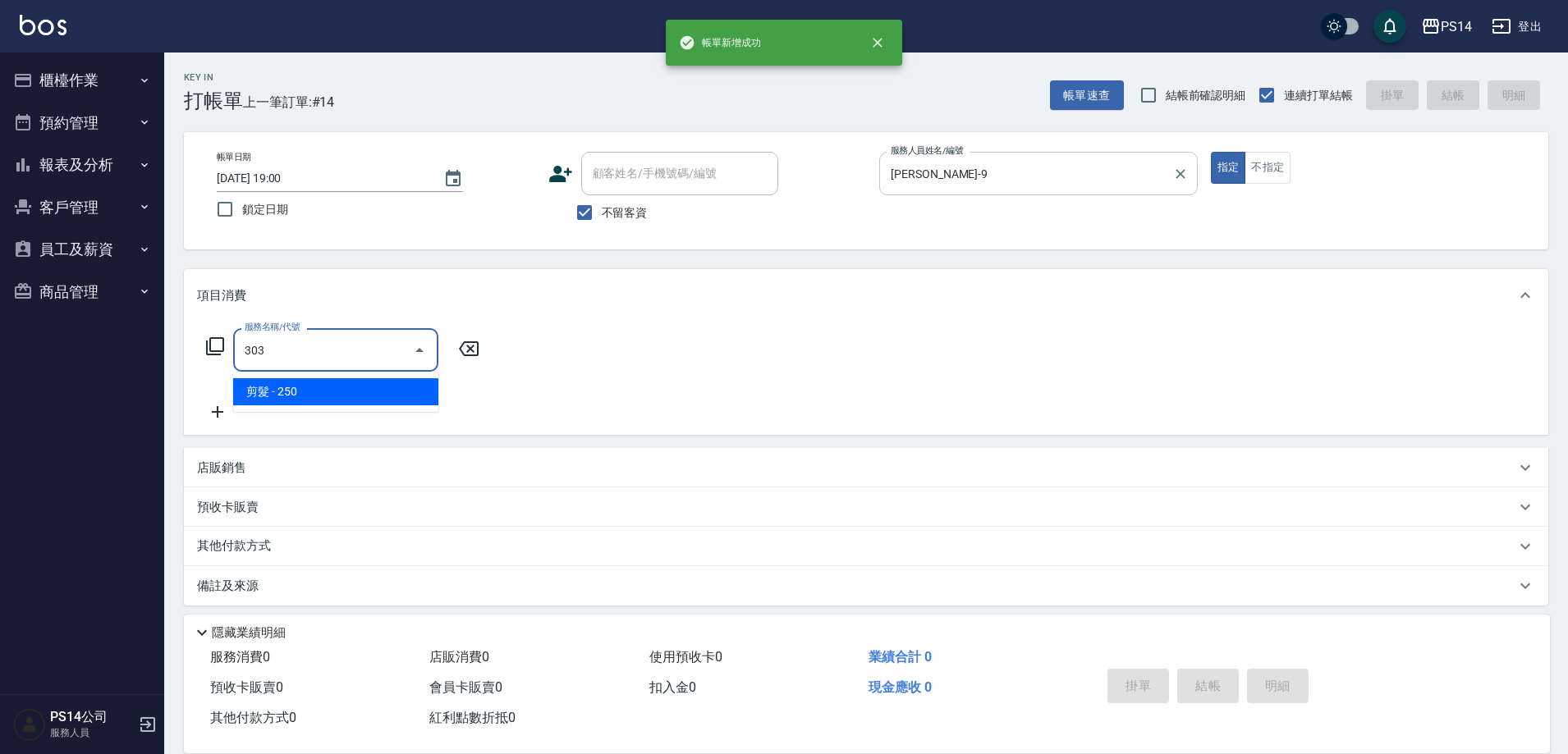
type input "剪髮(303)"
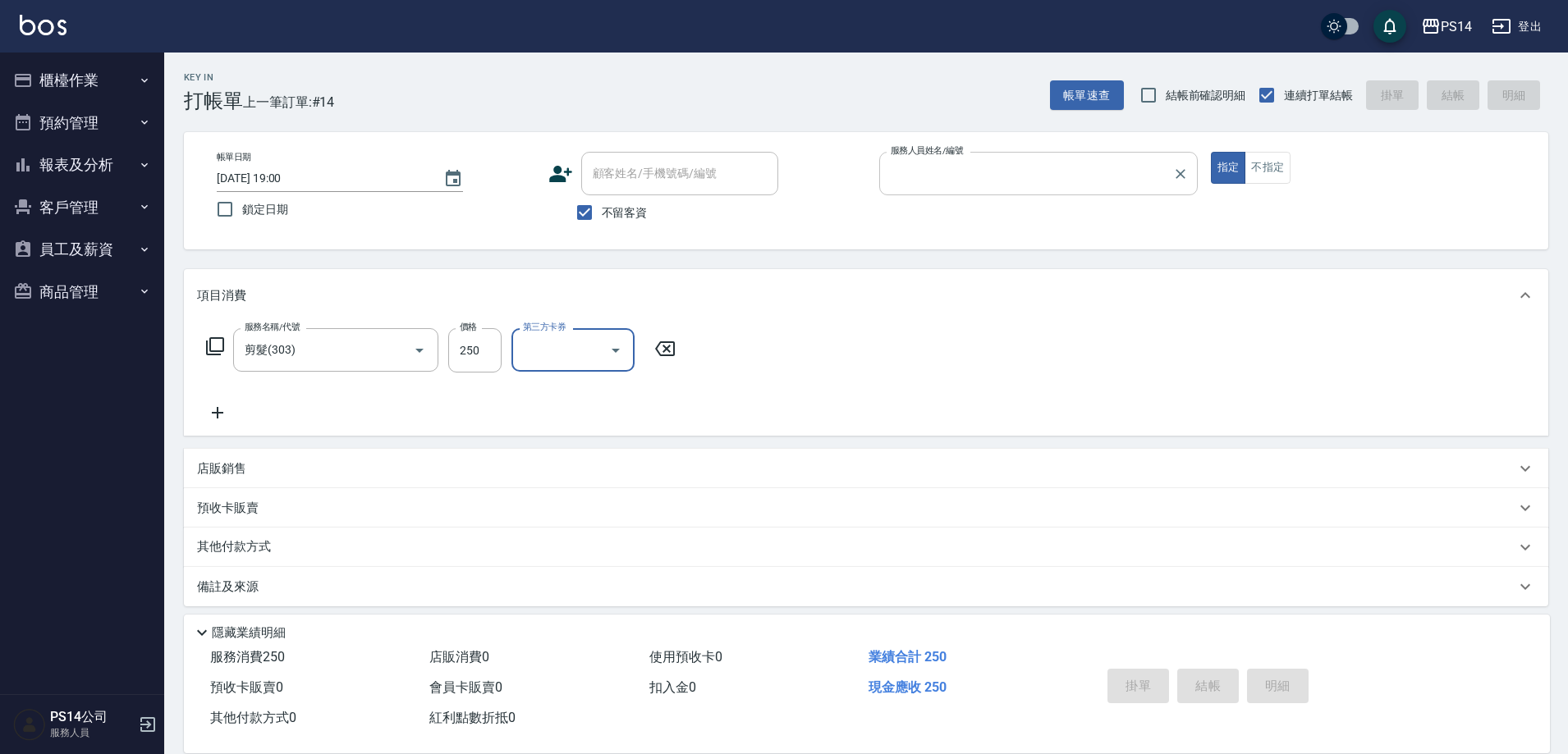
type input "9"
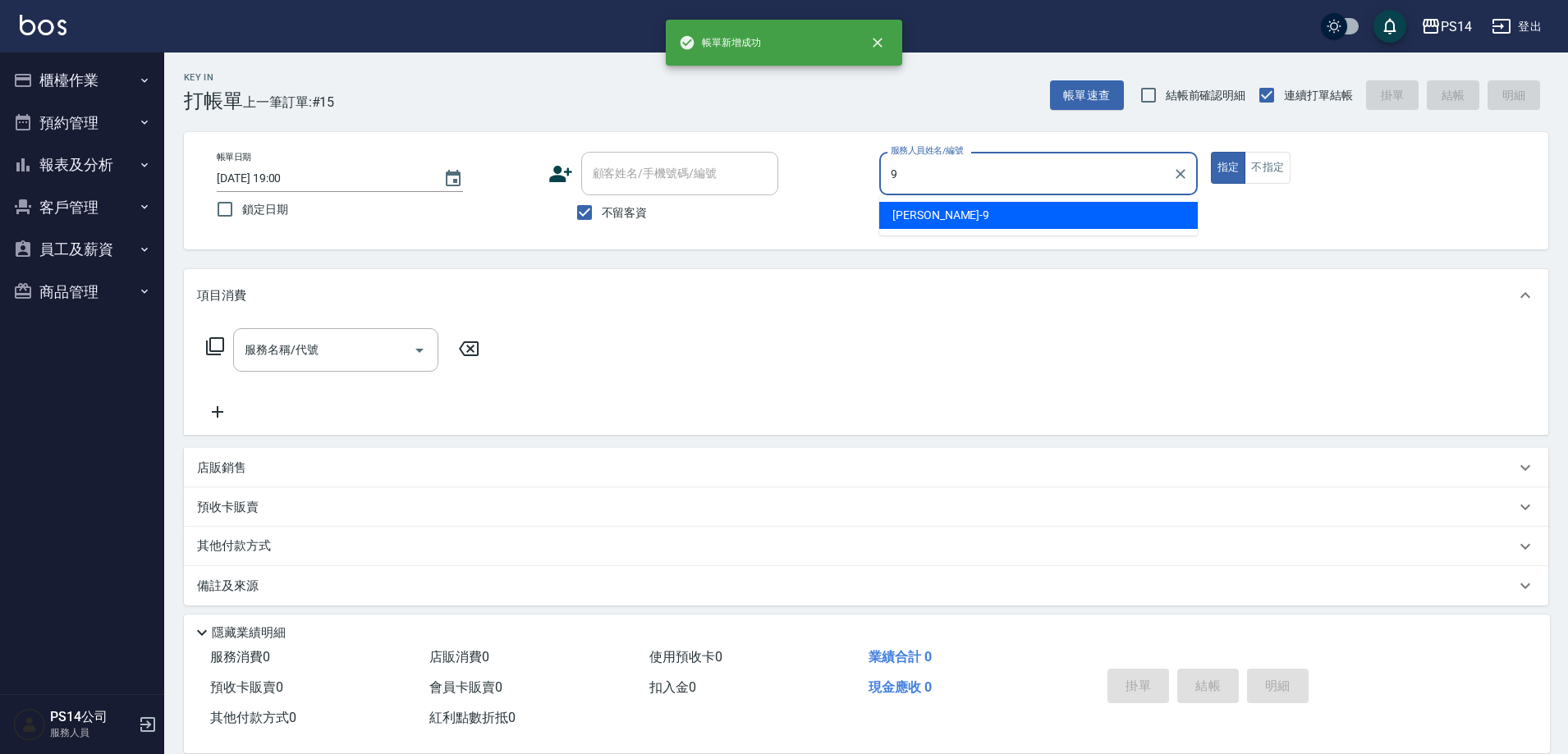
type input "楊宇霏-9"
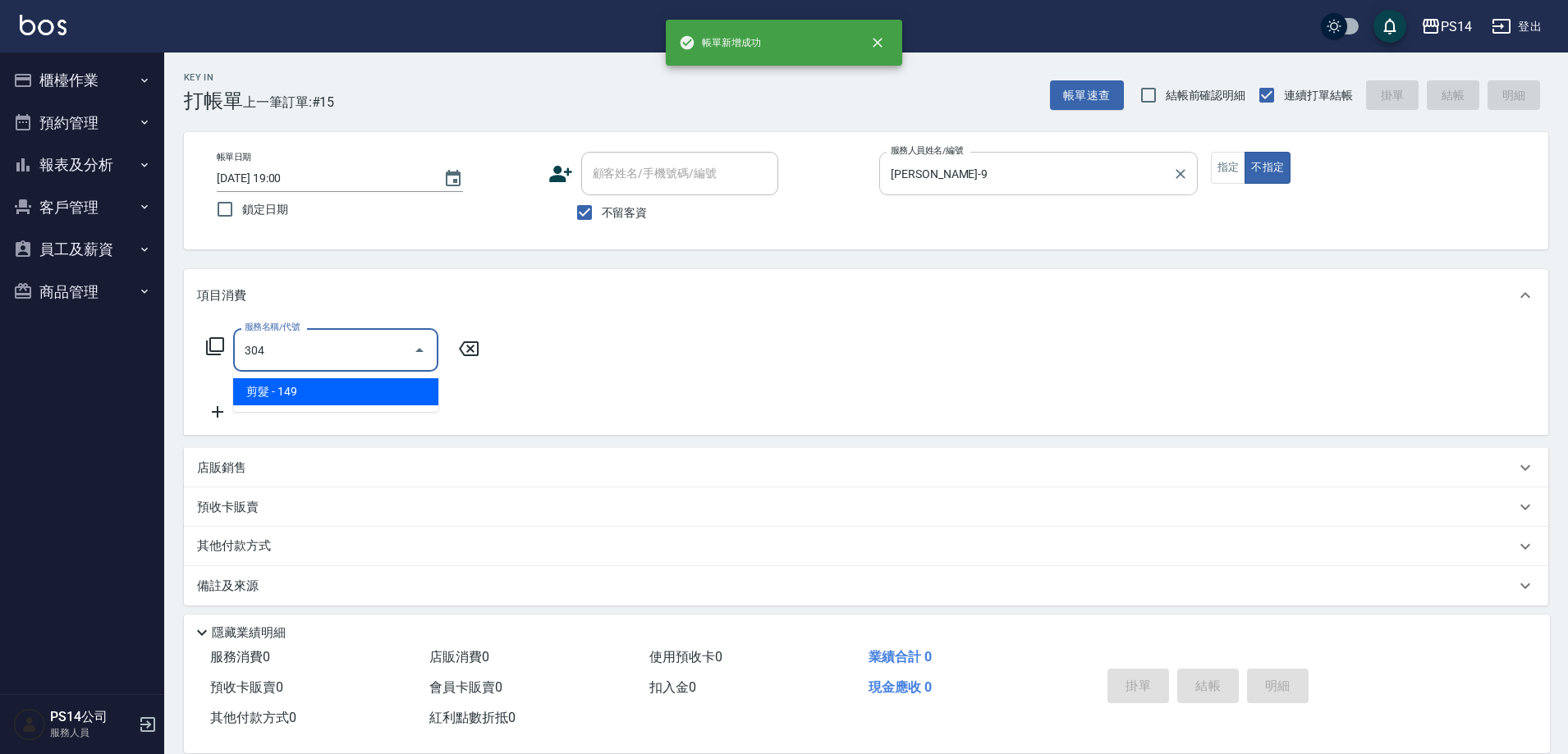
type input "剪髮(304)"
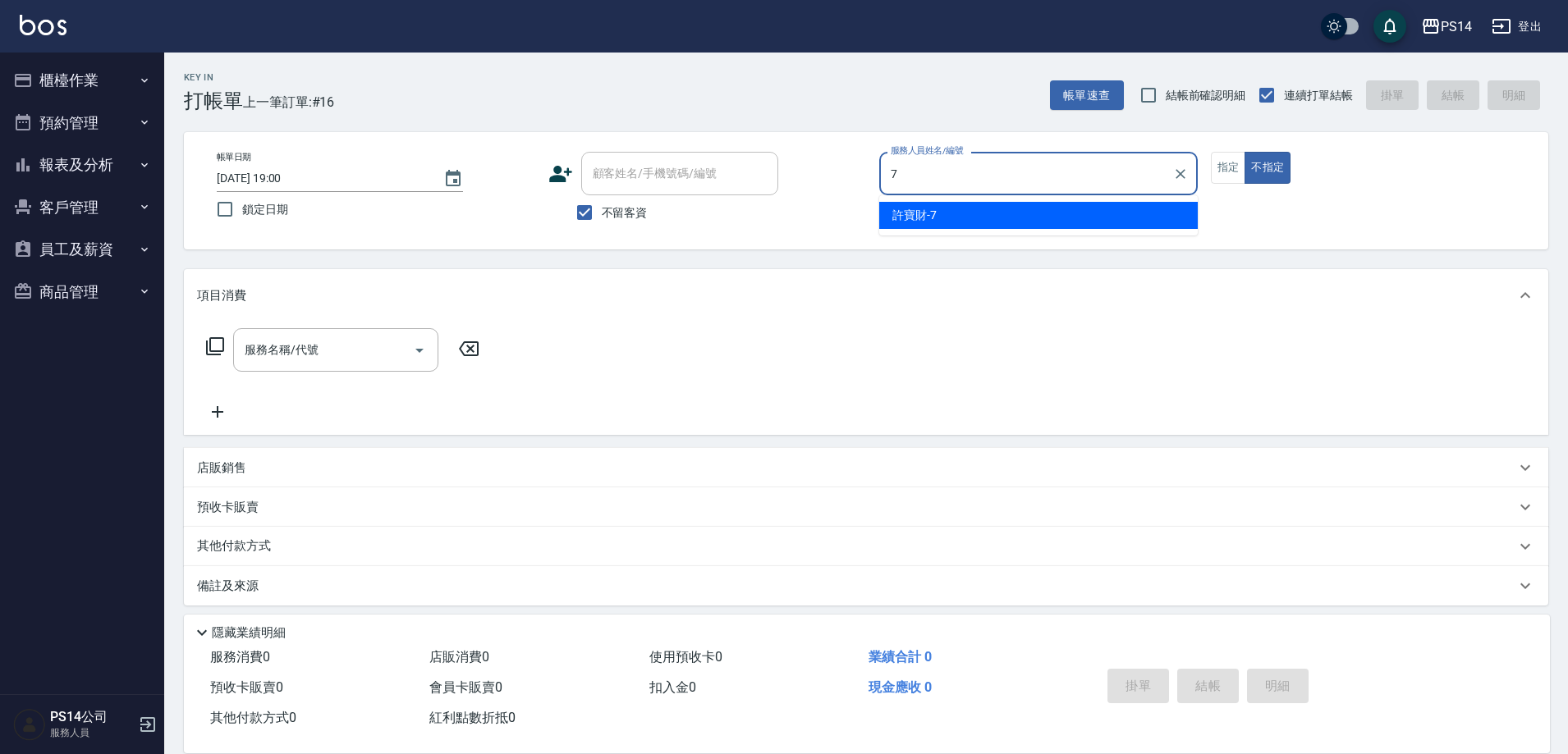
type input "許寶財-7"
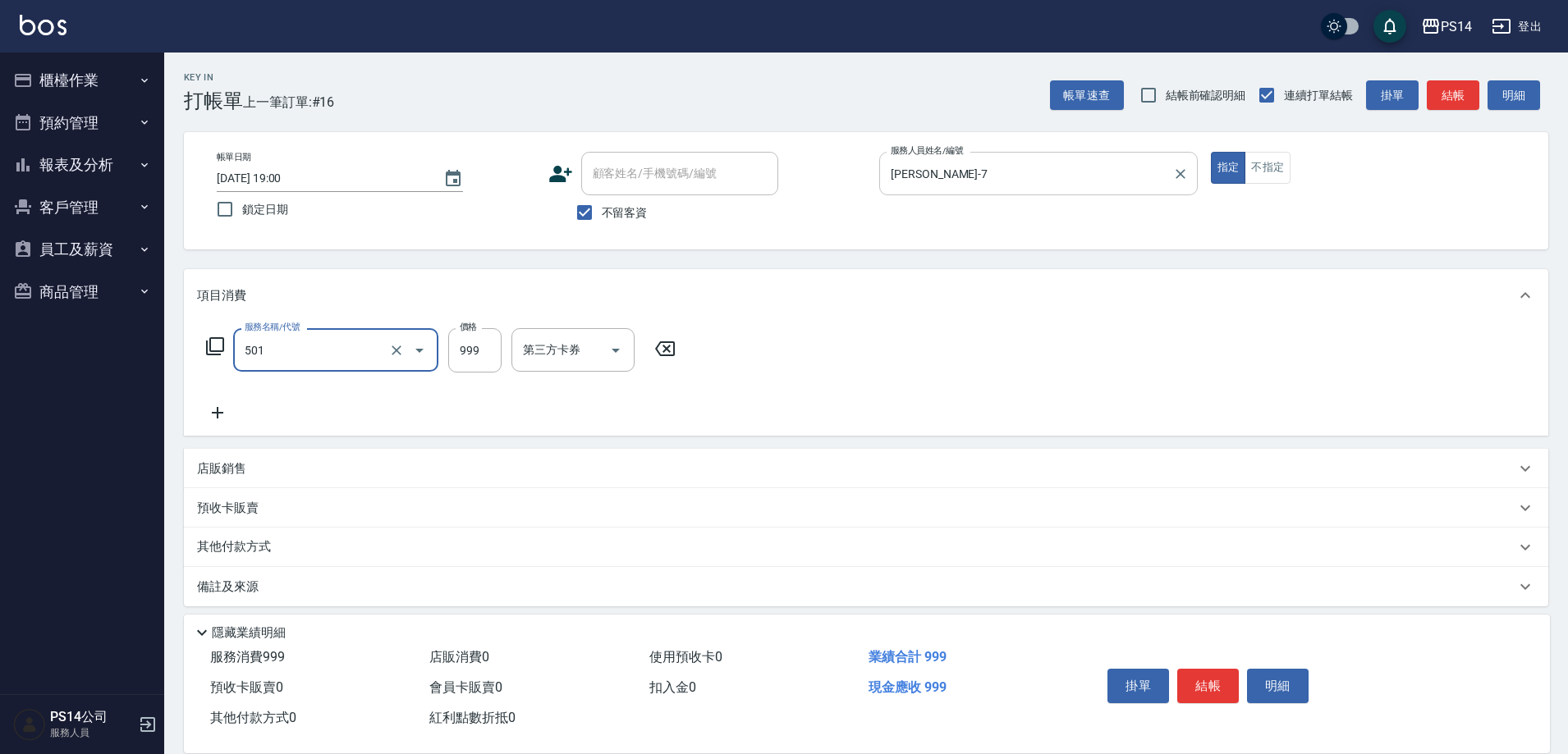
type input "染髮(501)"
type input "1200"
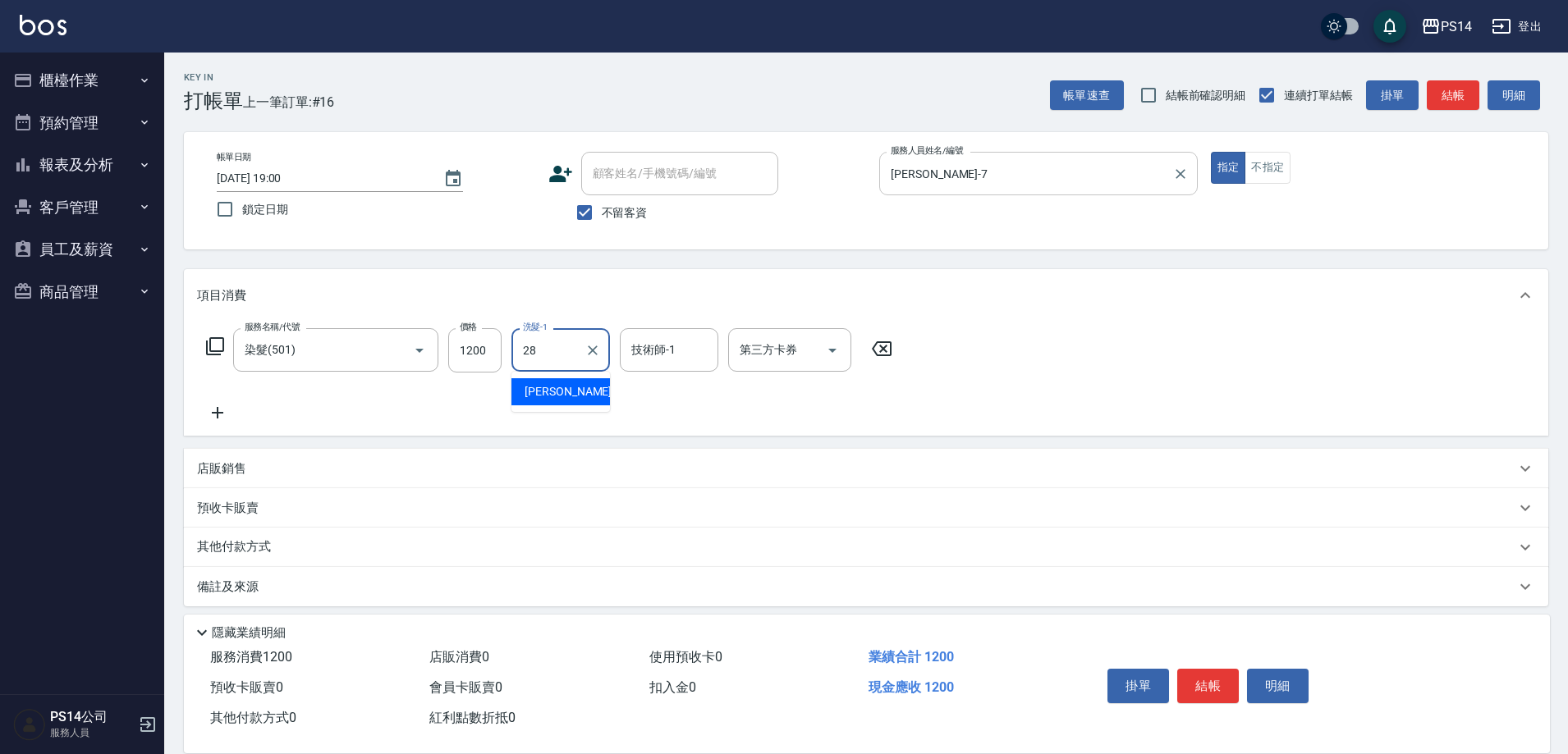
type input "謝欣紜-28"
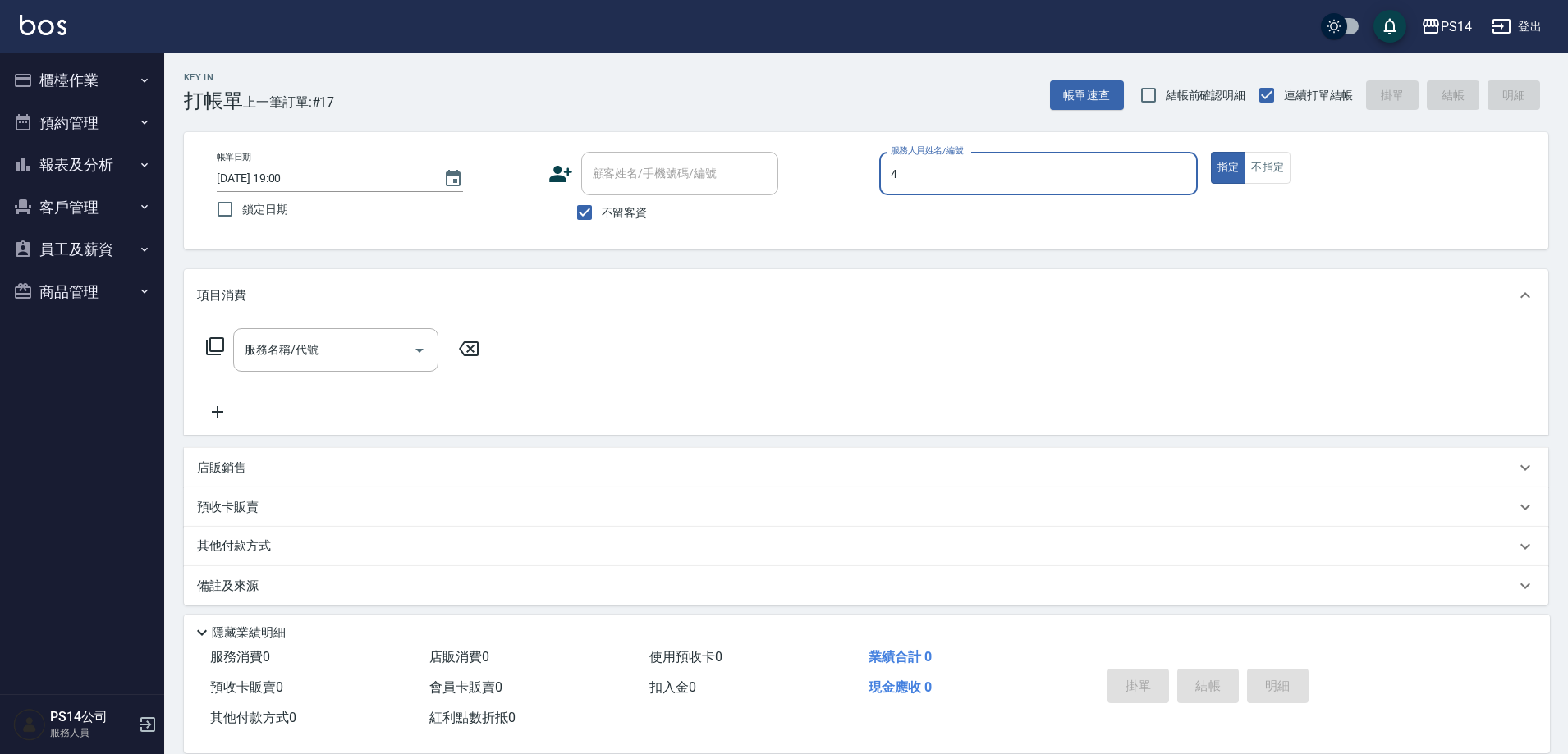
type input "蔡宜蓁-4"
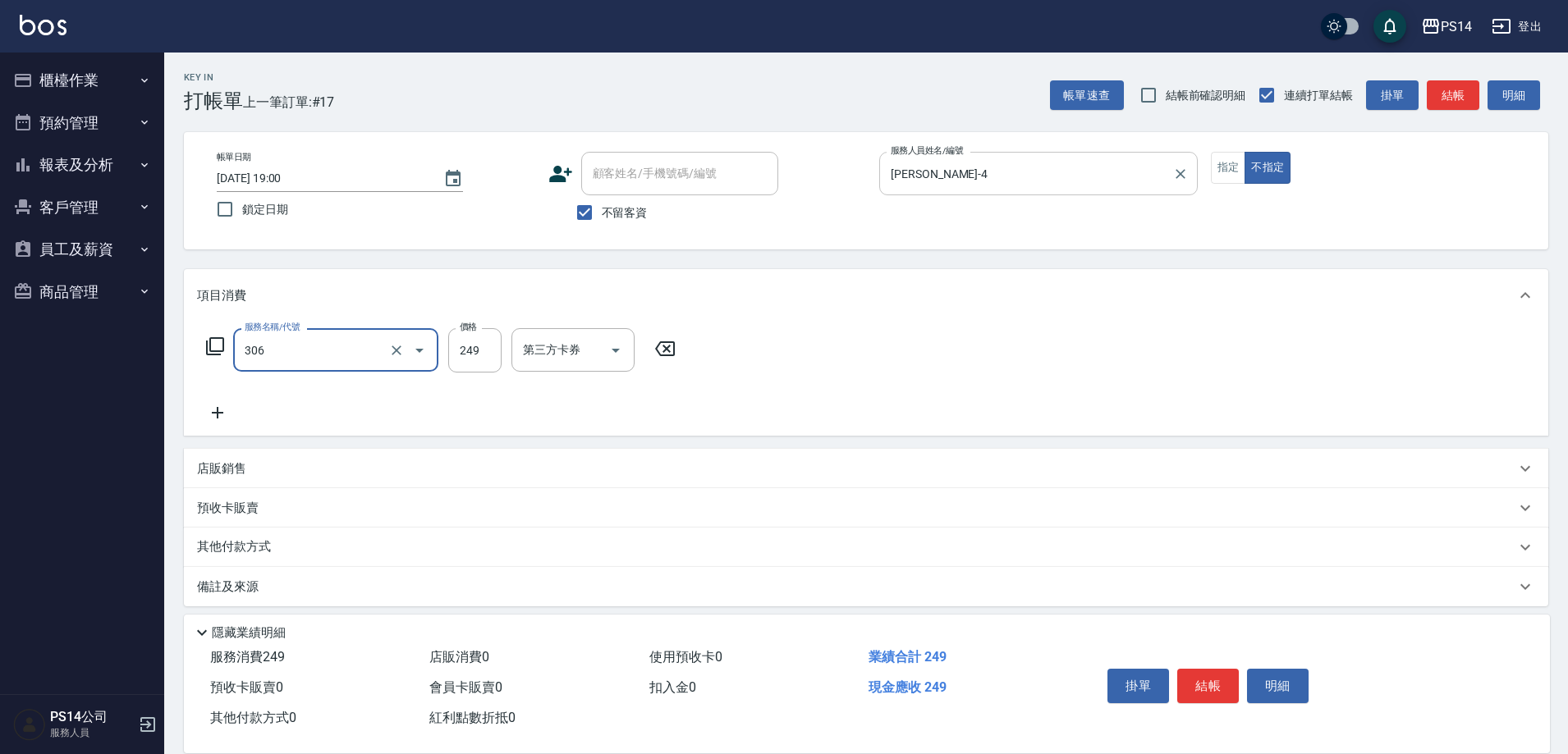
type input "剪髮(306)"
type input "顏誼婷-26"
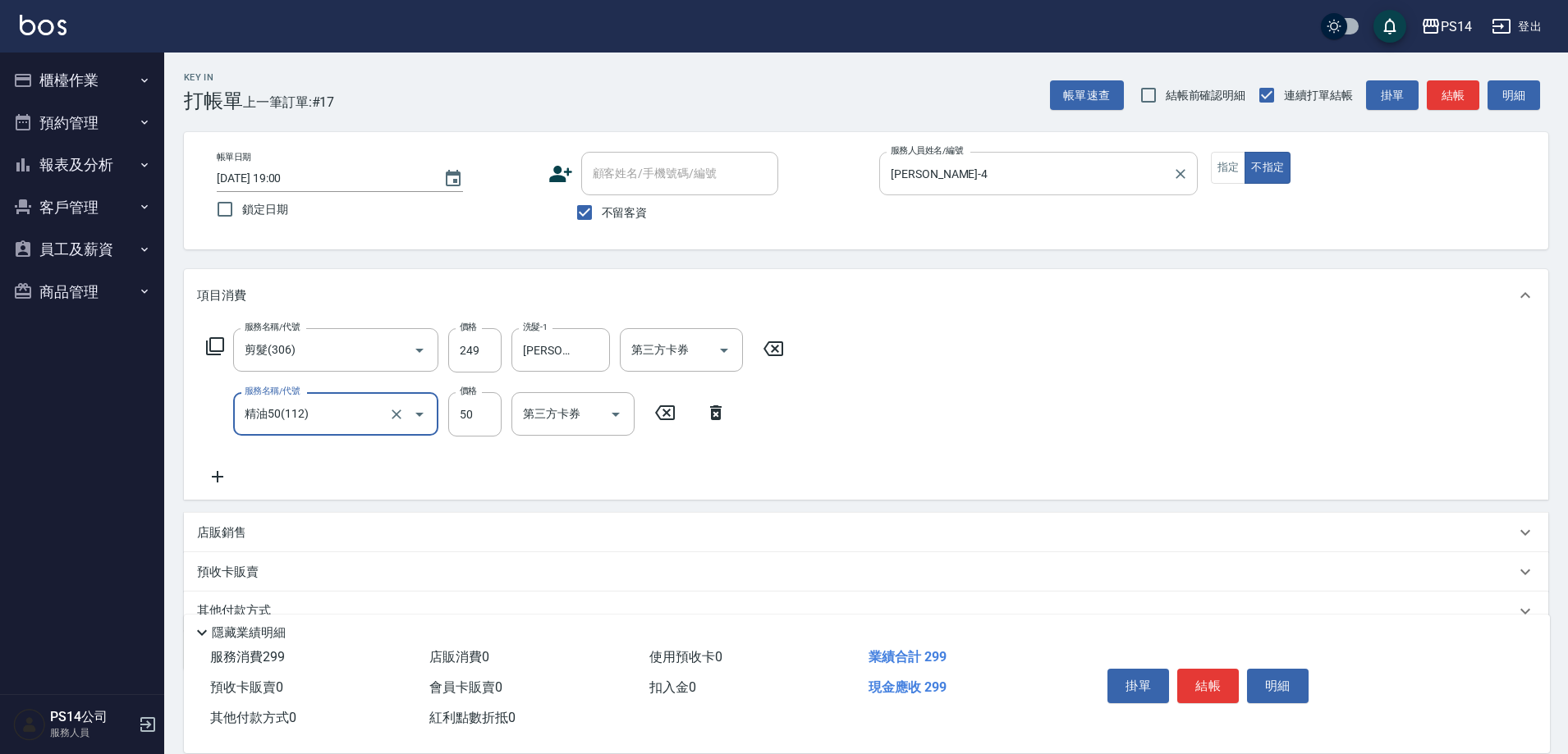
type input "精油50(112)"
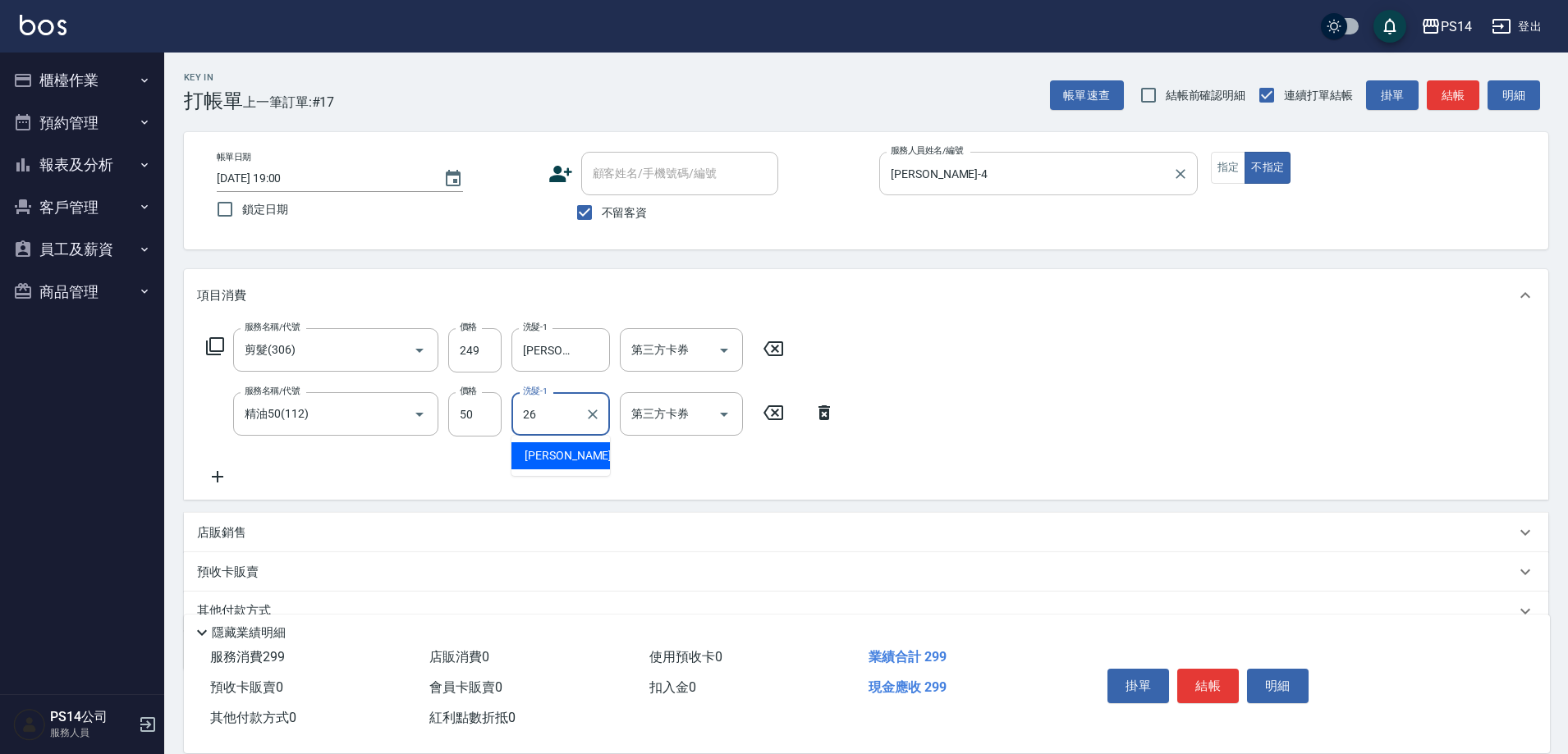
type input "顏誼婷-26"
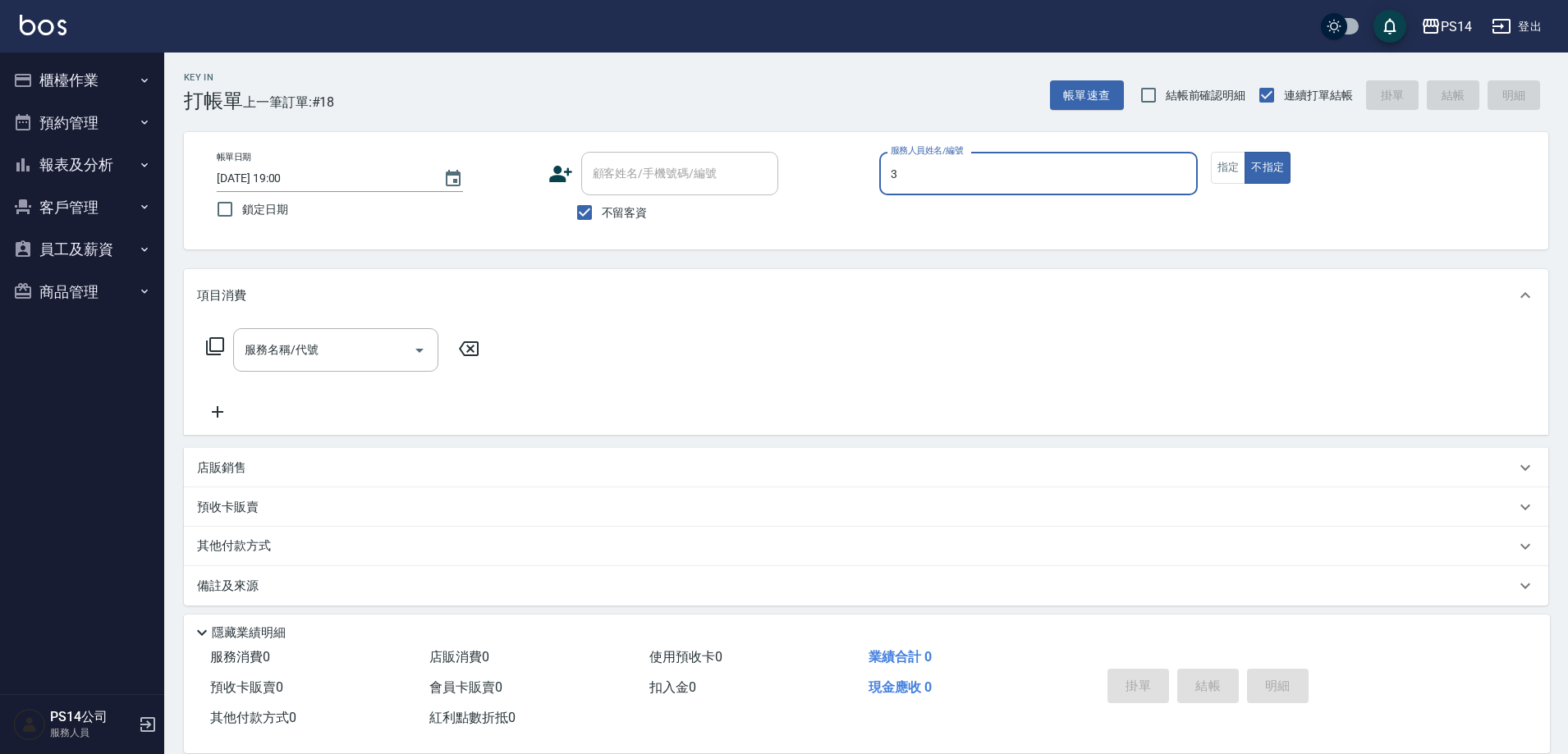
type input "余宜玲-3"
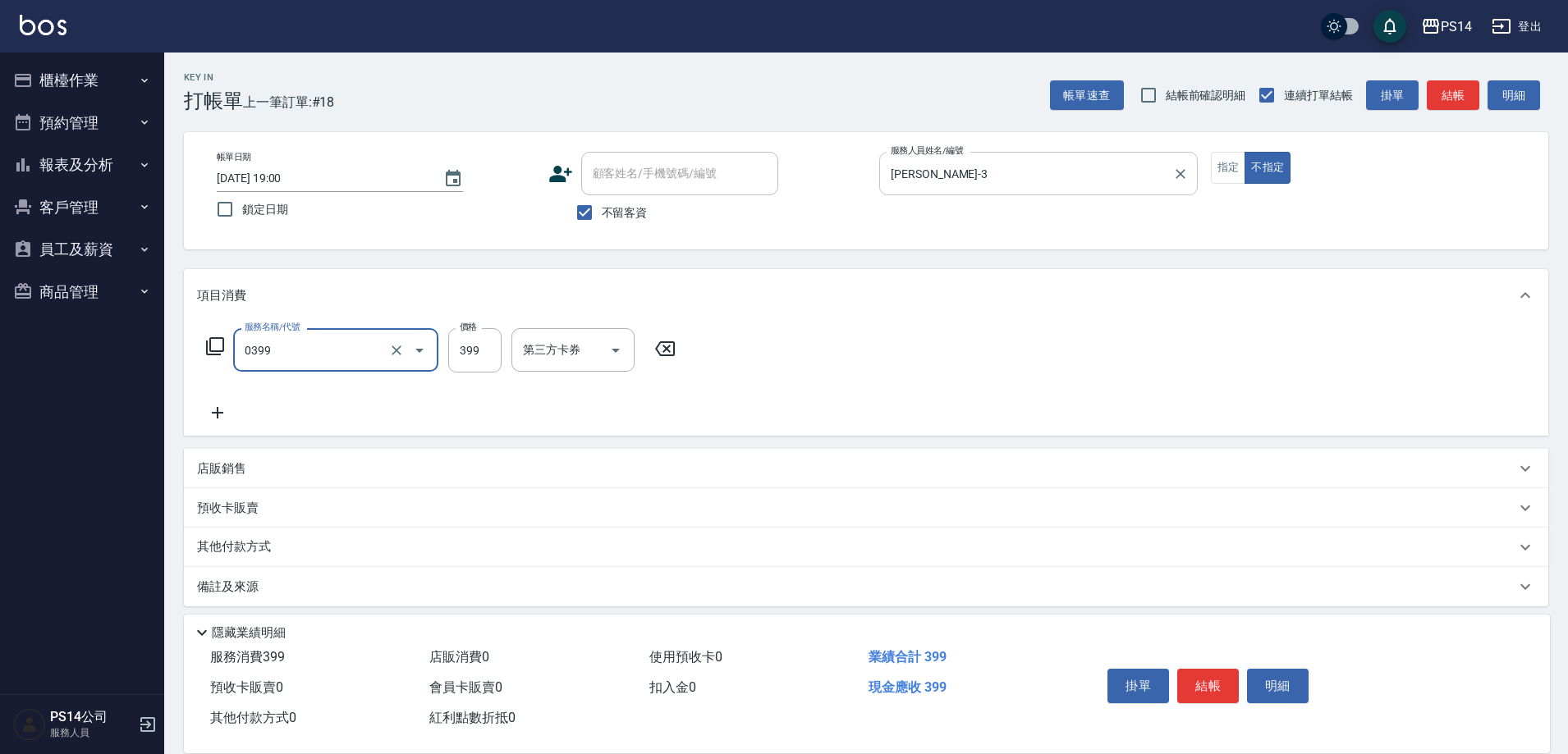
type input "海鹽399(0399)"
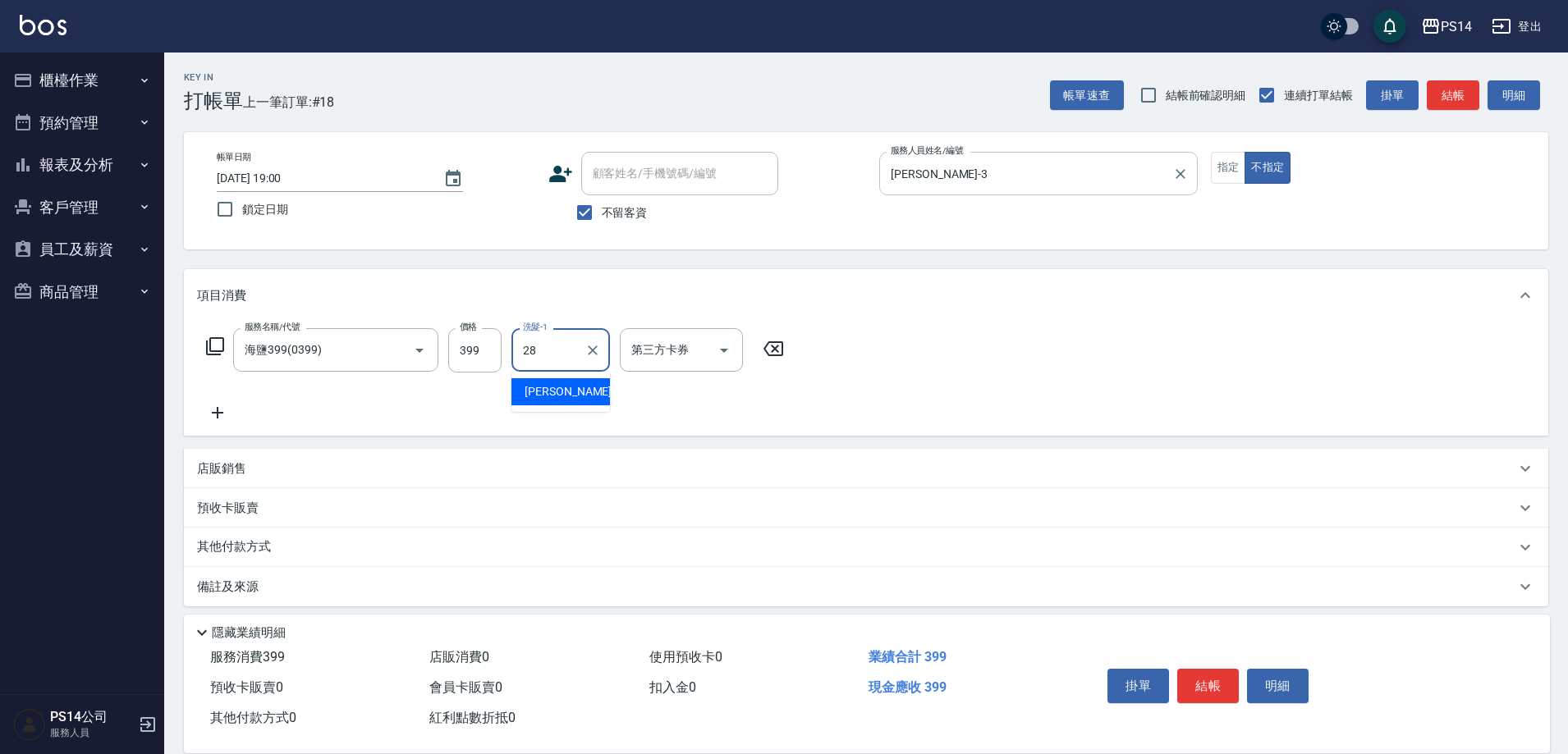
type input "謝欣紜-28"
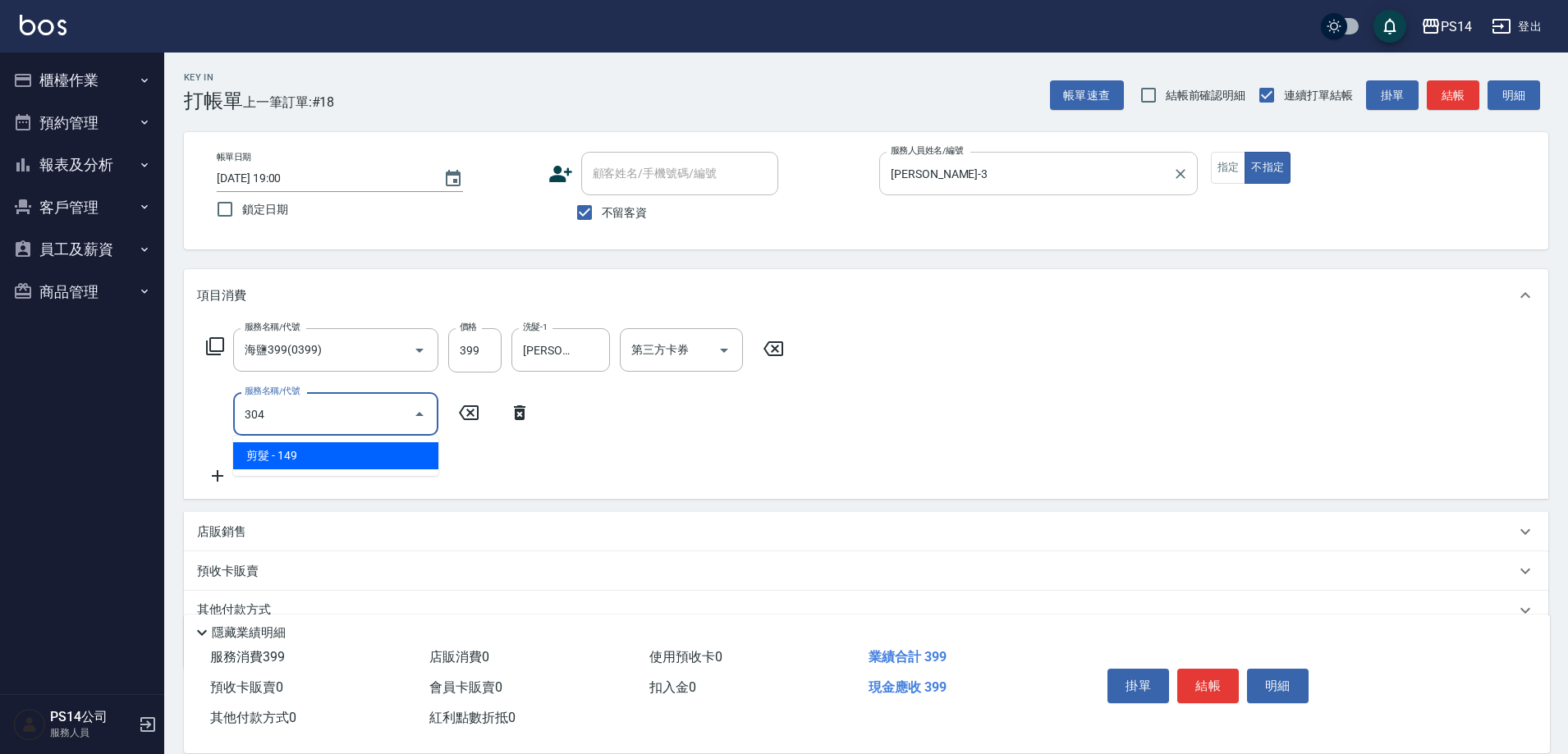
type input "剪髮(304)"
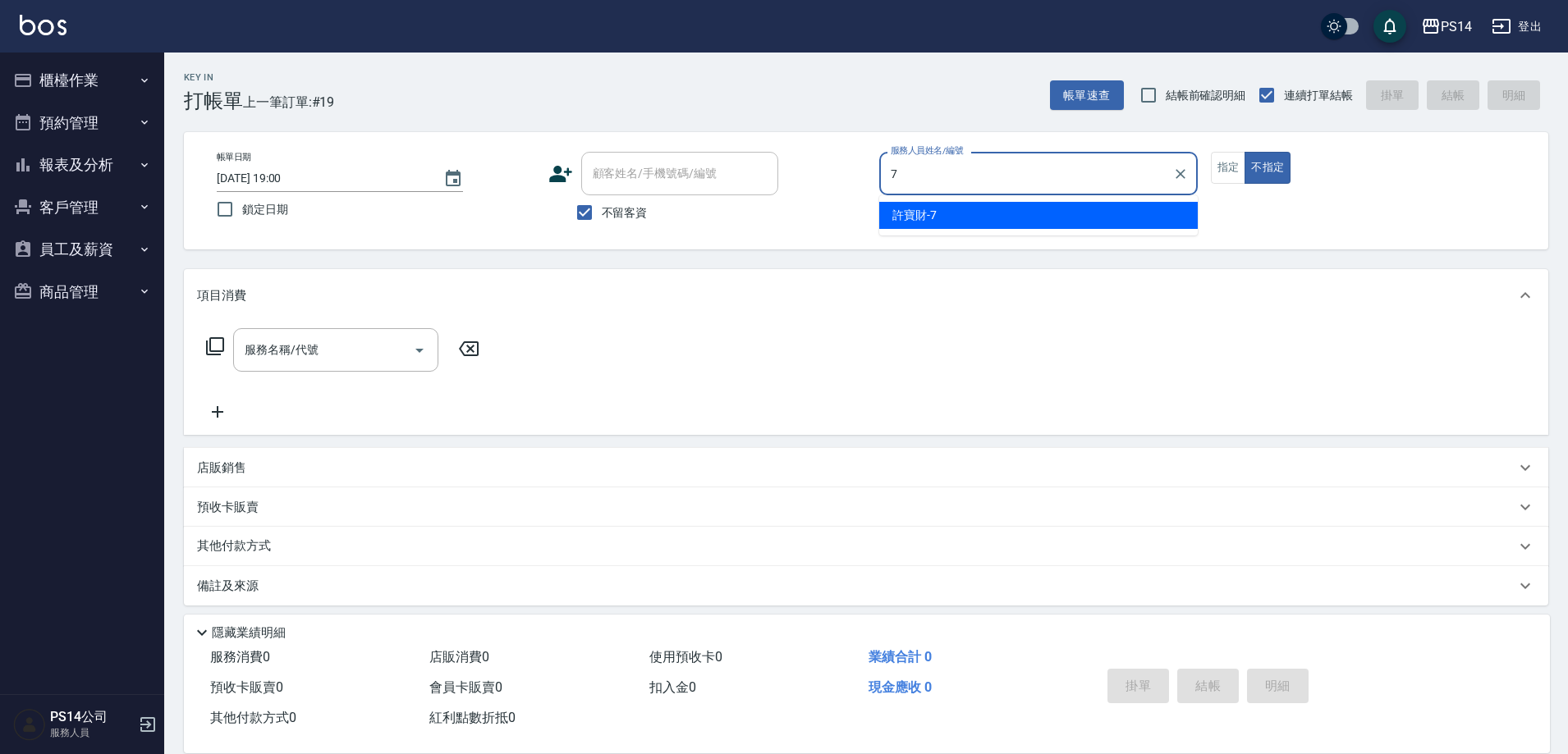
type input "許寶財-7"
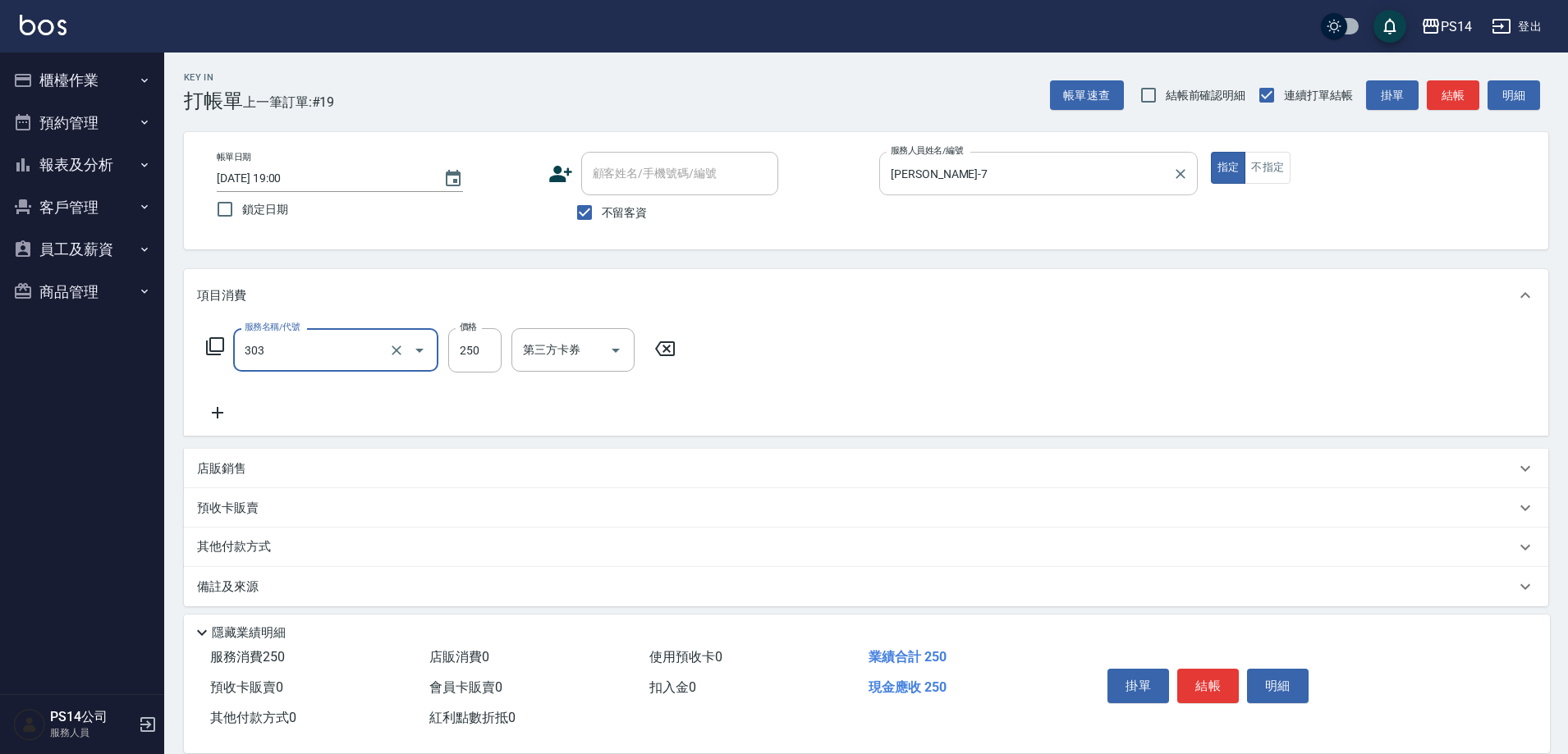
type input "剪髮(303)"
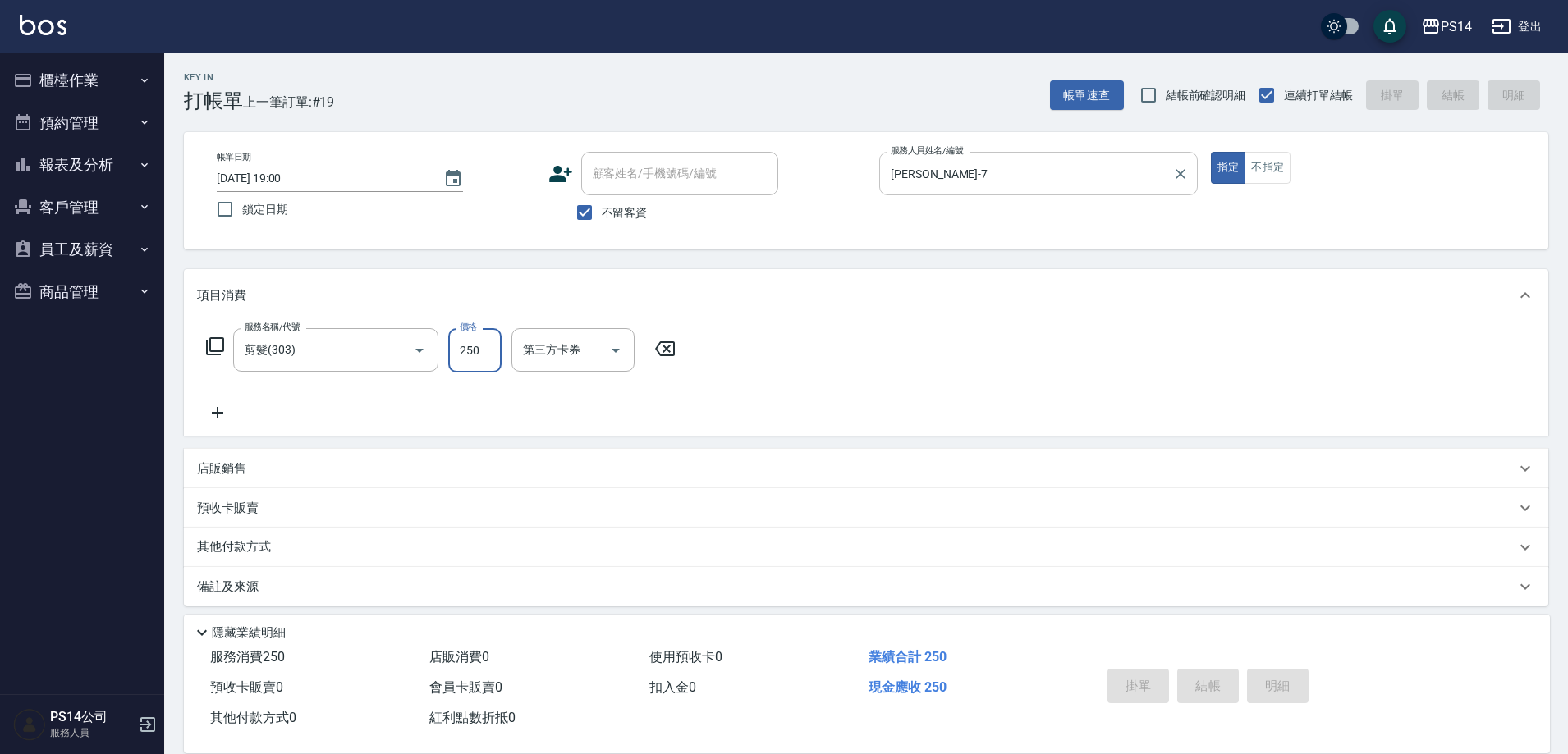
type input "2025/08/13 19:09"
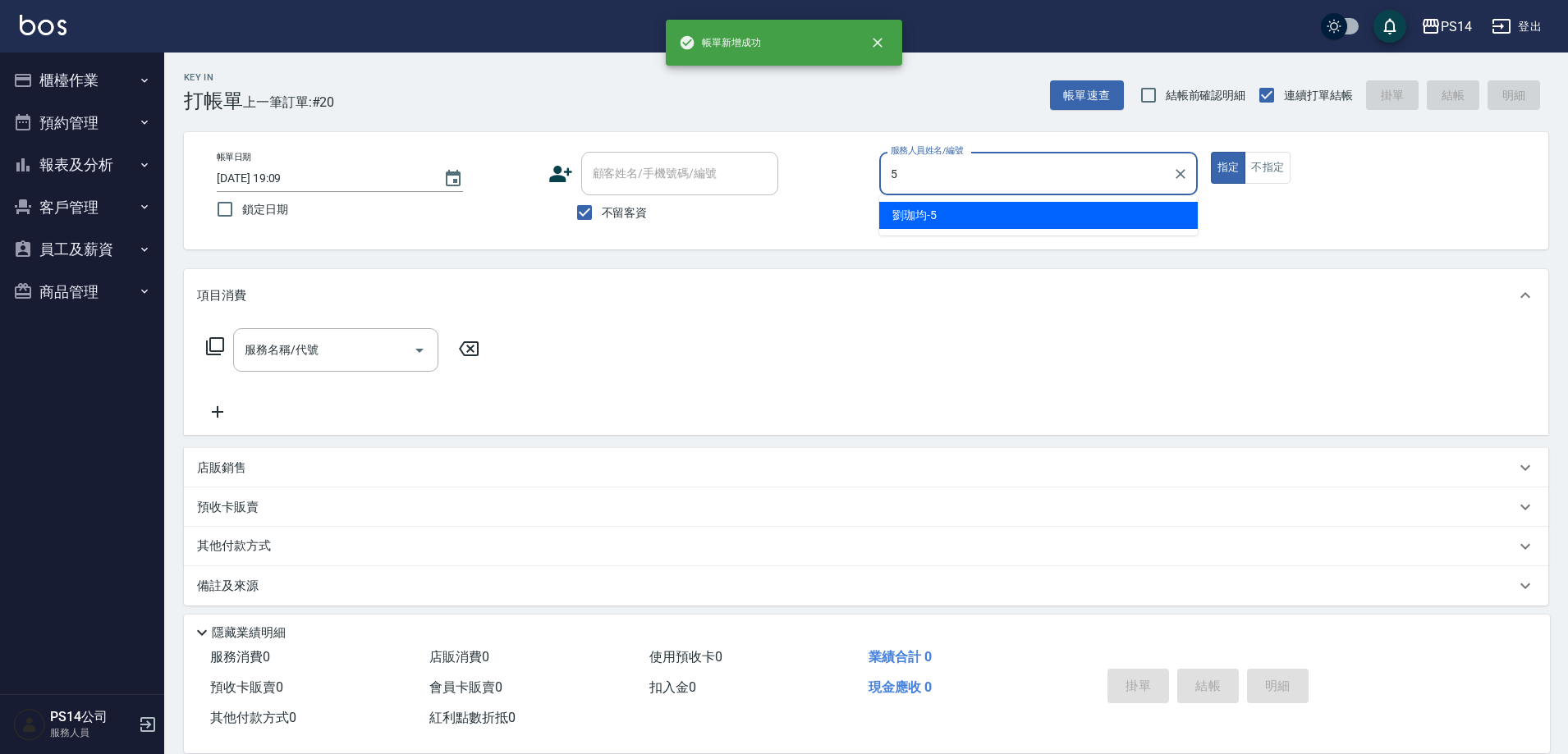
type input "劉珈均-5"
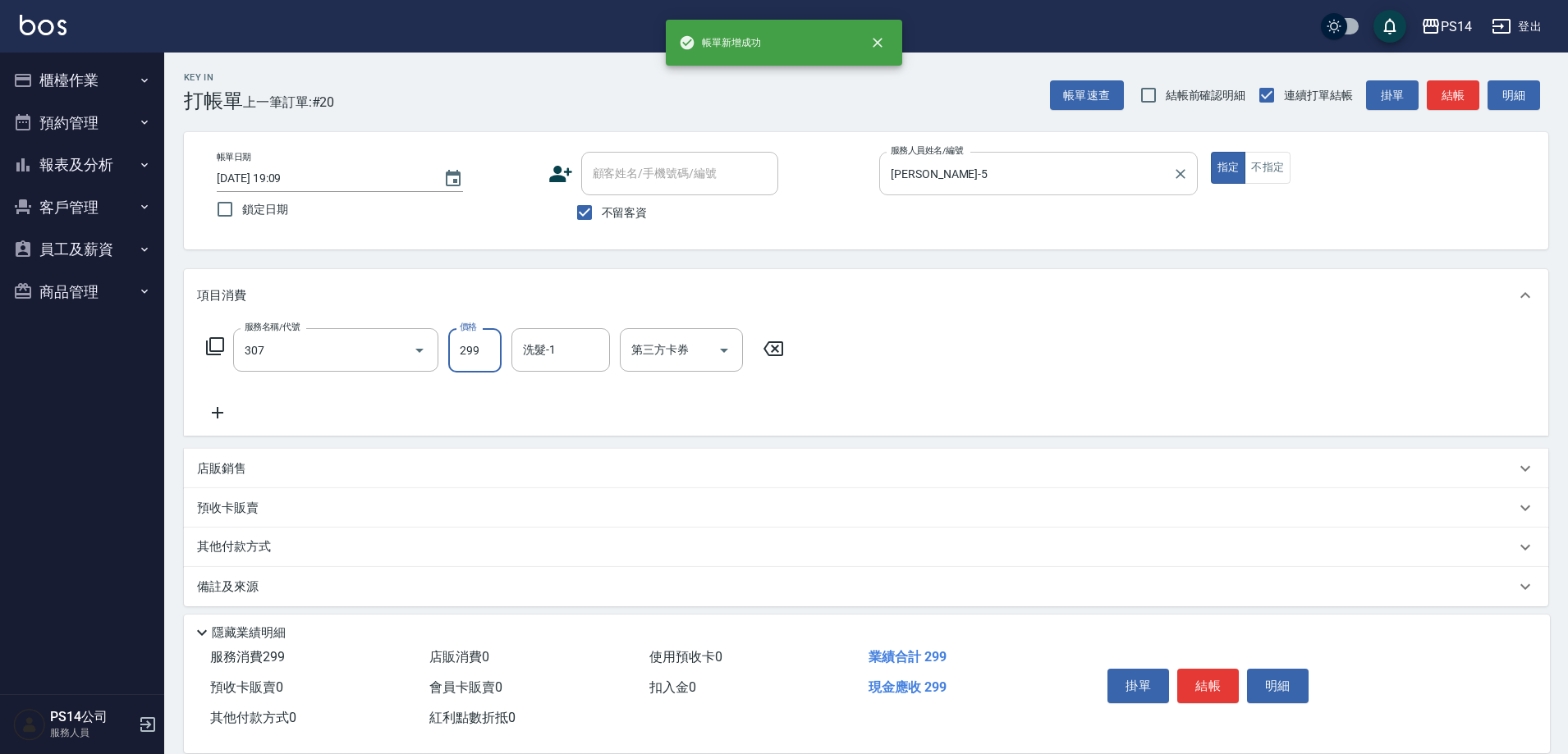
type input "剪髮(307)"
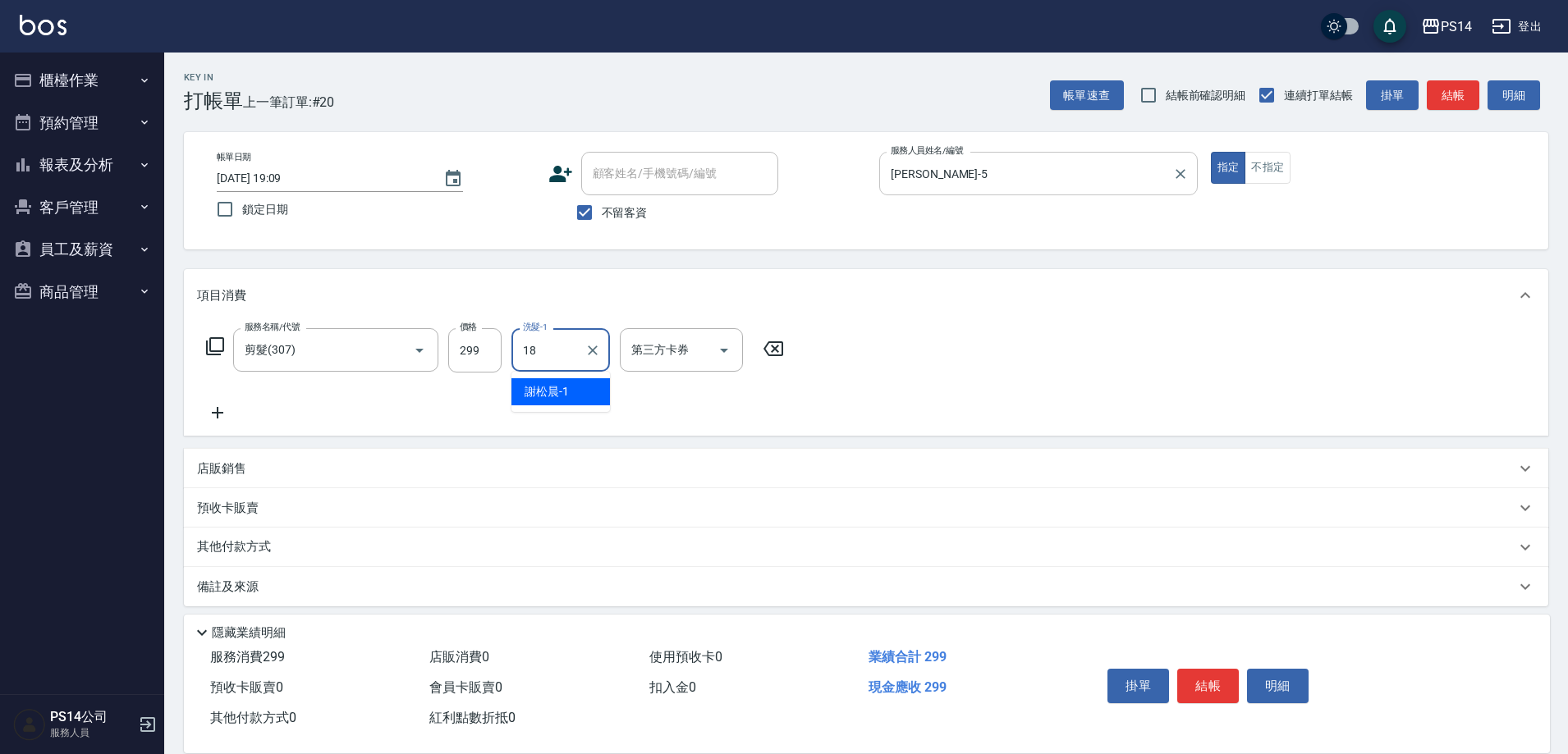
type input "陳昱蓁-18"
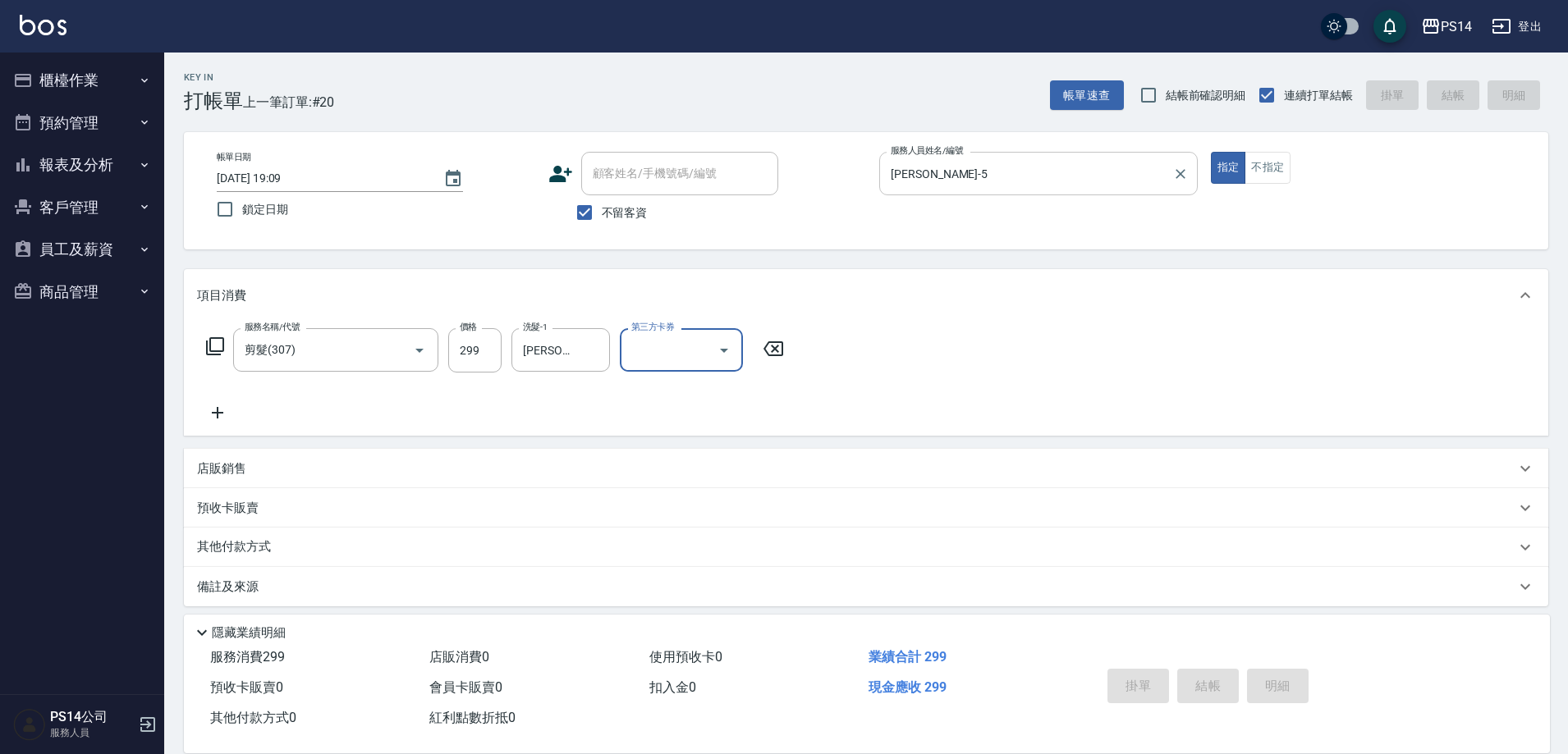
type input "2025/08/13 19:10"
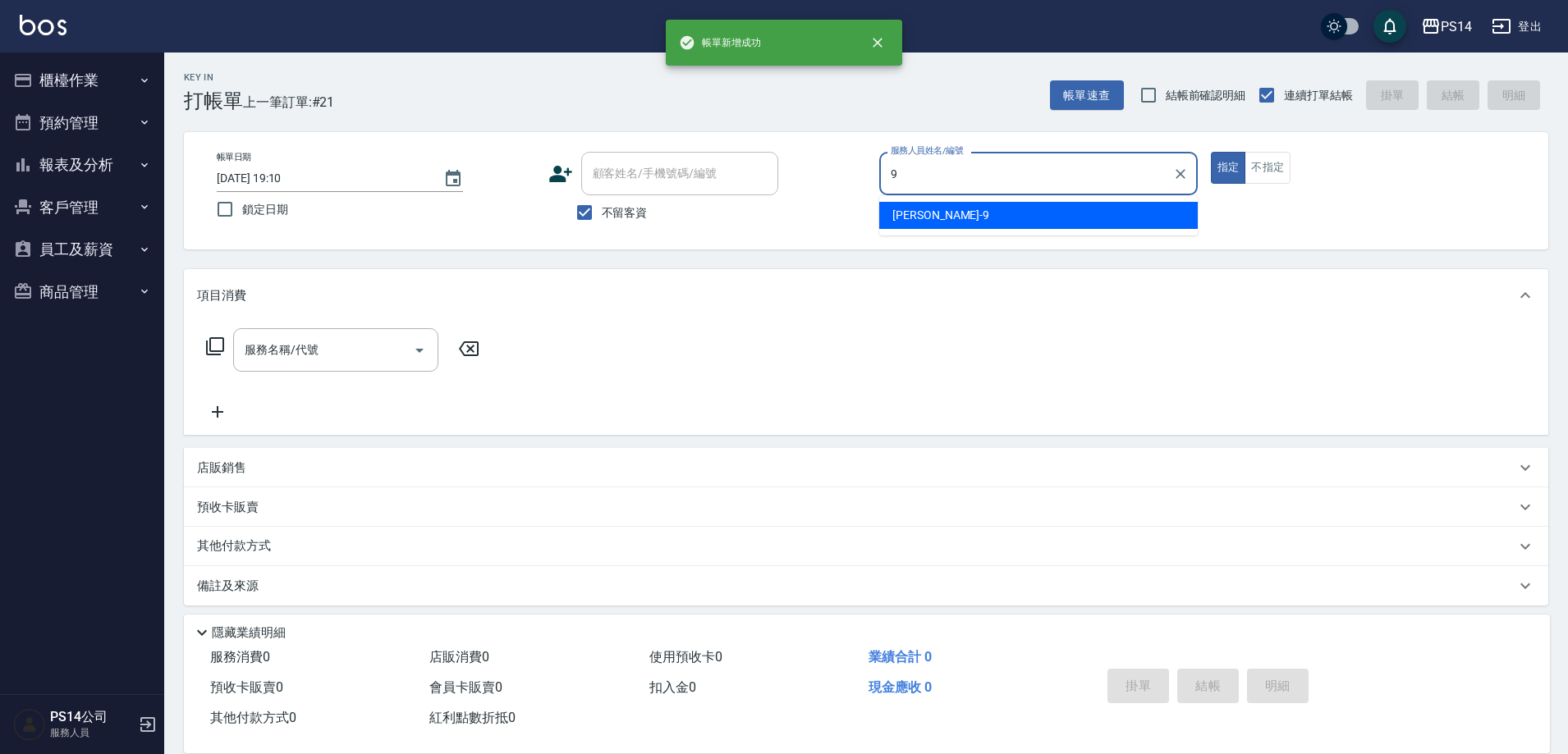
type input "楊宇霏-9"
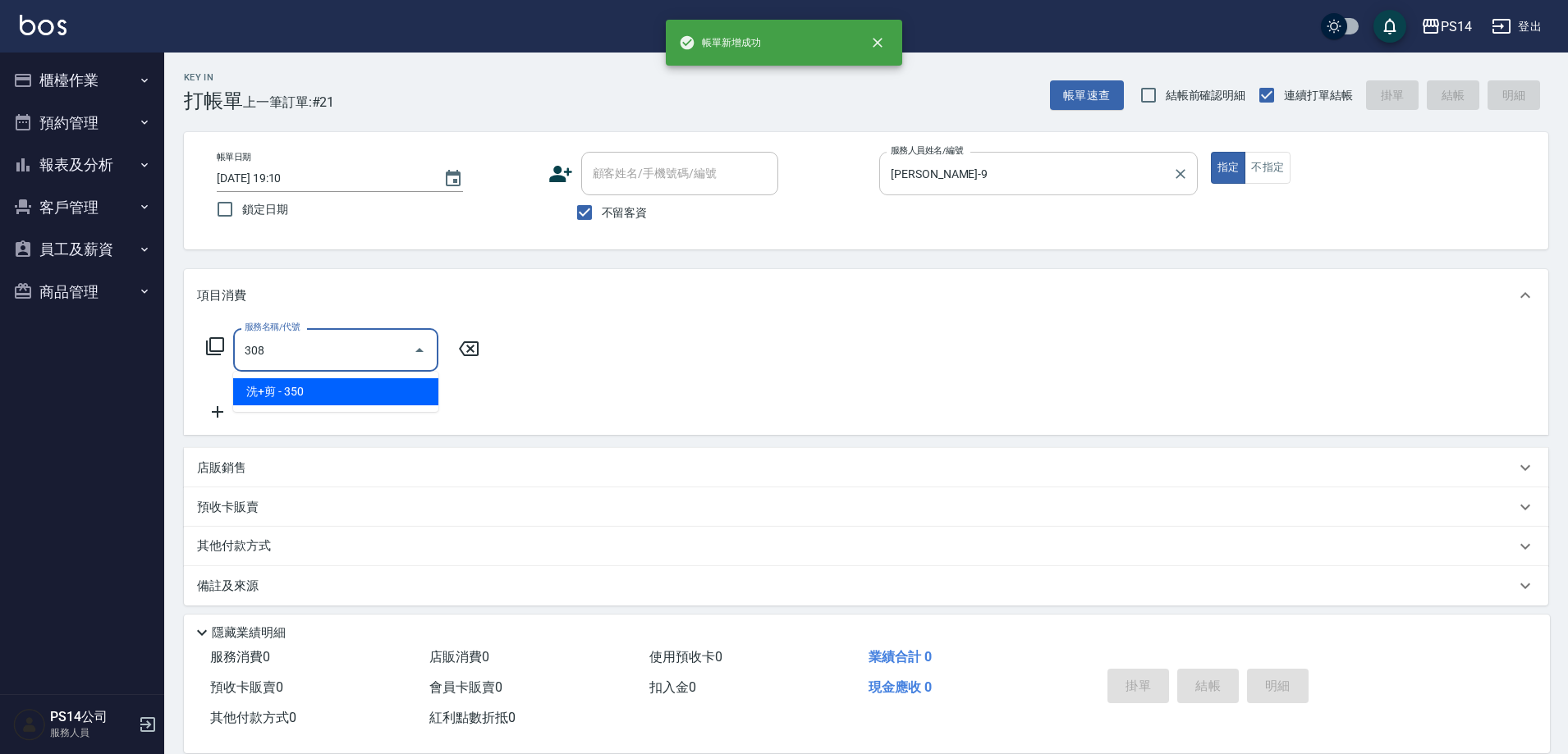
type input "洗+剪(308)"
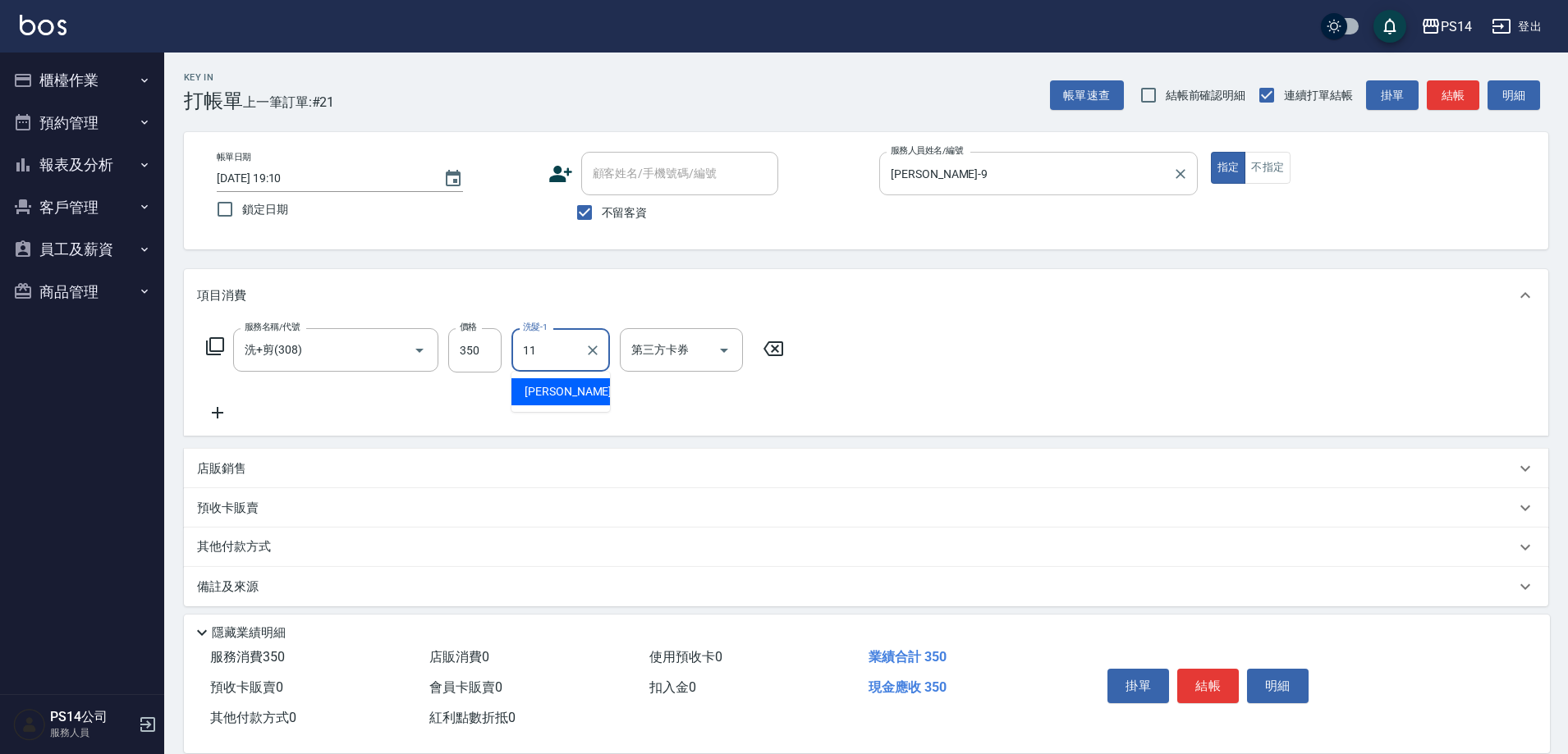
type input "林川富-11"
